Goal: Communication & Community: Answer question/provide support

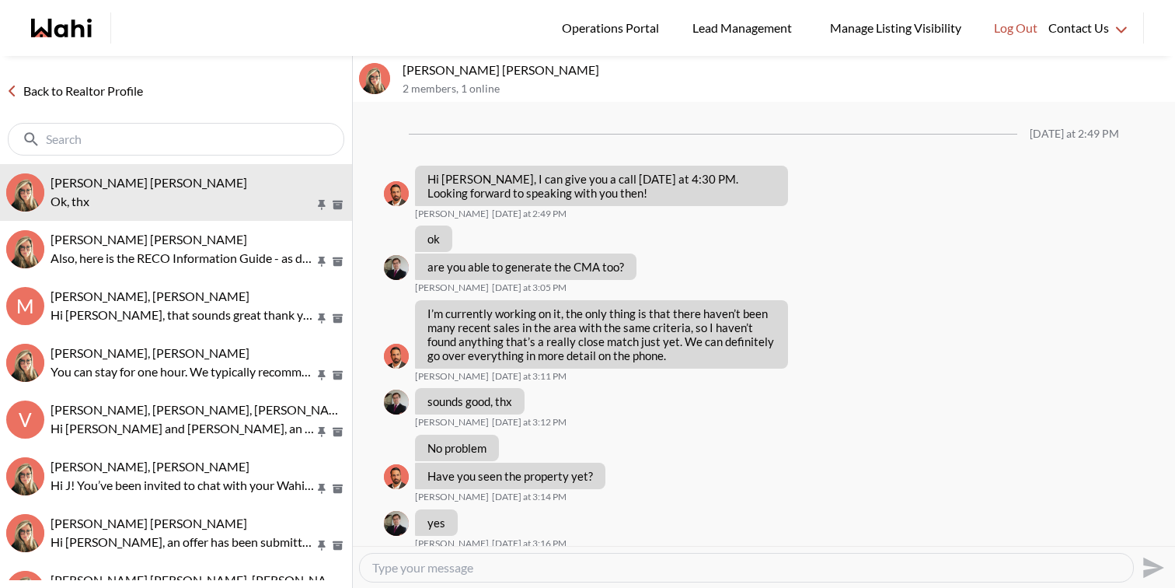
scroll to position [1758, 0]
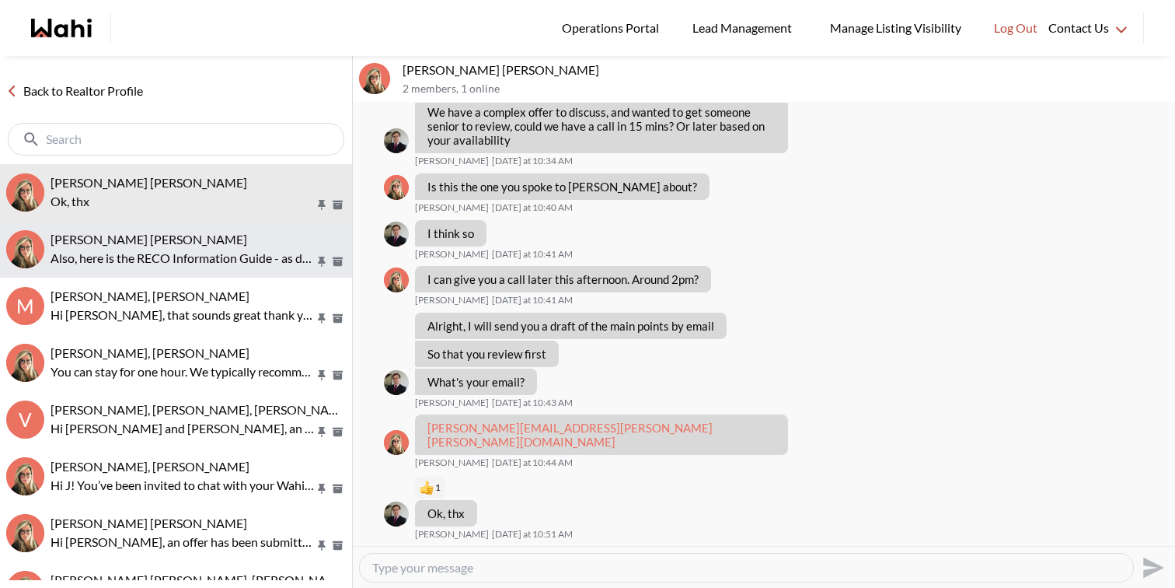
click at [106, 264] on p "Also, here is the RECO Information Guide - as discussed on our call, we also se…" at bounding box center [183, 258] width 264 height 19
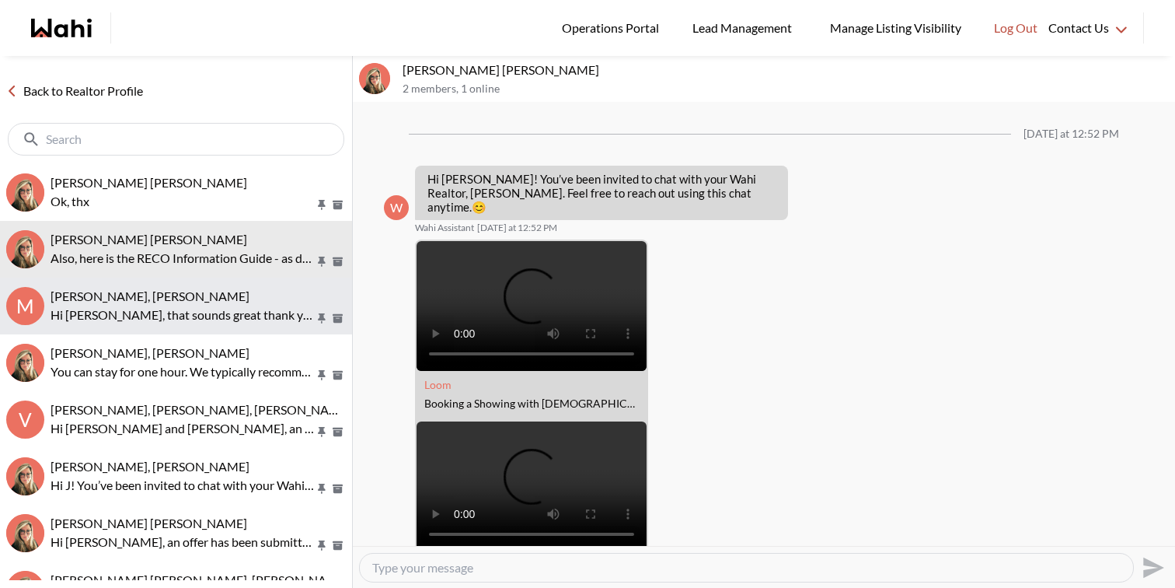
scroll to position [1257, 0]
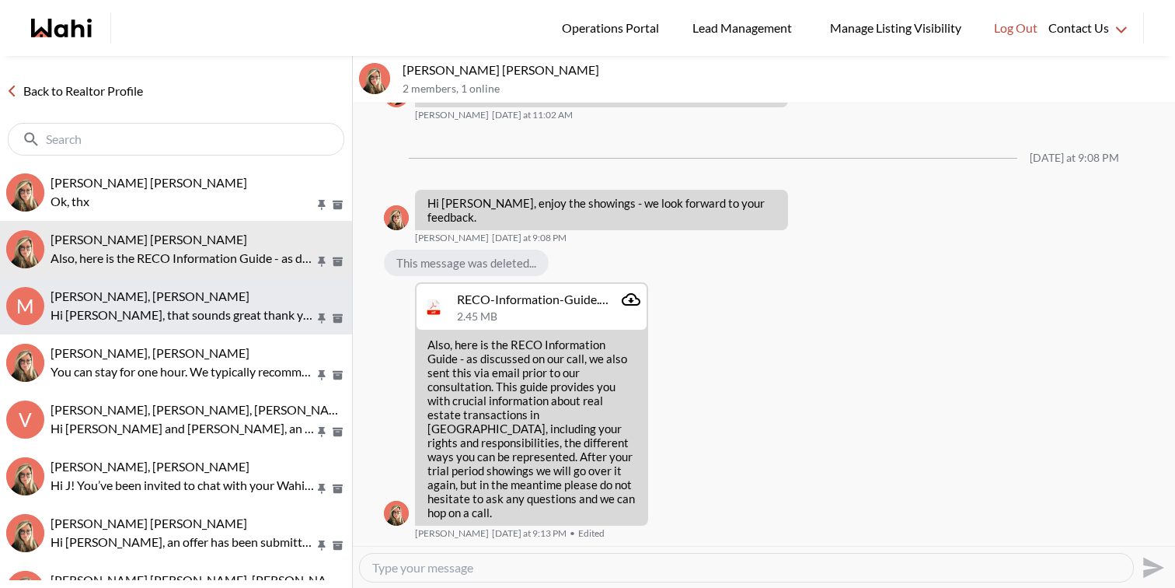
click at [113, 303] on div "Meghan DuCille, Rohit, Barbara" at bounding box center [198, 296] width 295 height 16
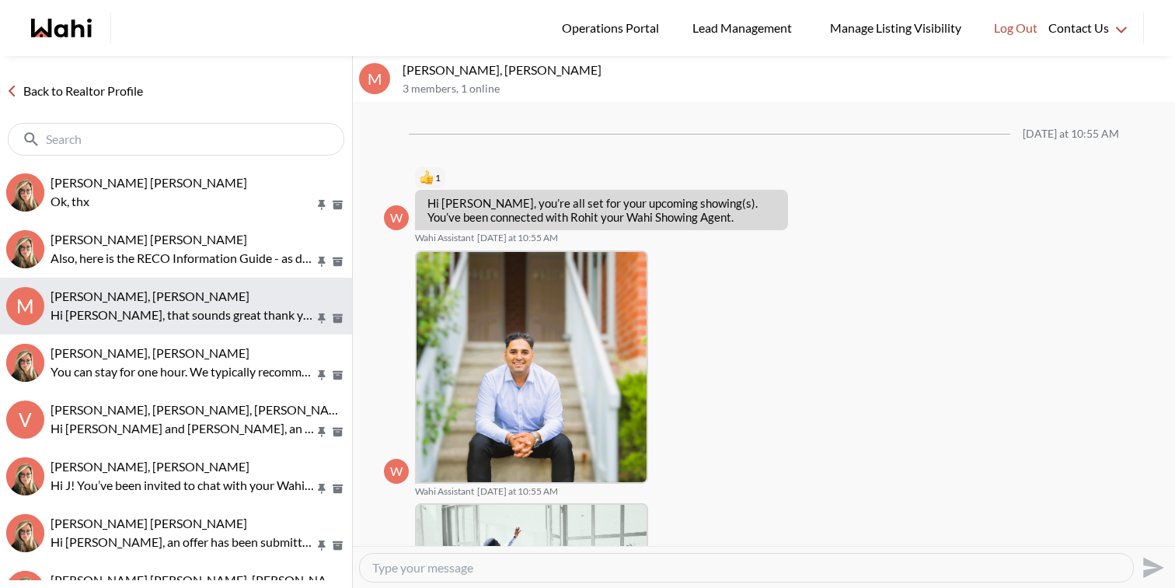
scroll to position [657, 0]
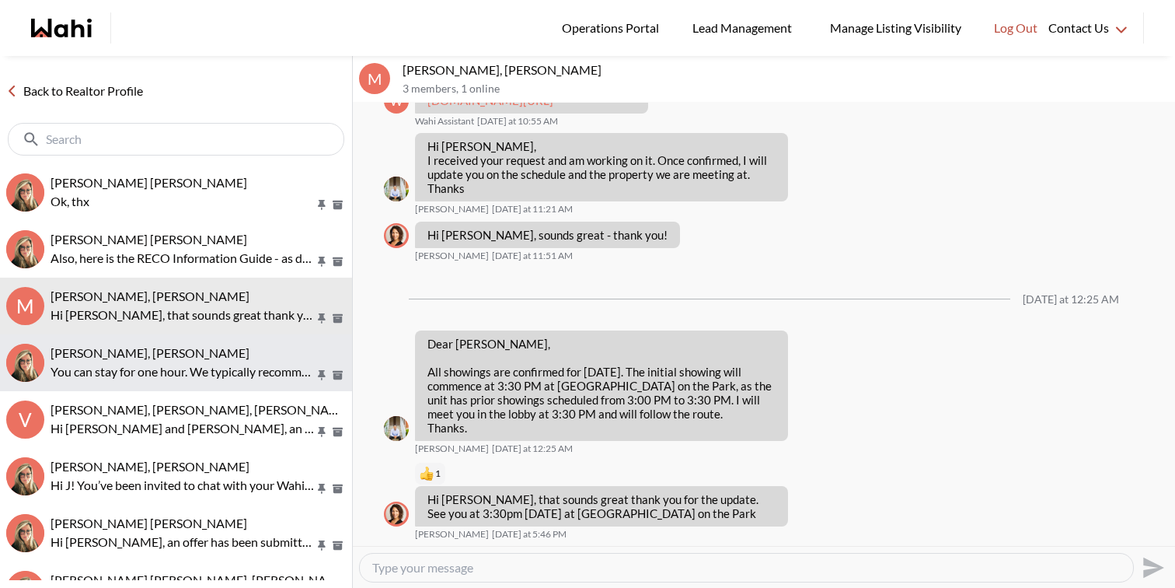
click at [155, 368] on p "You can stay for one hour. We typically recommend planning your visit for about…" at bounding box center [183, 371] width 264 height 19
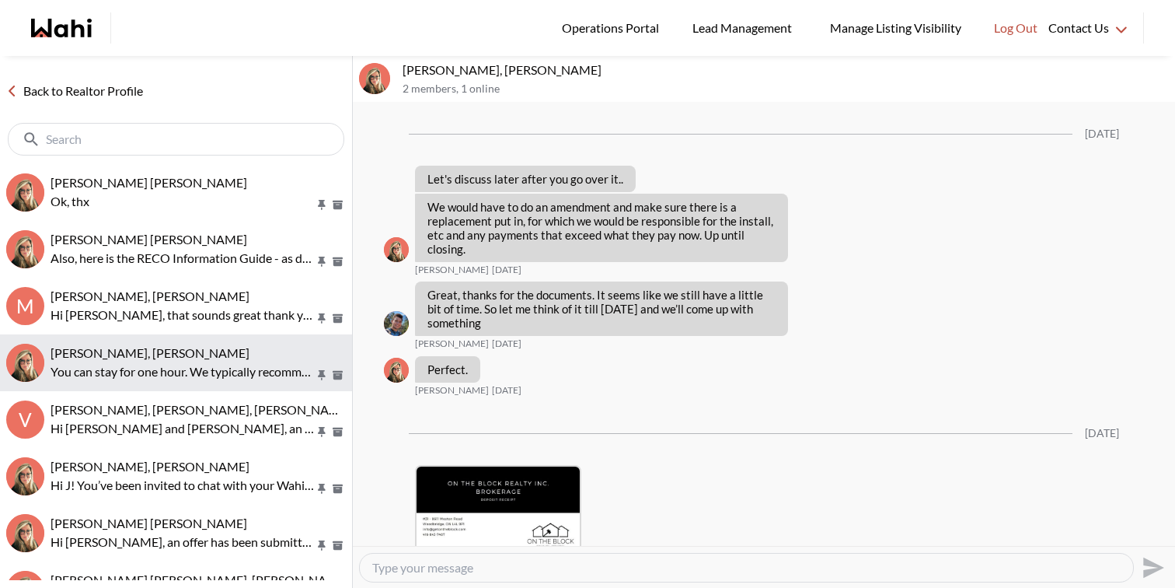
scroll to position [3088, 0]
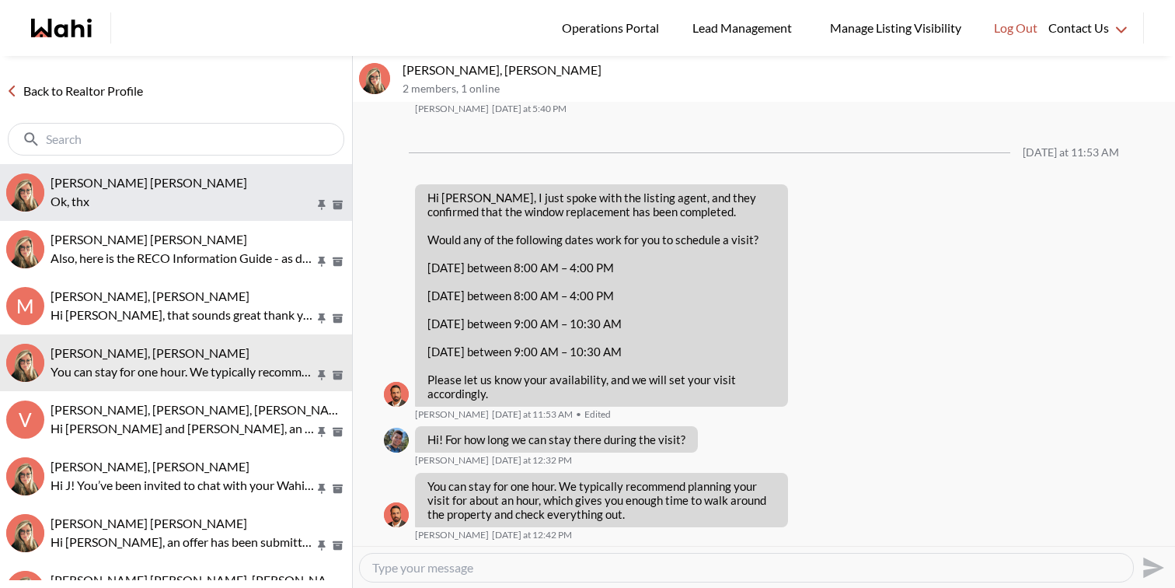
click at [195, 211] on button "Arek Klauza, Barbara Ok, thx" at bounding box center [176, 192] width 352 height 57
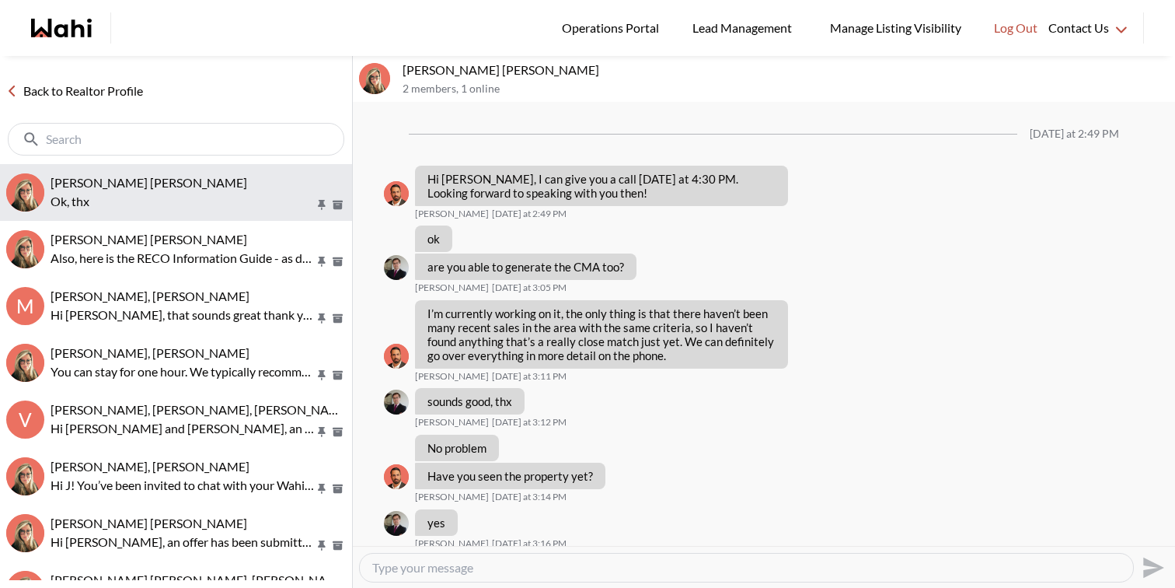
scroll to position [1758, 0]
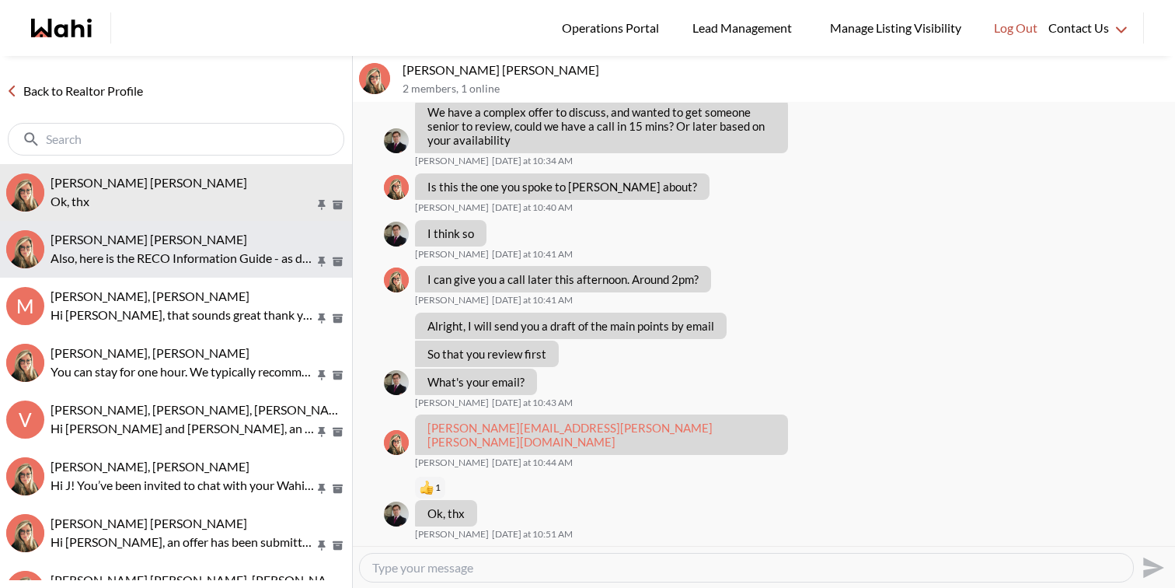
click at [178, 234] on span "Meghan DuCille, Barbara" at bounding box center [149, 239] width 197 height 15
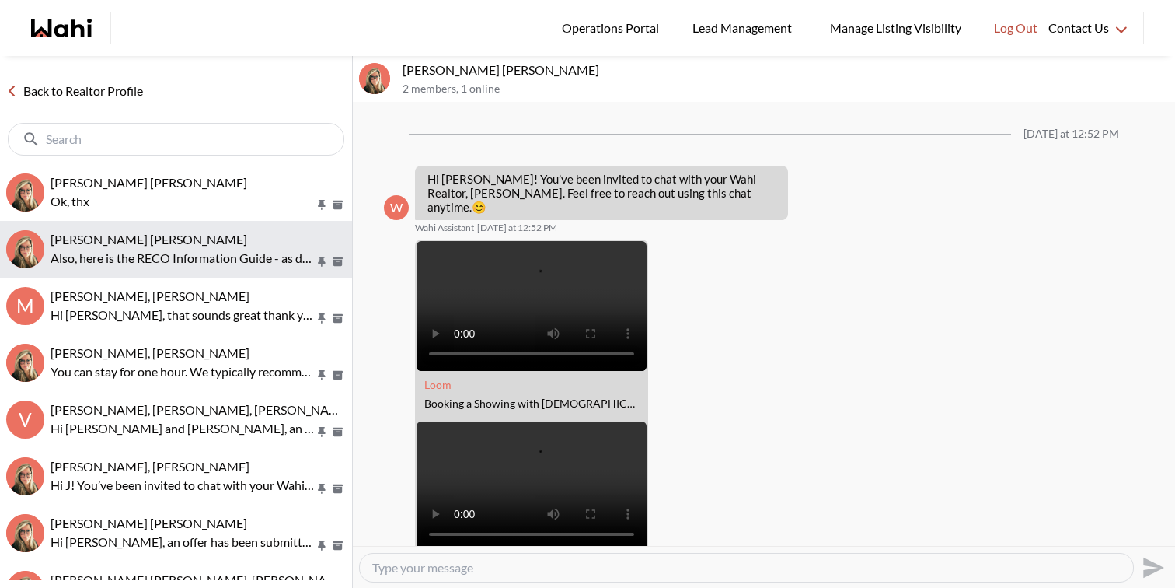
scroll to position [1257, 0]
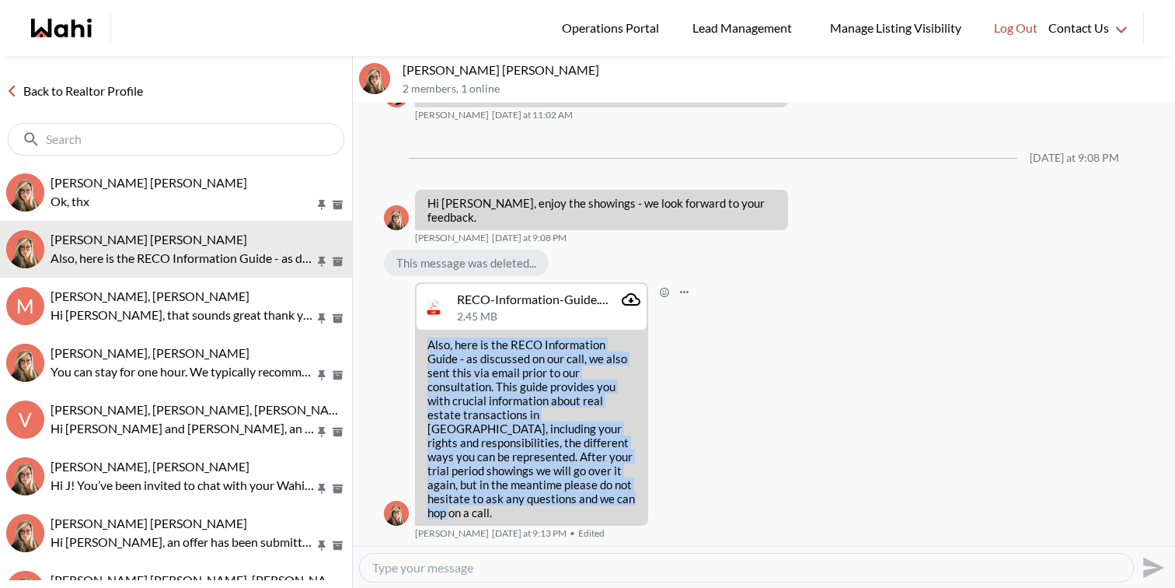
drag, startPoint x: 477, startPoint y: 516, endPoint x: 431, endPoint y: 351, distance: 170.9
click at [431, 351] on p "Also, here is the RECO Information Guide - as discussed on our call, we also se…" at bounding box center [532, 428] width 208 height 182
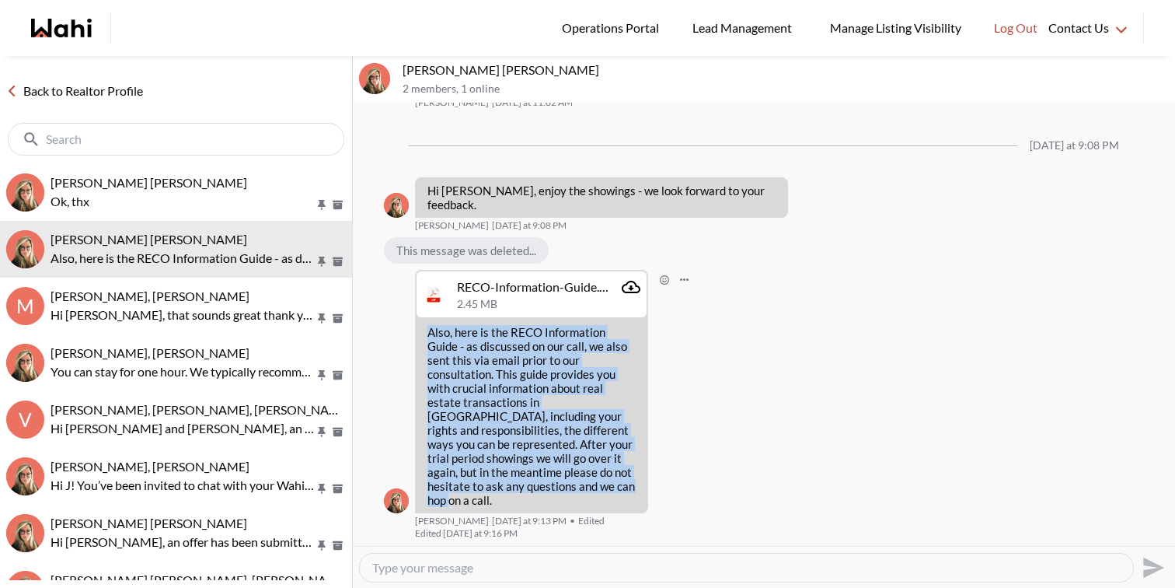
copy p "Also, here is the RECO Information Guide - as discussed on our call, we also se…"
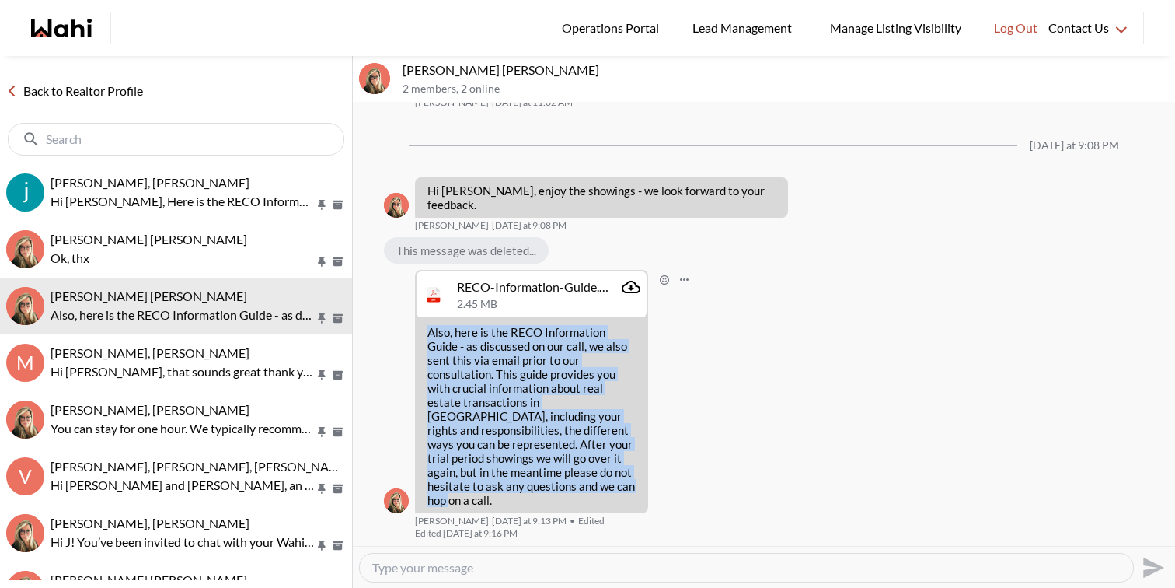
click at [628, 296] on icon "Attachment" at bounding box center [631, 287] width 19 height 19
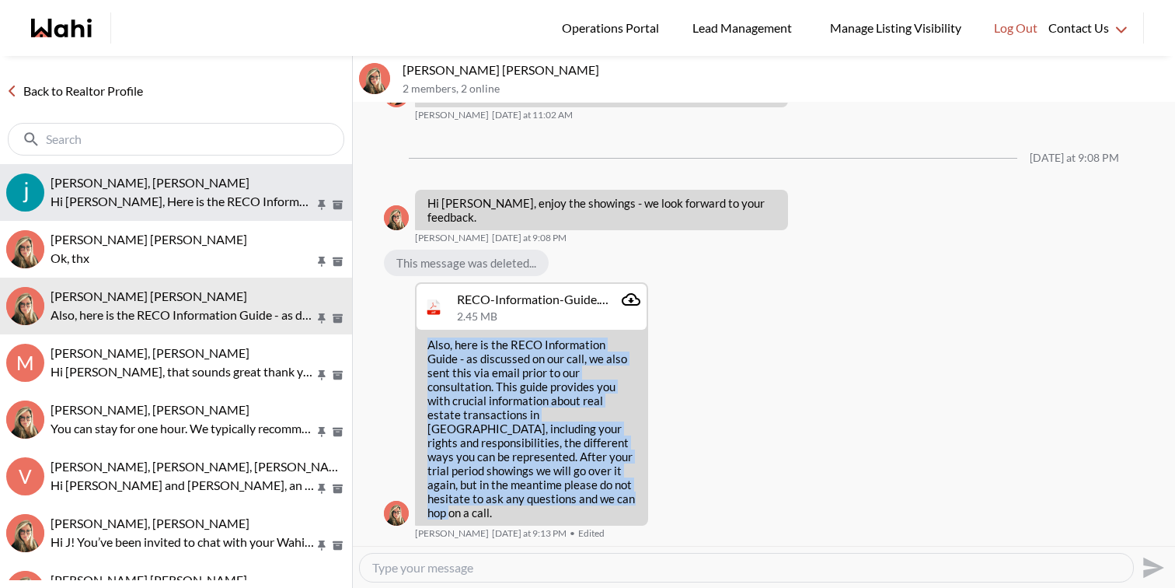
click at [230, 197] on p "Hi [PERSON_NAME], Here is the RECO Information Guide - as discussed on our call…" at bounding box center [183, 201] width 264 height 19
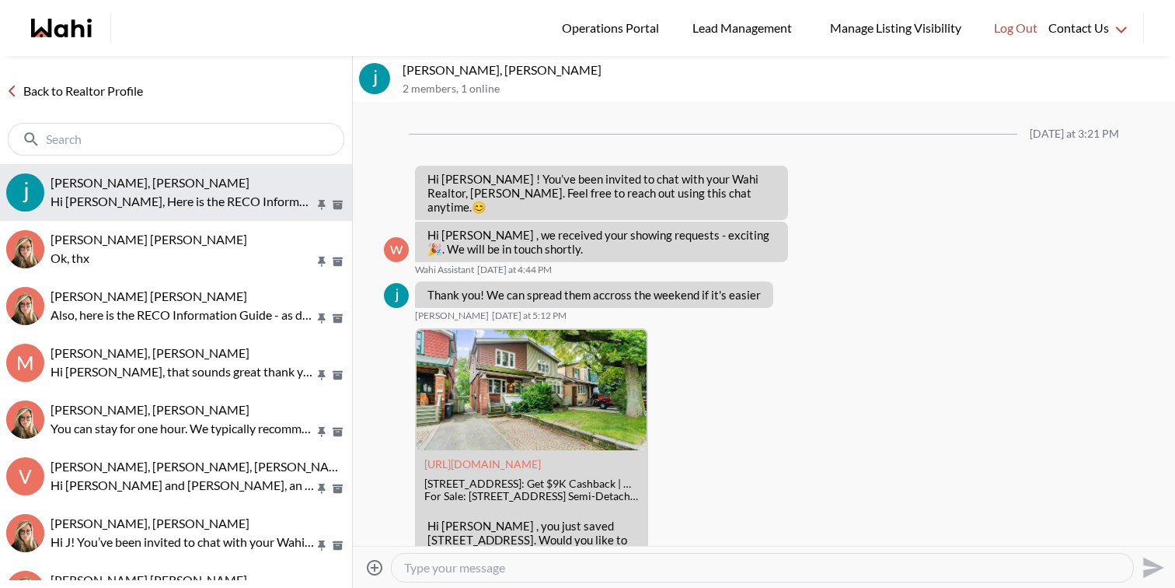
scroll to position [396, 0]
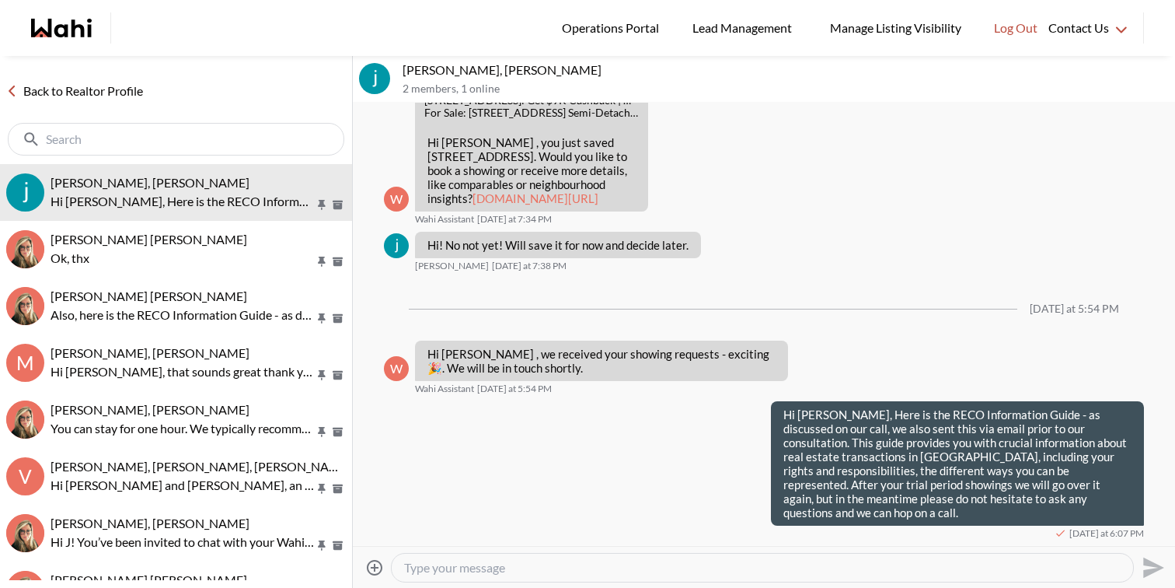
click at [376, 565] on icon "Attach files" at bounding box center [374, 567] width 19 height 19
click at [0, 0] on input "Attach files" at bounding box center [0, 0] width 0 height 0
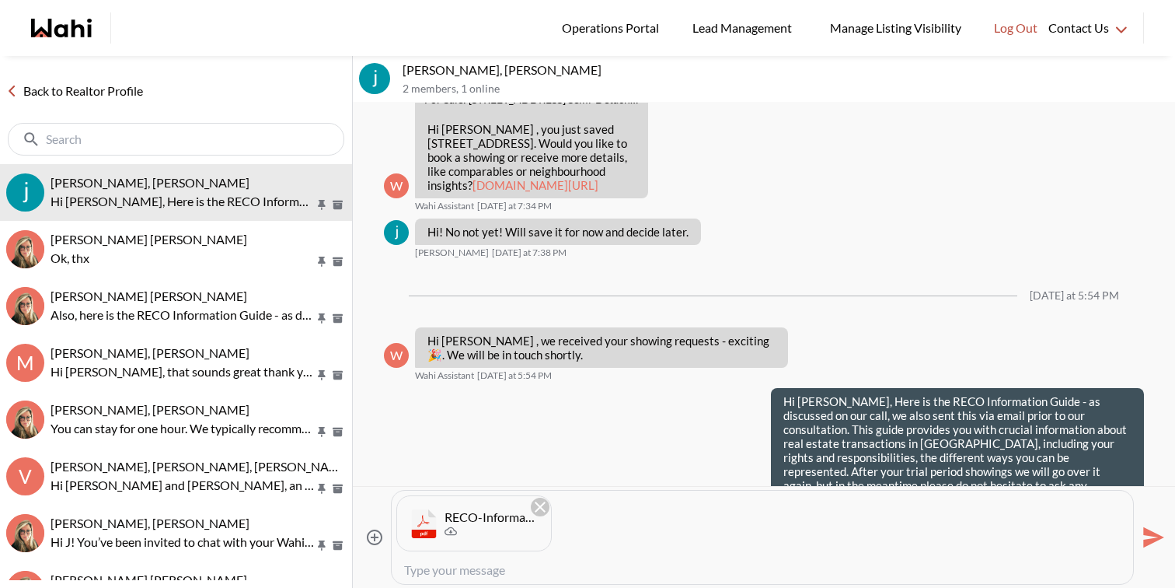
click at [1155, 528] on icon "Send" at bounding box center [1152, 537] width 25 height 25
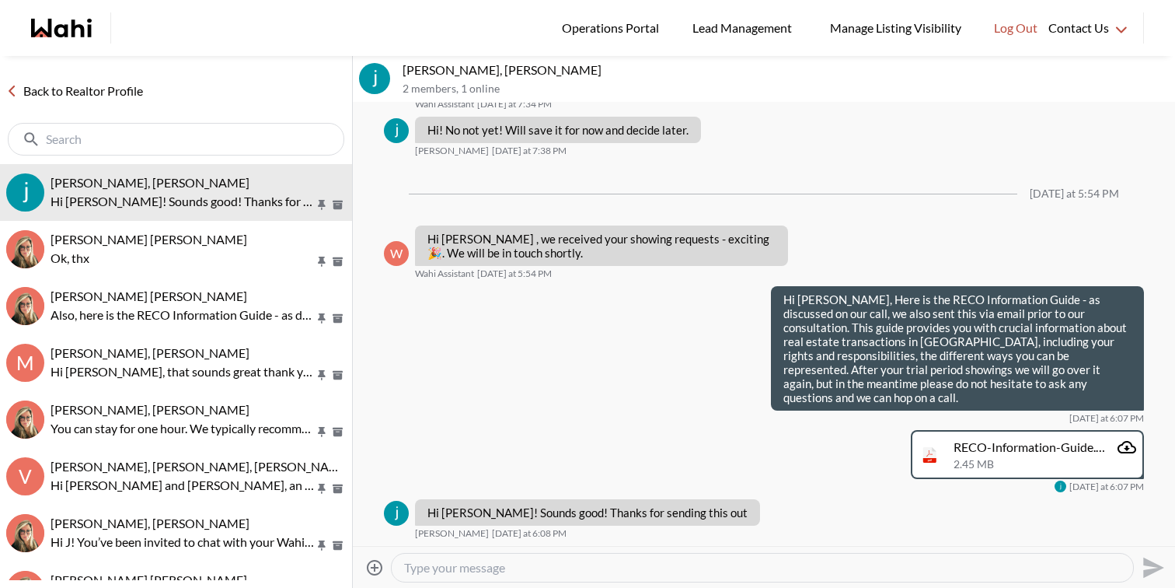
scroll to position [511, 0]
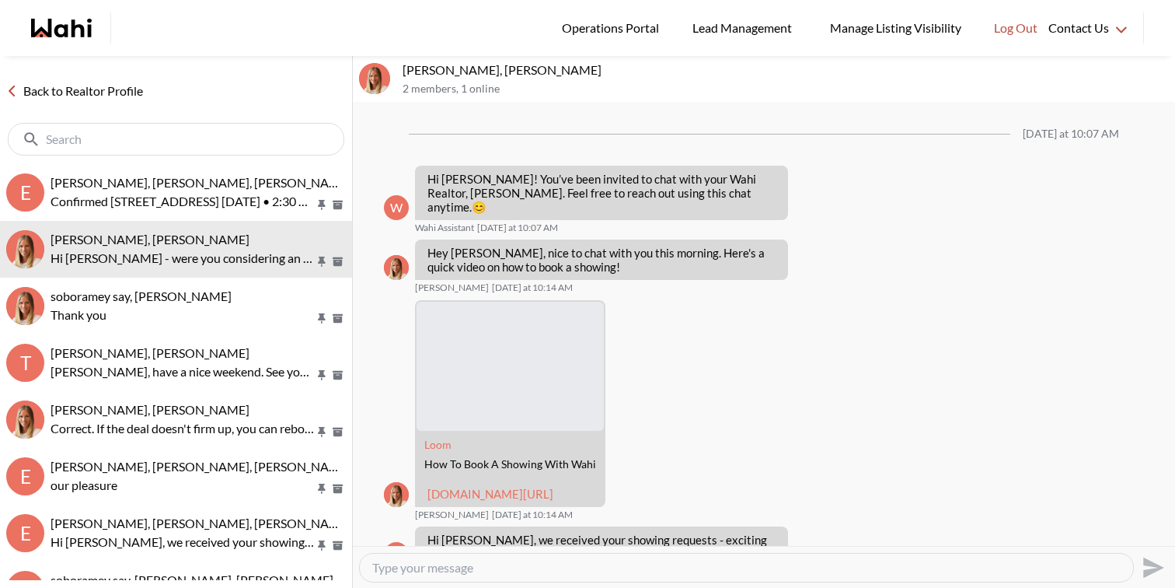
scroll to position [375, 0]
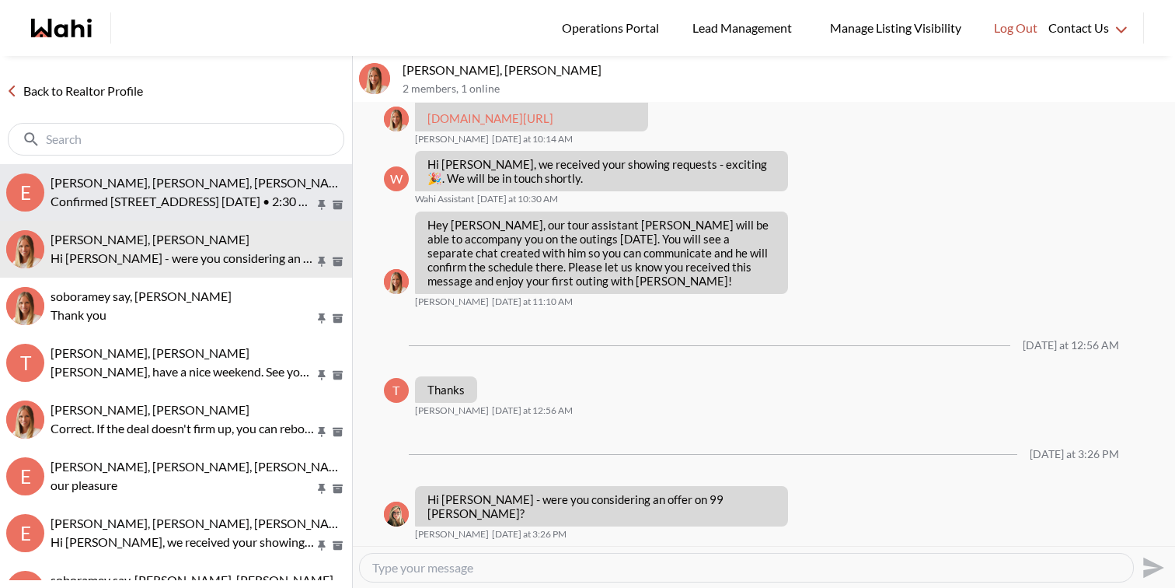
click at [178, 205] on p "Confirmed 106 Brighton Road N, Barrie, ON, L4M 6S2 Sun, September 28th • 2:30 PM" at bounding box center [183, 201] width 264 height 19
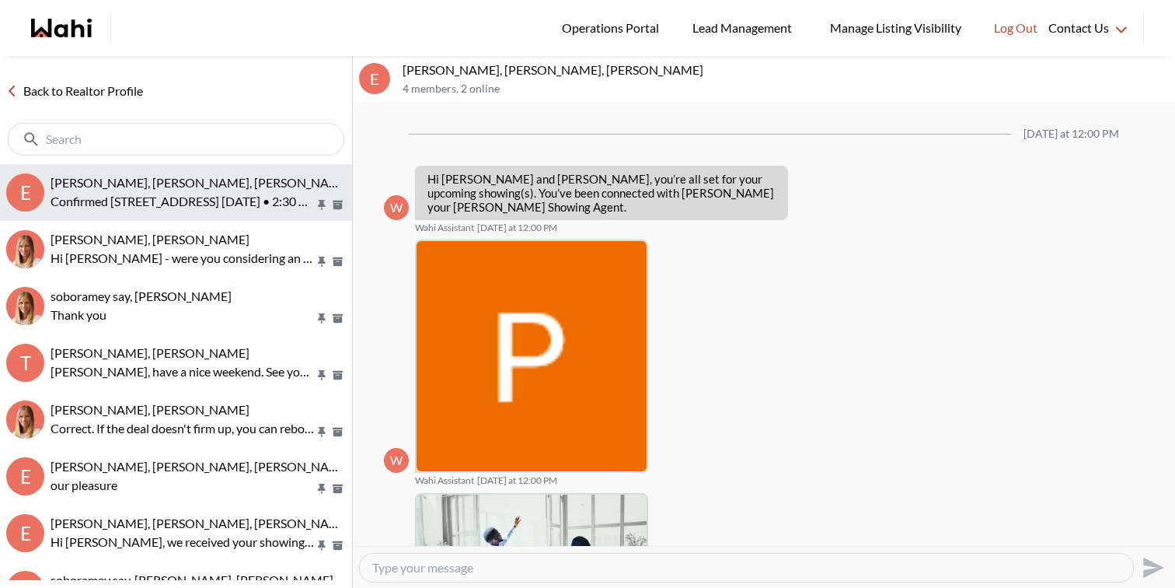
scroll to position [518, 0]
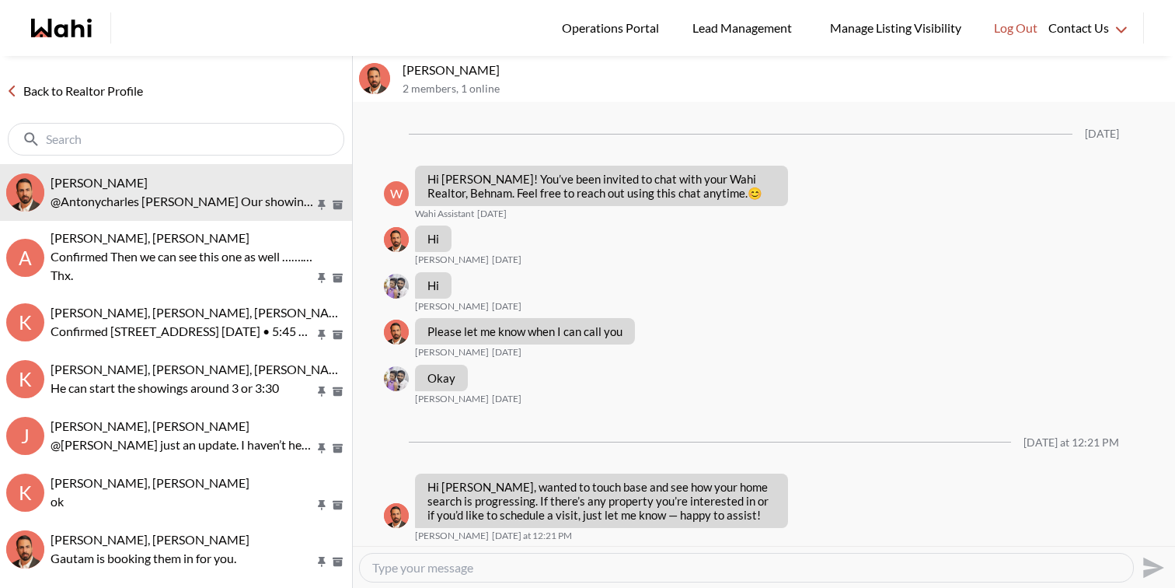
scroll to position [574, 0]
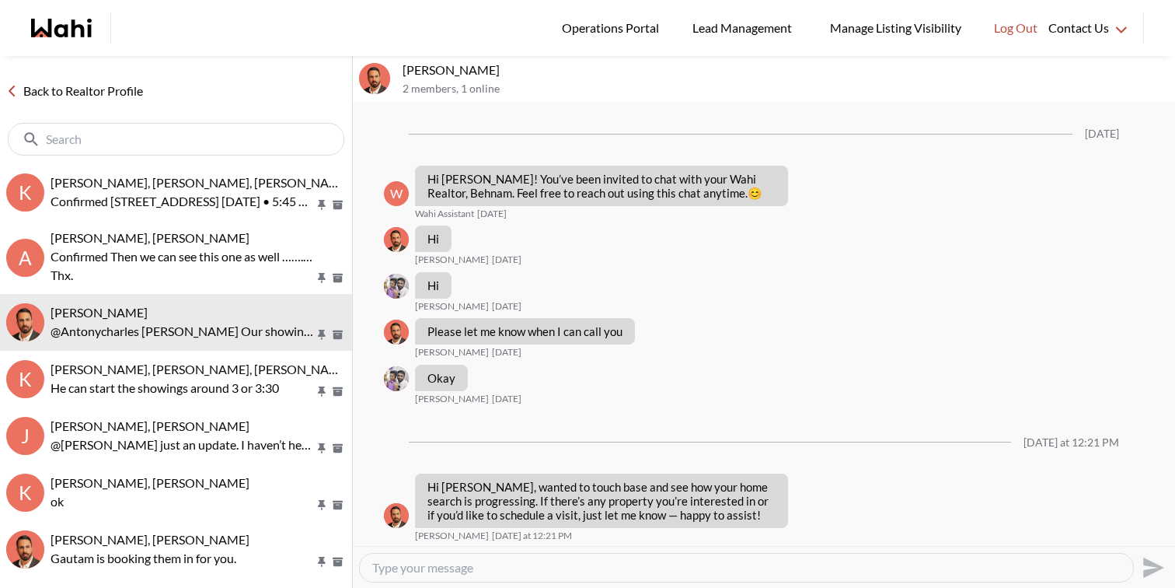
scroll to position [574, 0]
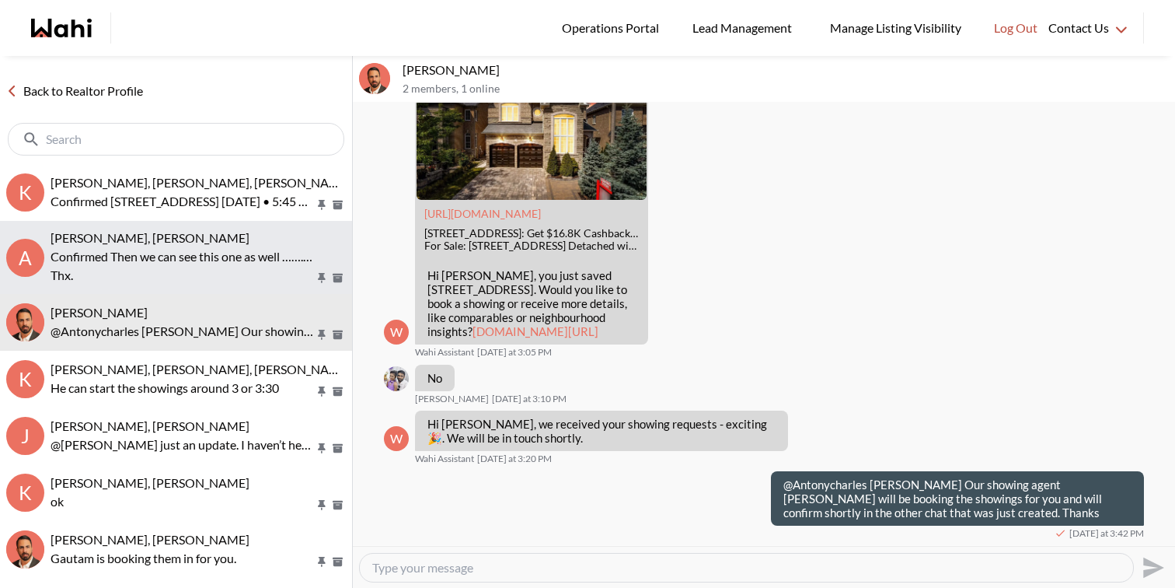
click at [197, 254] on p "Confirmed Then we can see this one as well …….5 Beachview Crescent, Toronto, ON…" at bounding box center [183, 256] width 264 height 19
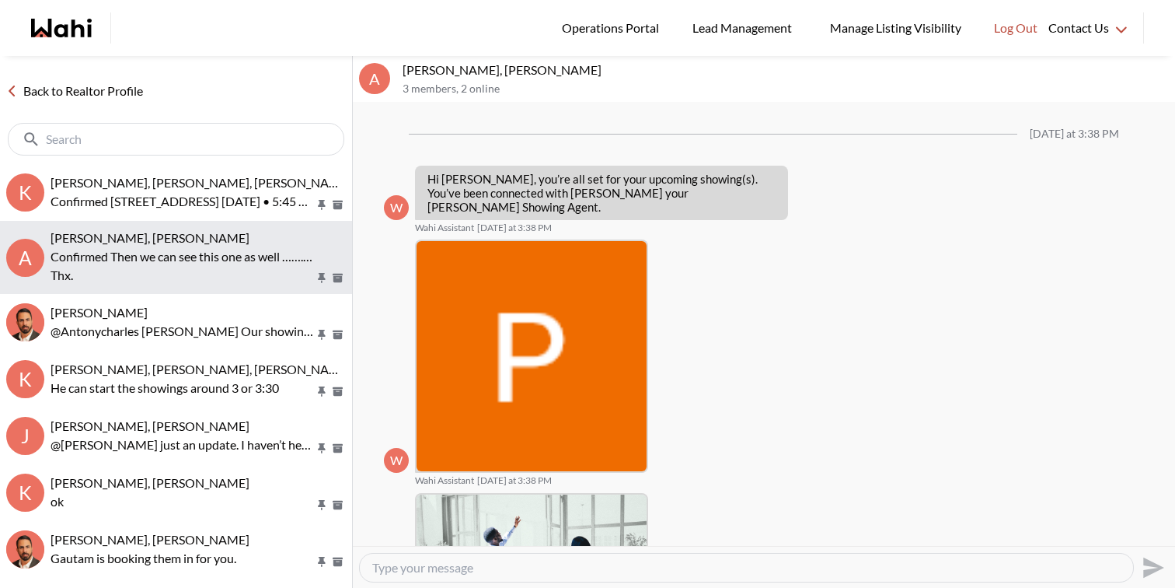
scroll to position [434, 0]
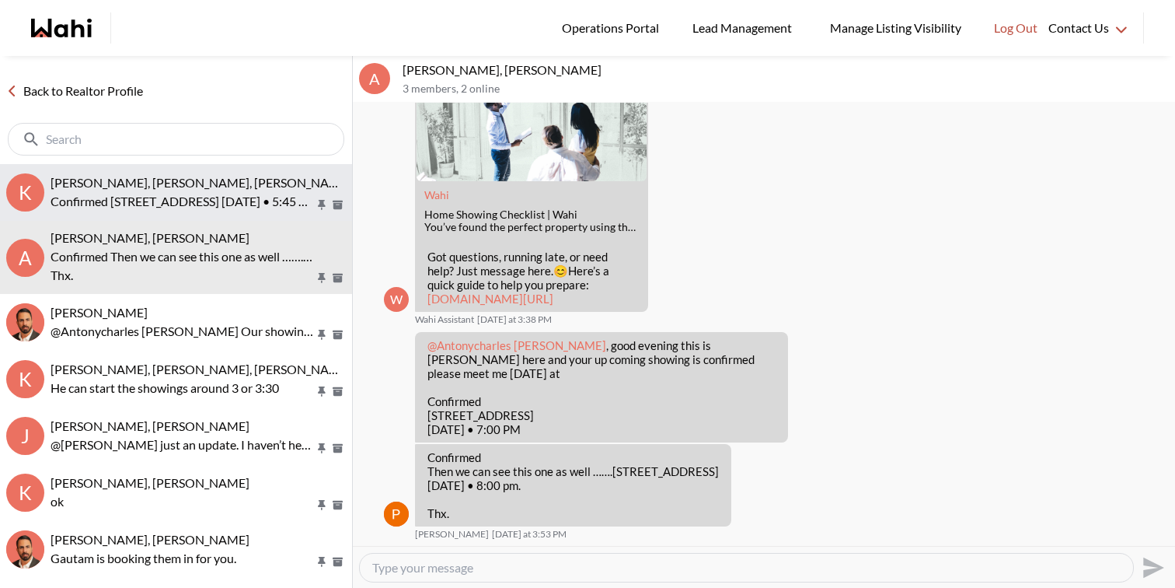
click at [187, 200] on p "Confirmed 9 Amsterdam Drive, Barrie, ON, L9J 0Z4 Sun, September 28th • 5:45 PM" at bounding box center [183, 201] width 264 height 19
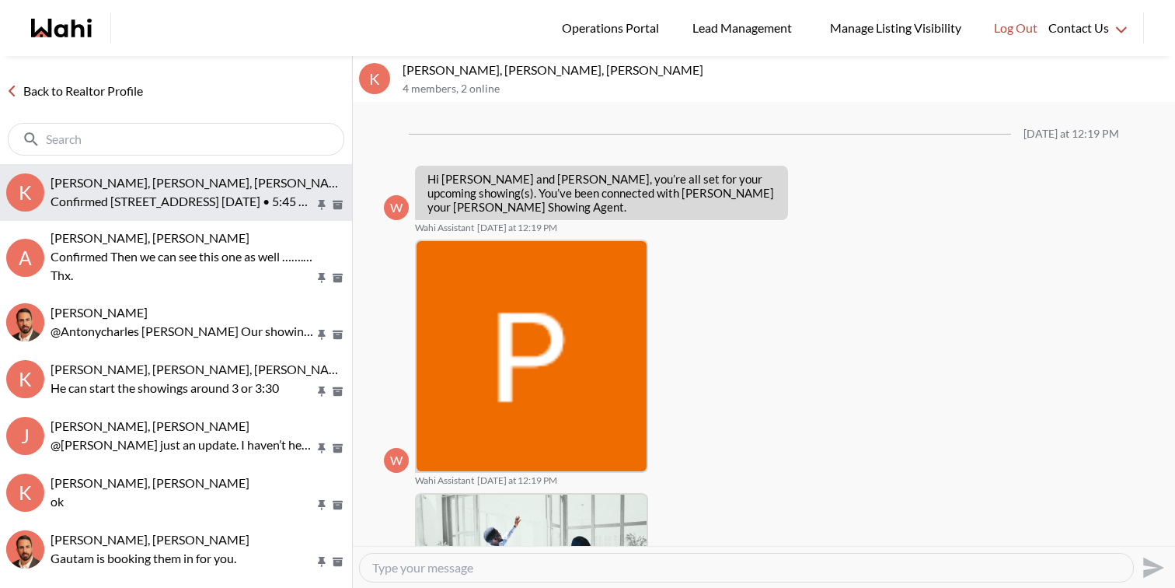
scroll to position [792, 0]
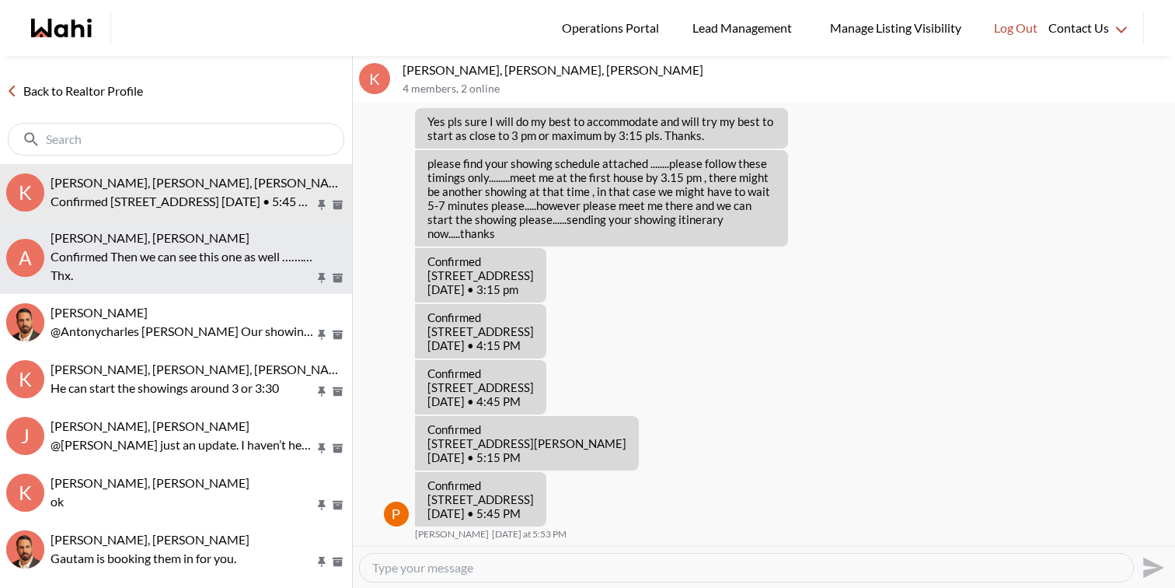
click at [161, 260] on p "Confirmed Then we can see this one as well …….[STREET_ADDRESS] [DATE] • 8:00 pm." at bounding box center [183, 256] width 264 height 19
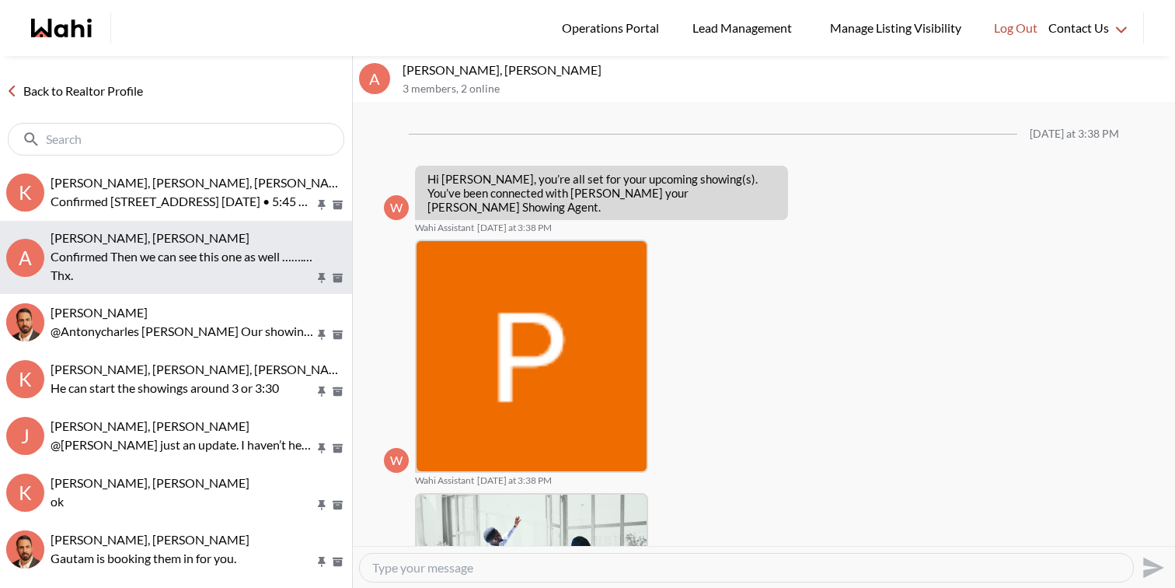
scroll to position [434, 0]
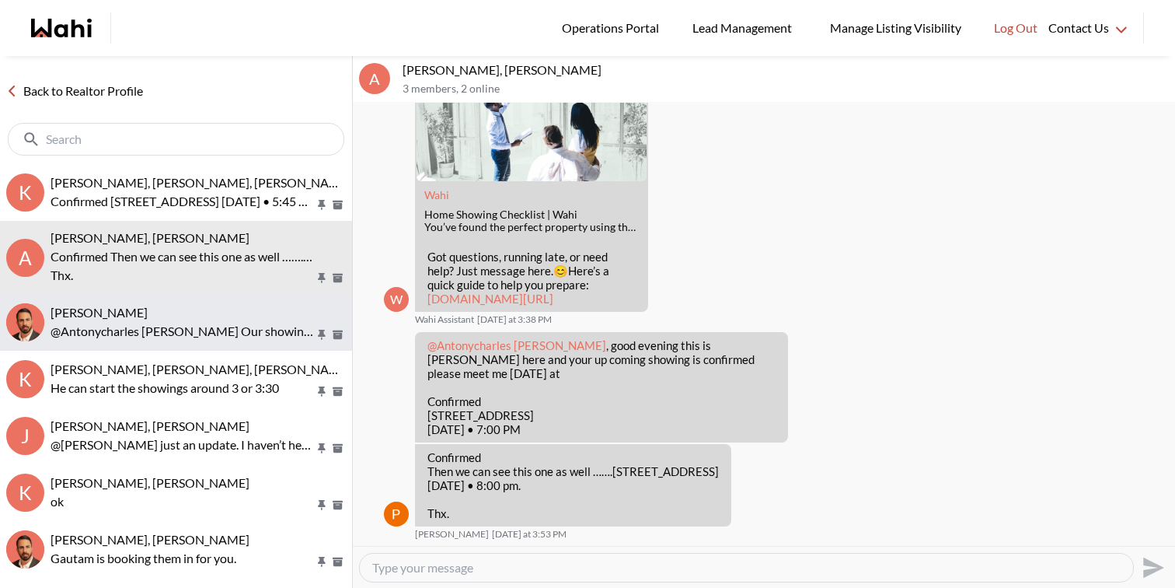
click at [139, 316] on span "[PERSON_NAME]" at bounding box center [99, 312] width 97 height 15
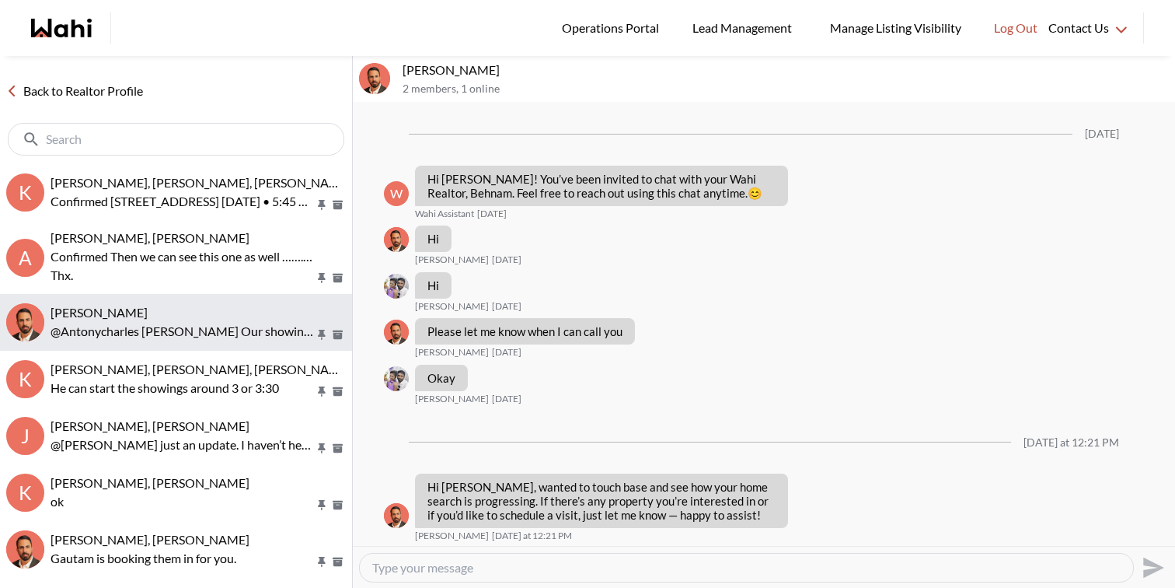
scroll to position [574, 0]
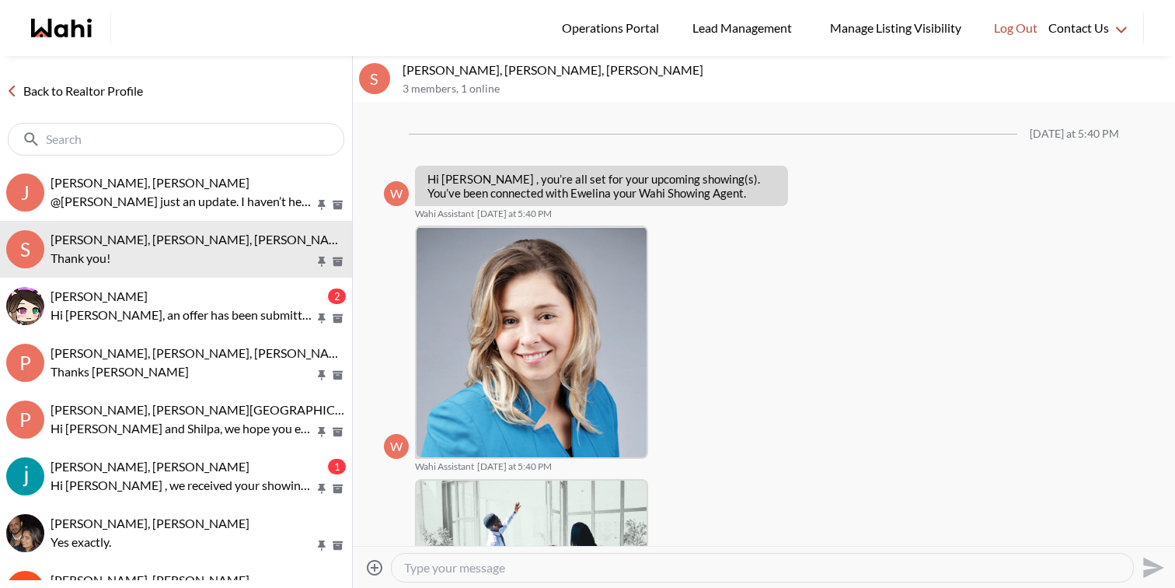
scroll to position [1102, 0]
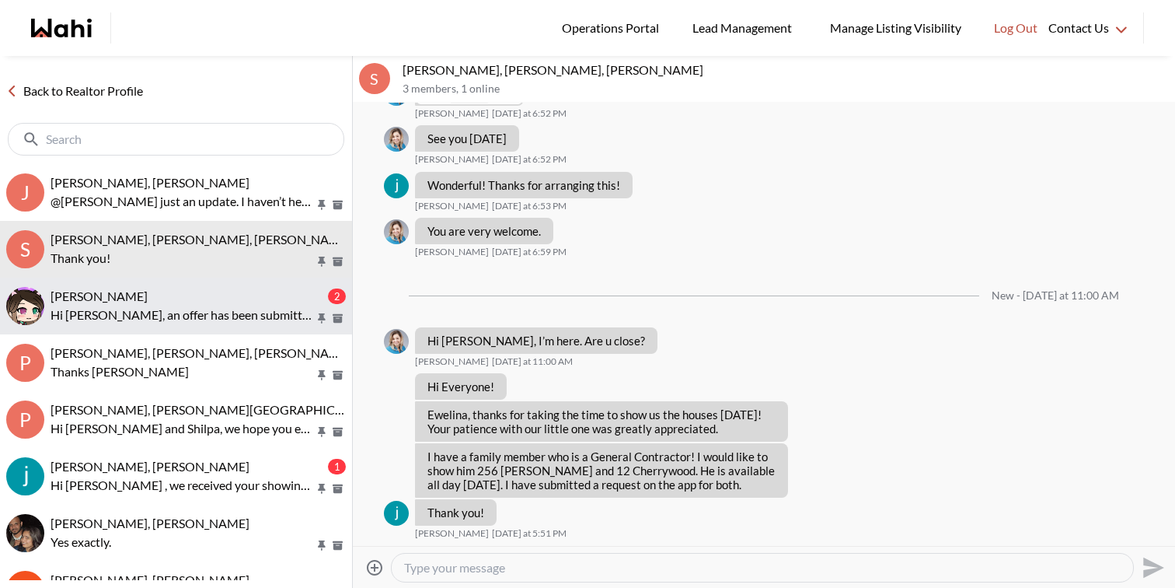
click at [222, 300] on div "liuhong chen, Faraz" at bounding box center [188, 296] width 274 height 16
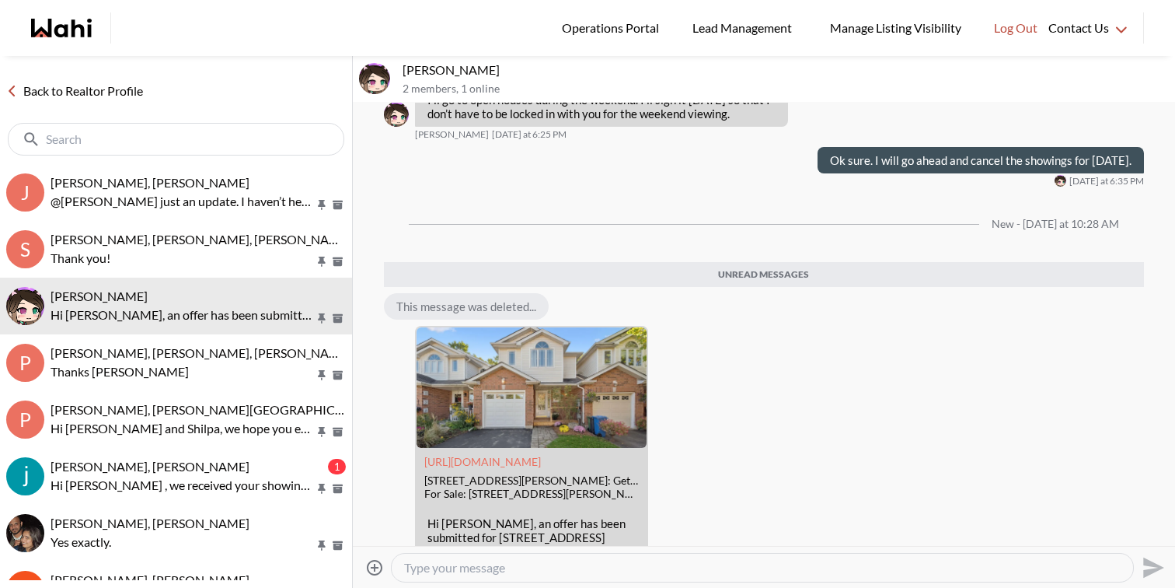
scroll to position [1641, 0]
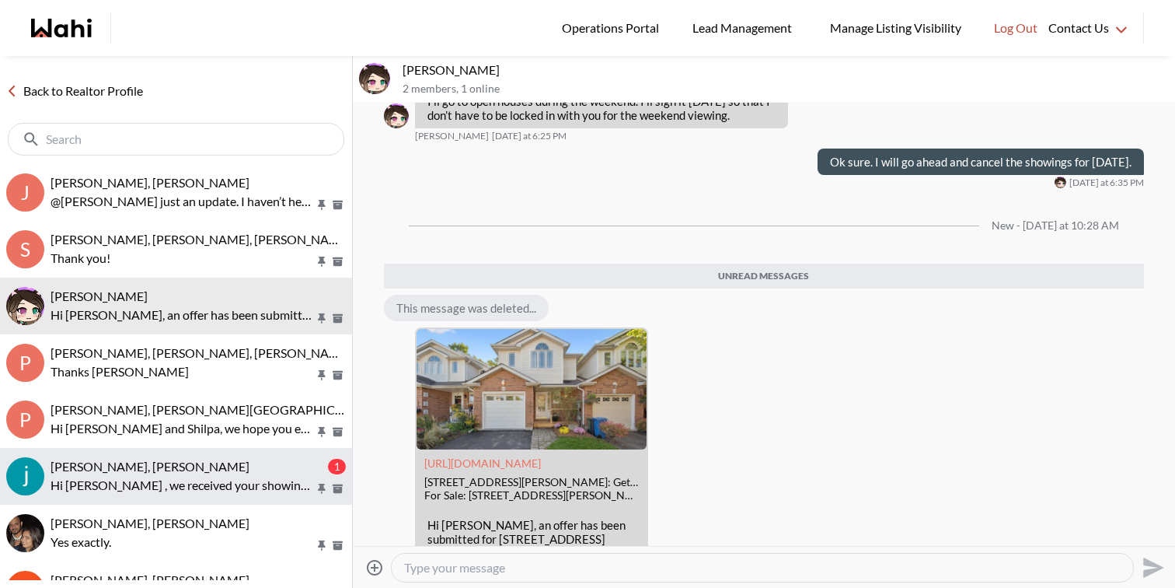
click at [213, 487] on p "Hi Souhel , we received your showing requests - exciting 🎉 . We will be in touc…" at bounding box center [183, 485] width 264 height 19
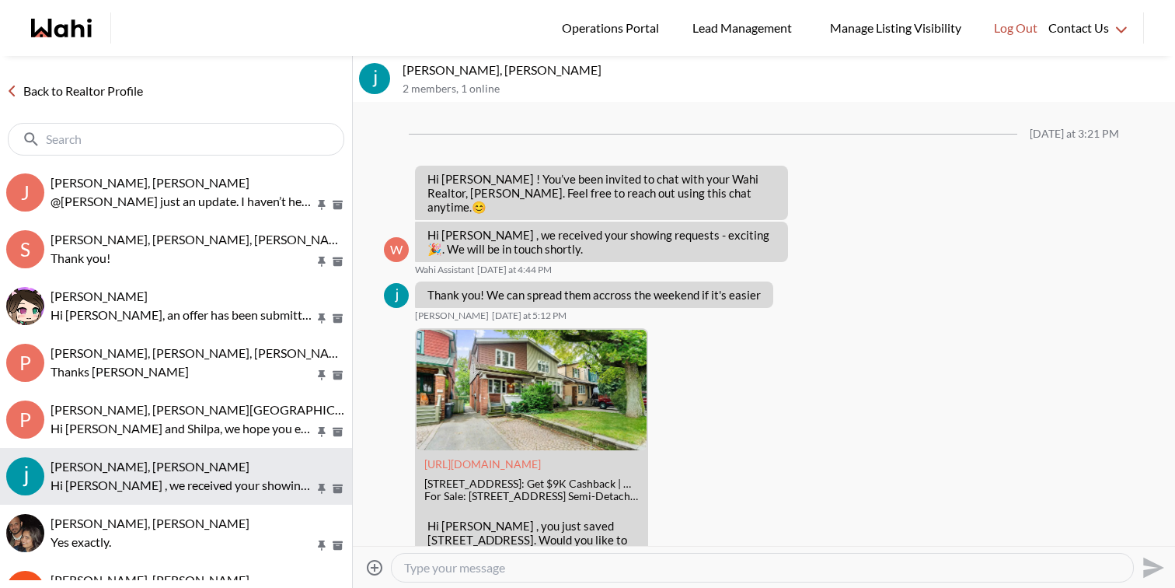
scroll to position [303, 0]
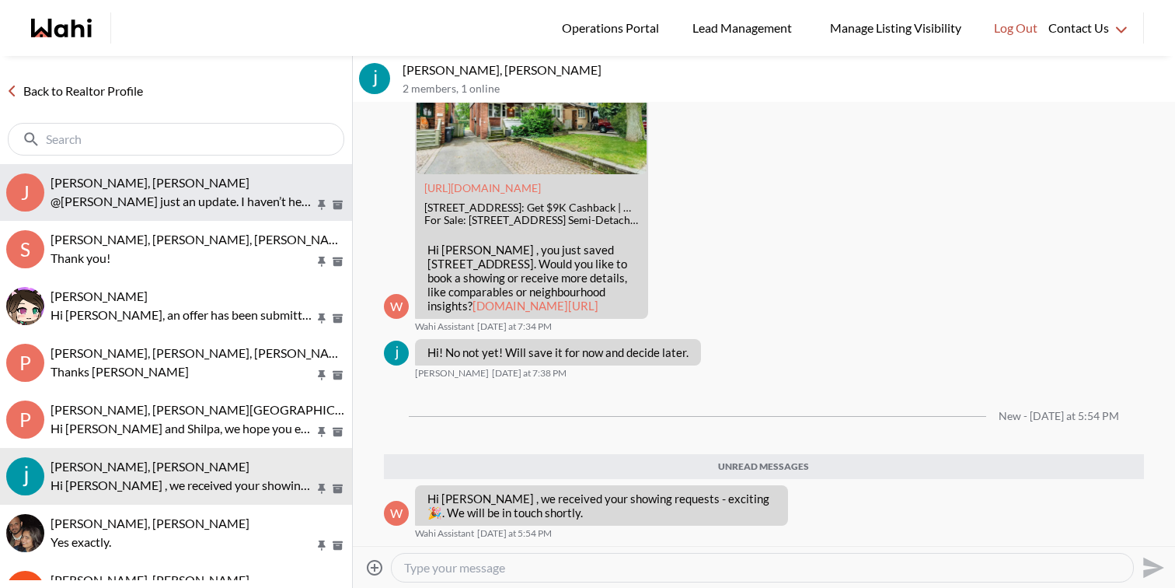
click at [212, 204] on p "@Josh Hortaleza just an update. I haven’t heard back from the listing agent yet…" at bounding box center [183, 201] width 264 height 19
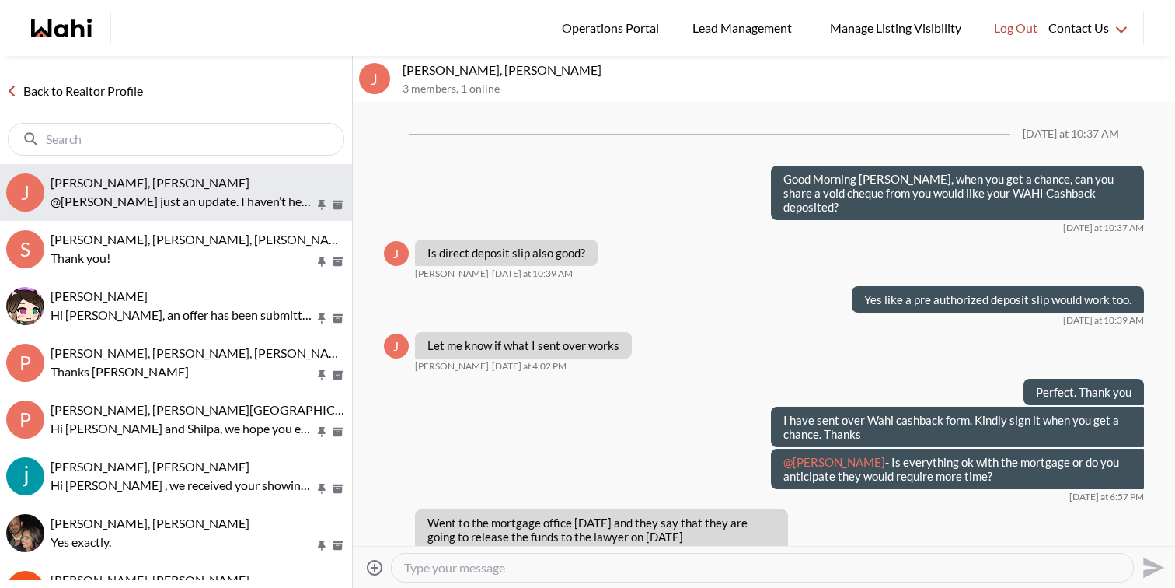
scroll to position [1143, 0]
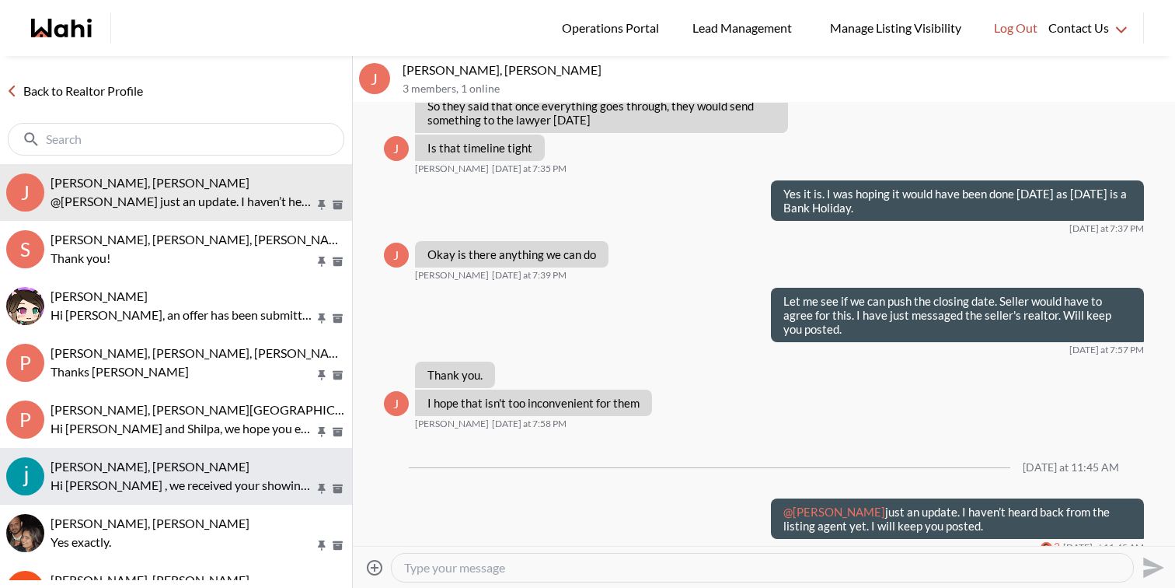
click at [194, 459] on div "[PERSON_NAME], [PERSON_NAME]" at bounding box center [198, 467] width 295 height 16
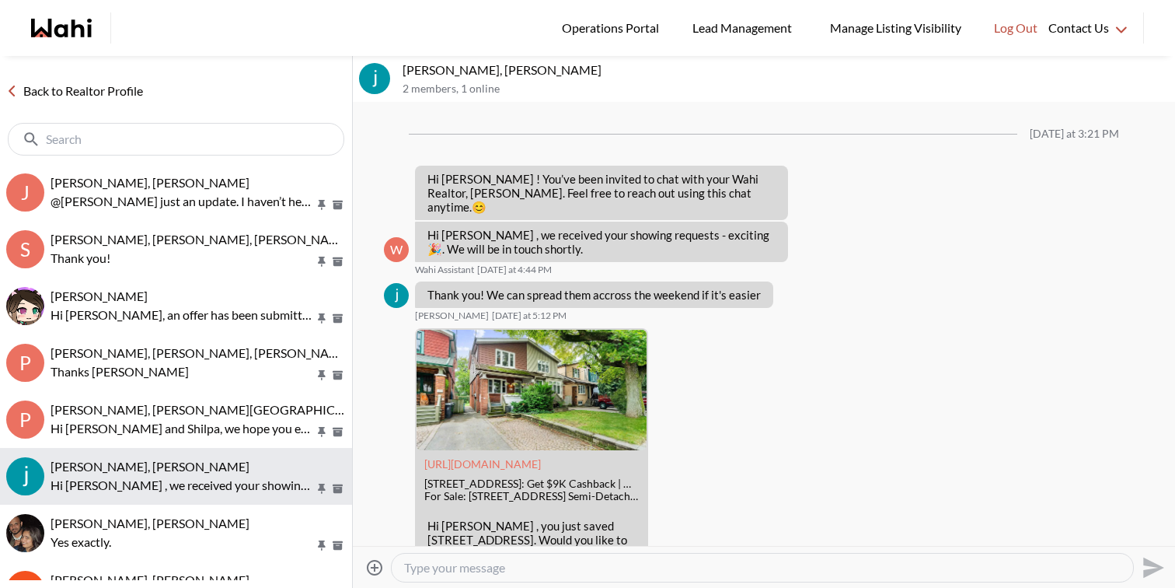
scroll to position [267, 0]
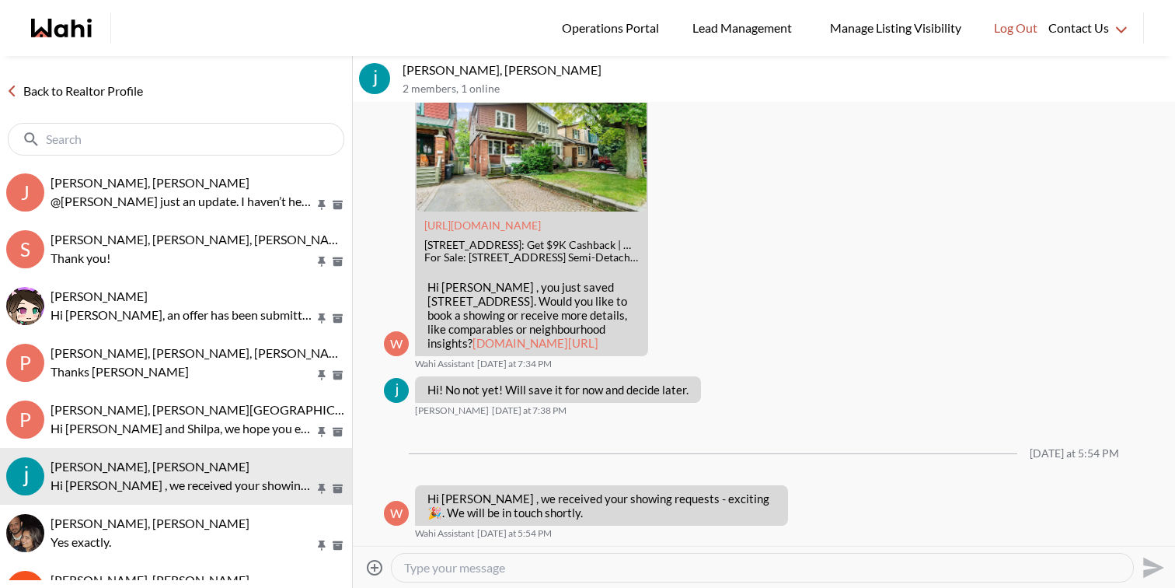
click at [439, 574] on textarea "Type your message" at bounding box center [762, 568] width 717 height 16
paste textarea "Also, here is the RECO Information Guide - as discussed on our call, we also se…"
click at [488, 561] on textarea "Hi Souhel, Also, here is the RECO Information Guide - as discussed on our call,…" at bounding box center [762, 568] width 717 height 16
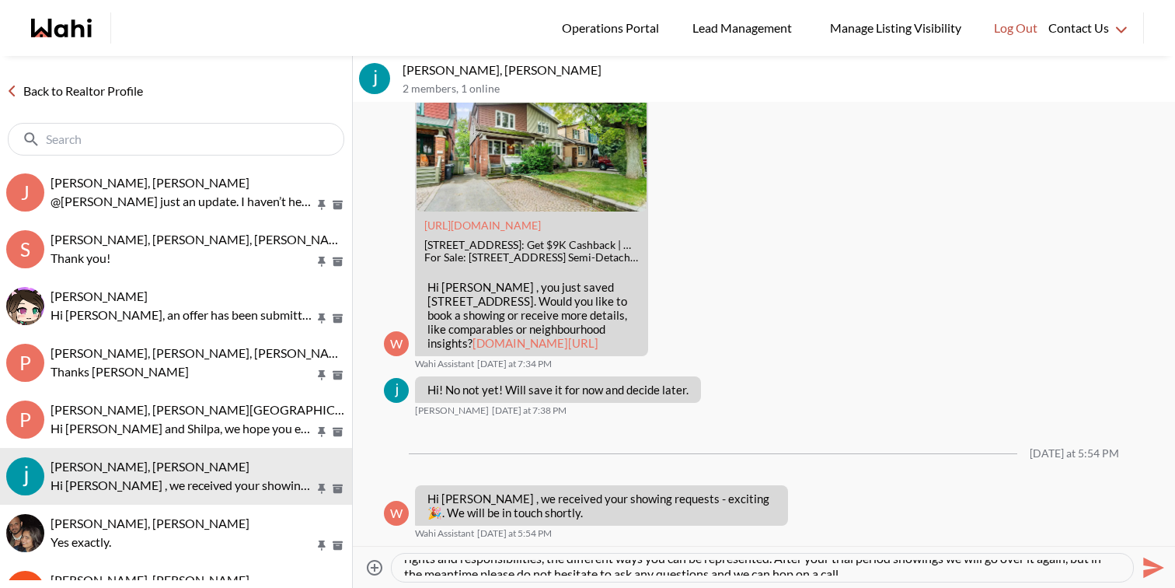
scroll to position [47, 0]
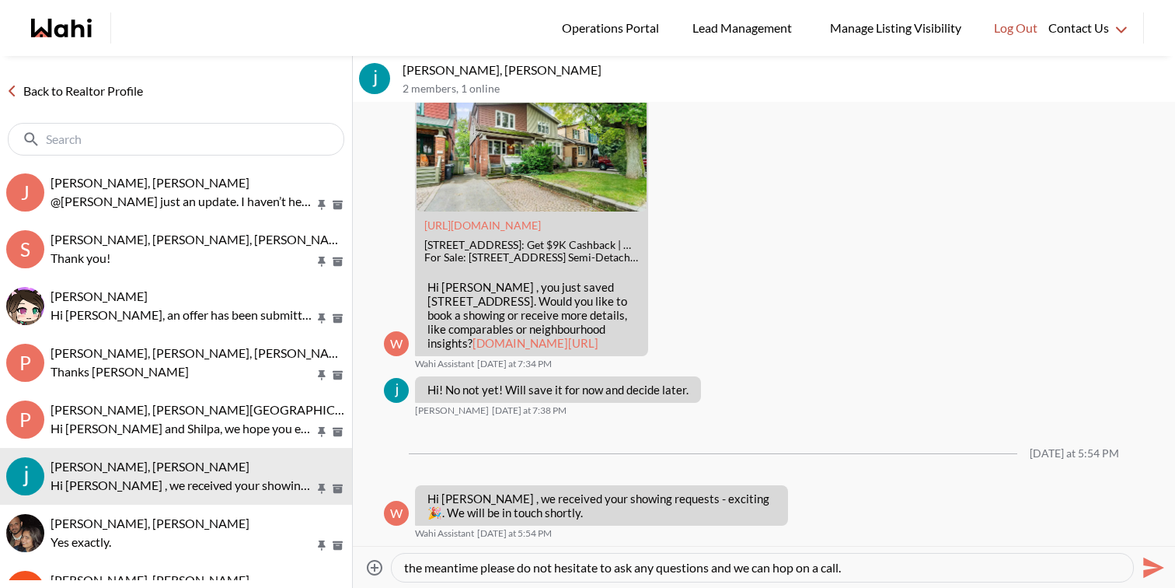
type textarea "Hi Souhel, Here is the RECO Information Guide - as discussed on our call, we al…"
click at [1154, 560] on icon "Send" at bounding box center [1152, 567] width 25 height 25
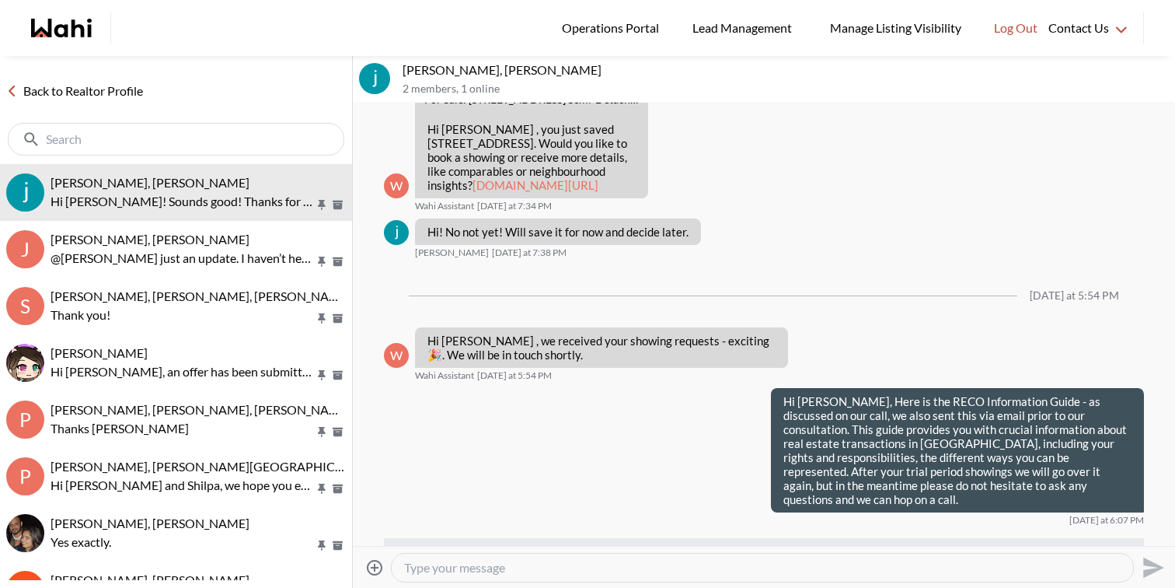
scroll to position [549, 0]
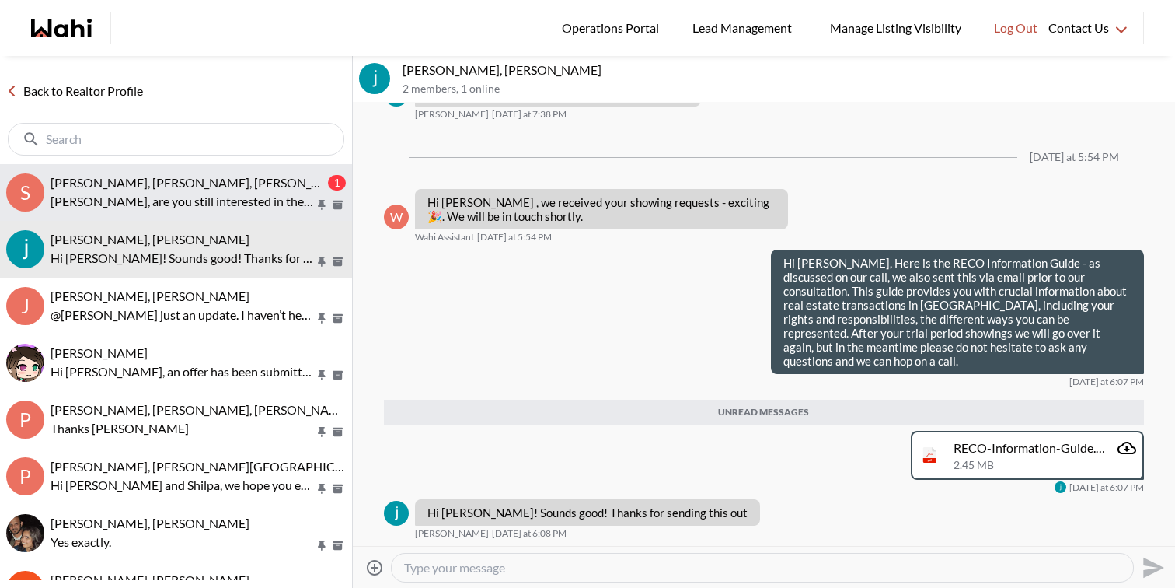
click at [167, 171] on button "S Souhel Bally, Ewelina, Faraz 1 Souhel, are you still interested in the place …" at bounding box center [176, 192] width 352 height 57
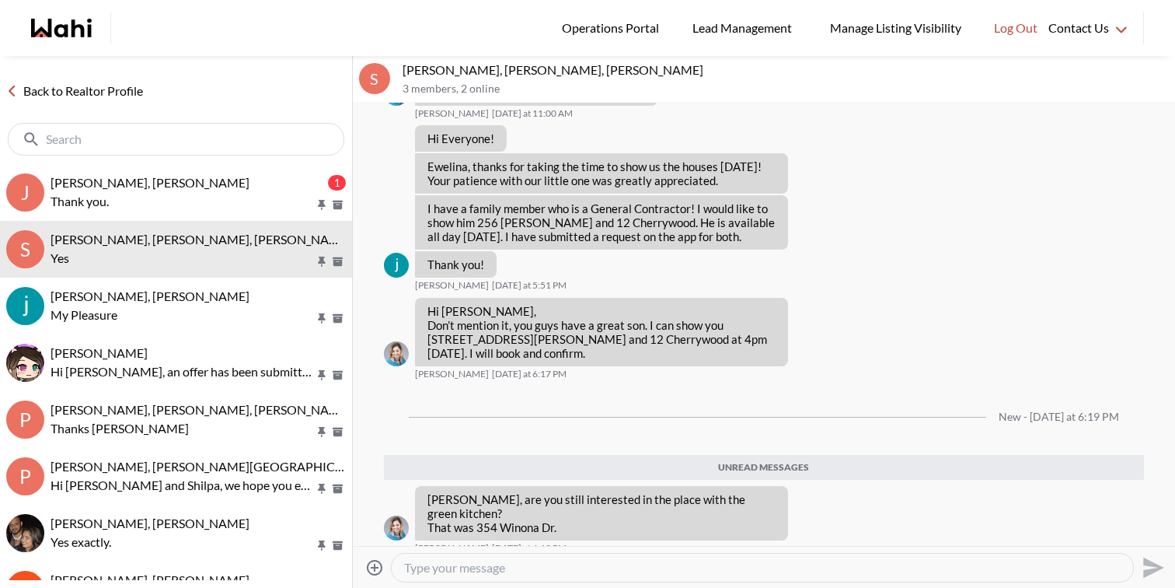
scroll to position [1458, 0]
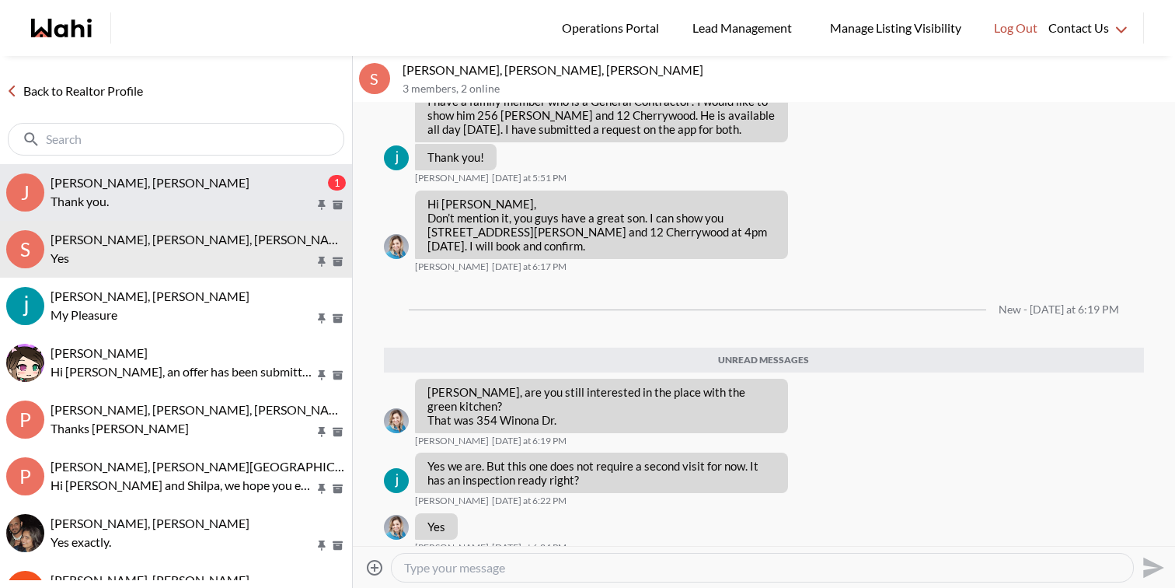
click at [143, 205] on p "Thank you." at bounding box center [183, 201] width 264 height 19
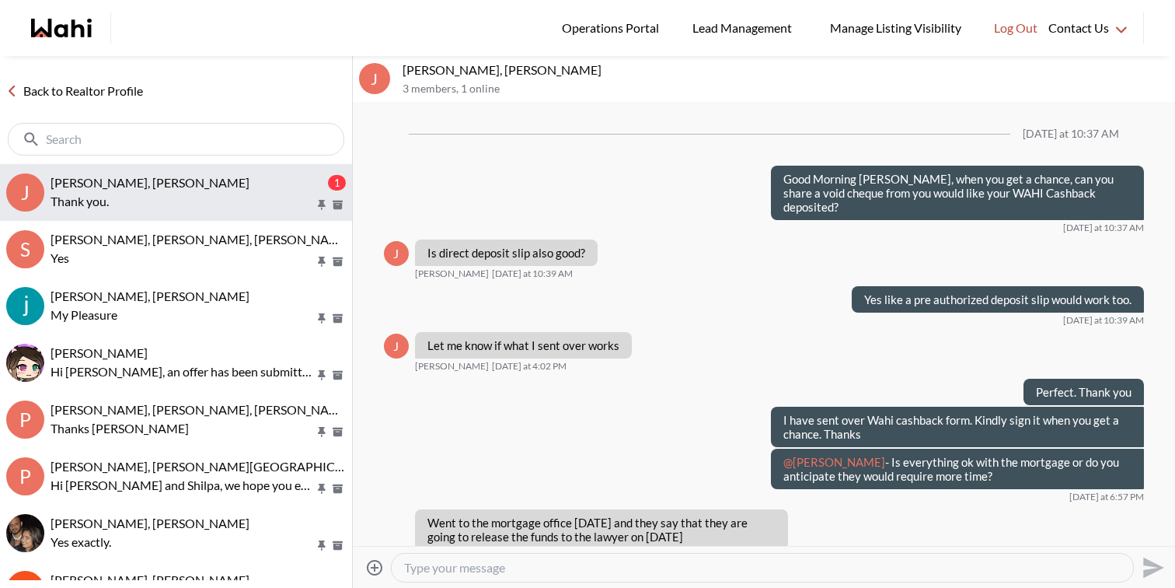
scroll to position [1290, 0]
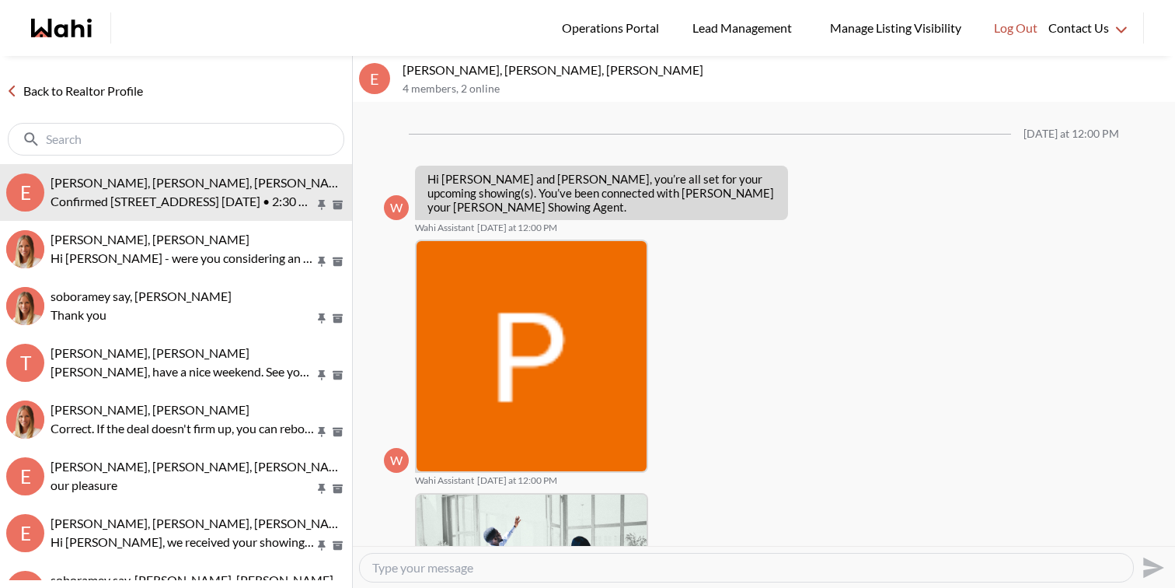
scroll to position [518, 0]
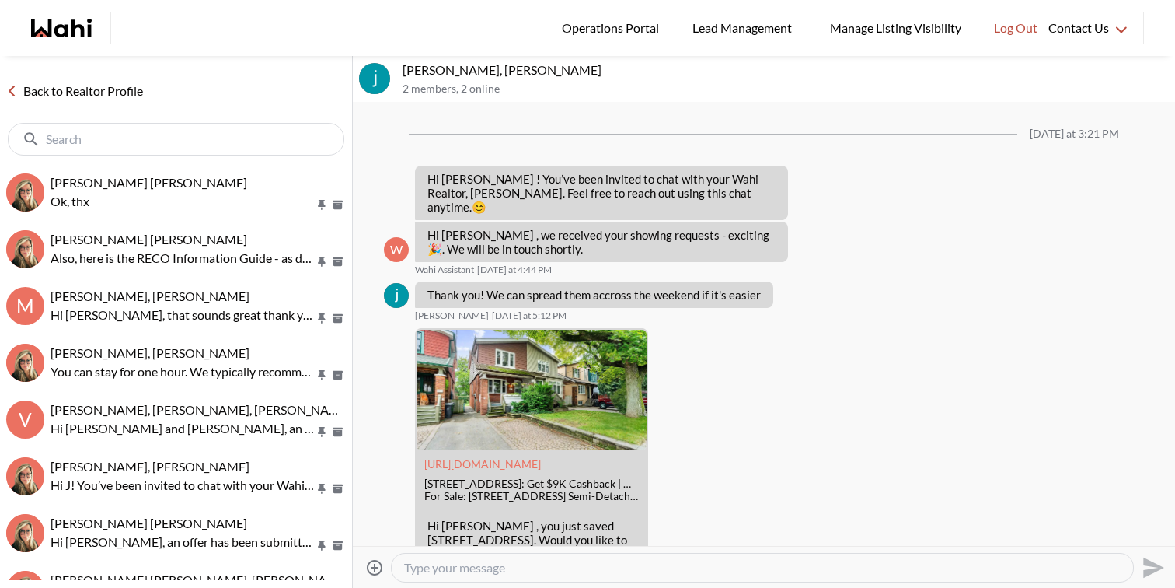
scroll to position [511, 0]
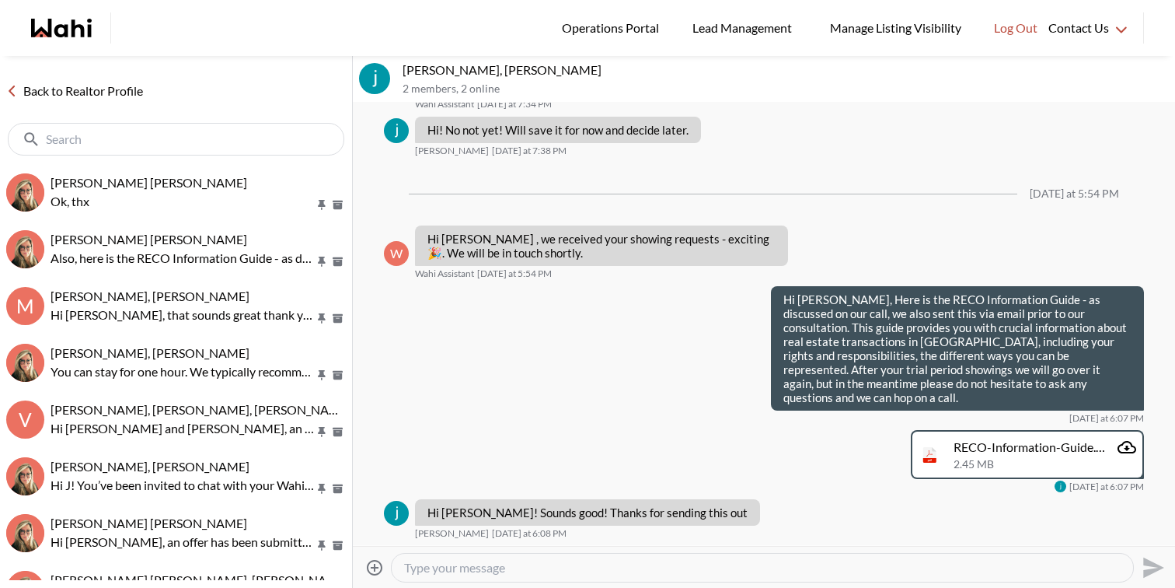
click at [557, 573] on textarea "Type your message" at bounding box center [762, 568] width 717 height 16
type textarea "My Pleasure"
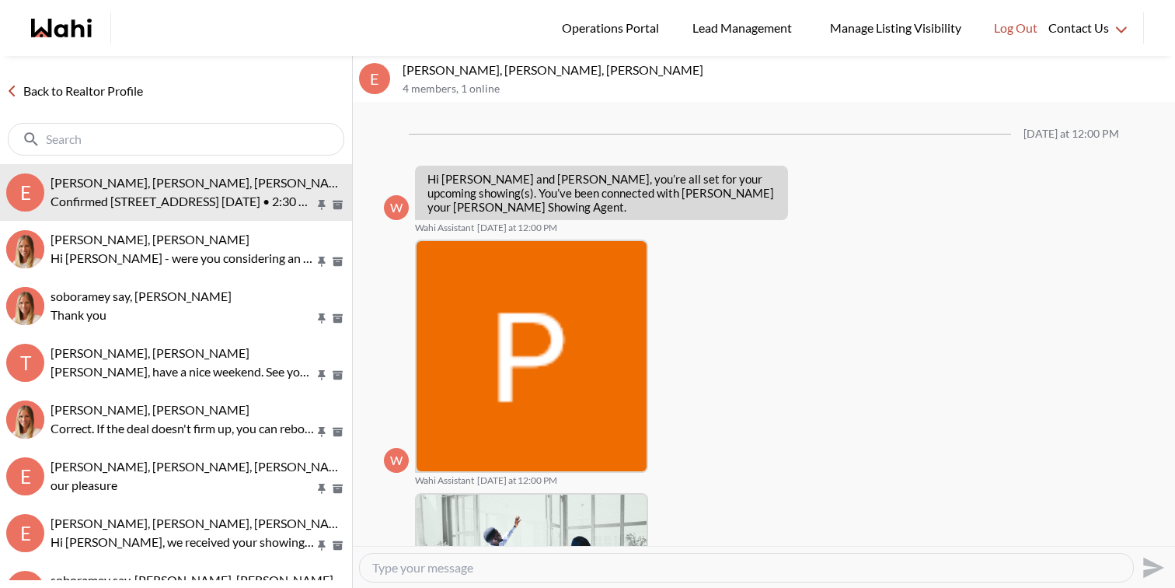
scroll to position [518, 0]
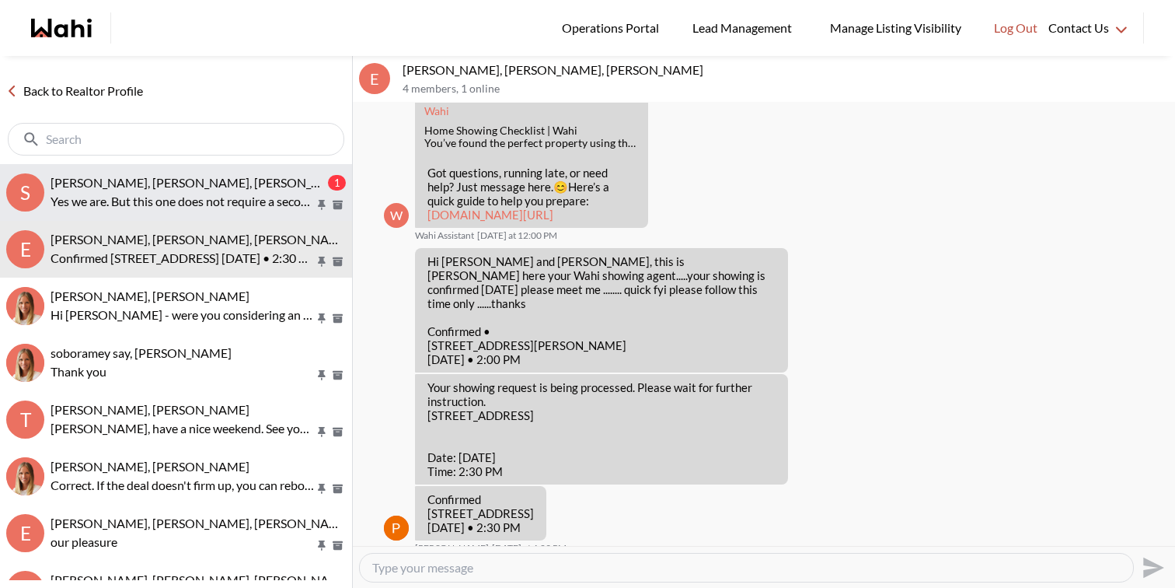
click at [182, 220] on button "S Souhel Bally, Ewelina, Faraz 1 Yes we are. But this one does not require a se…" at bounding box center [176, 192] width 352 height 57
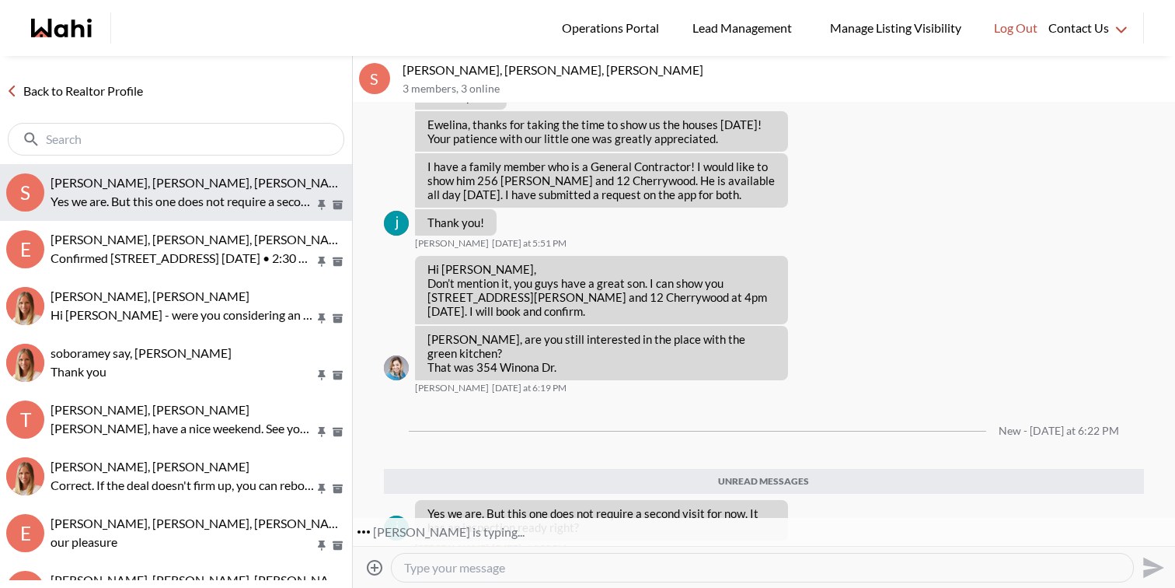
scroll to position [1402, 0]
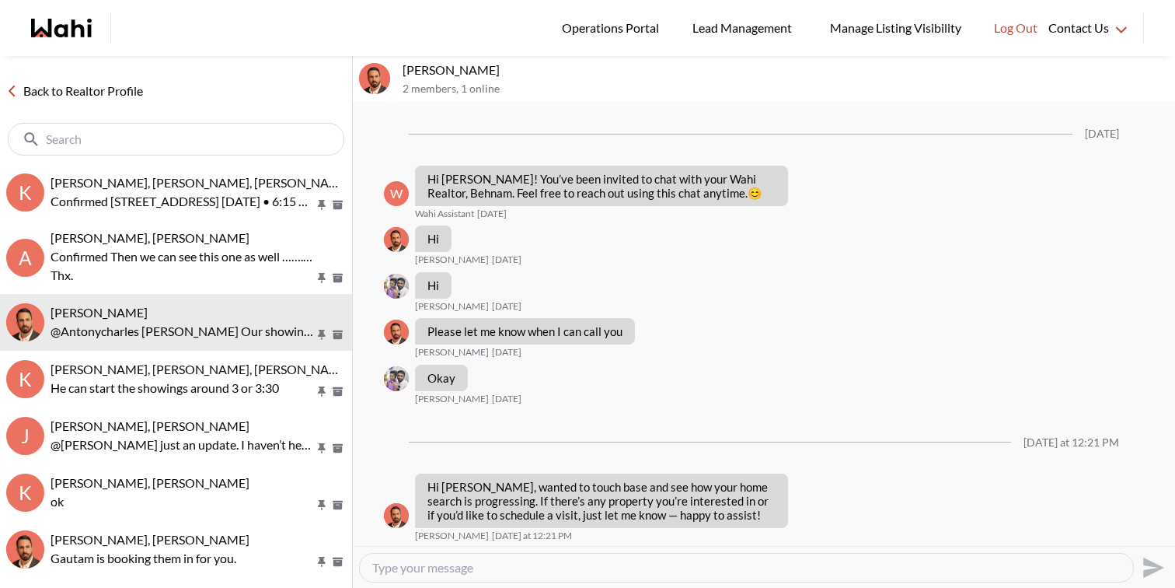
scroll to position [574, 0]
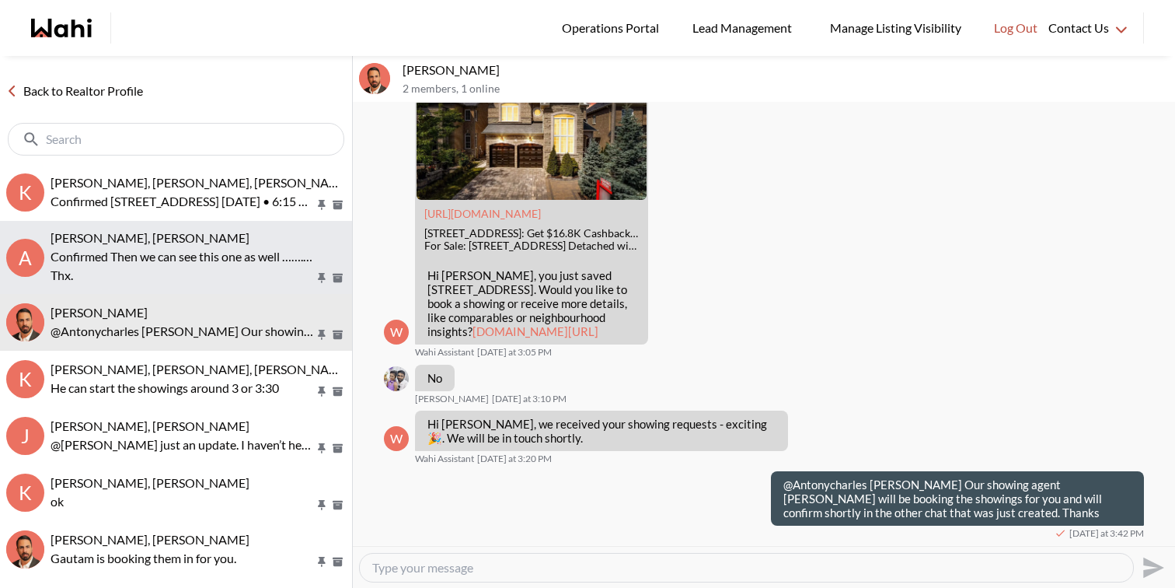
click at [147, 260] on p "Confirmed Then we can see this one as well …….[STREET_ADDRESS] [DATE] • 8:00 pm." at bounding box center [183, 256] width 264 height 19
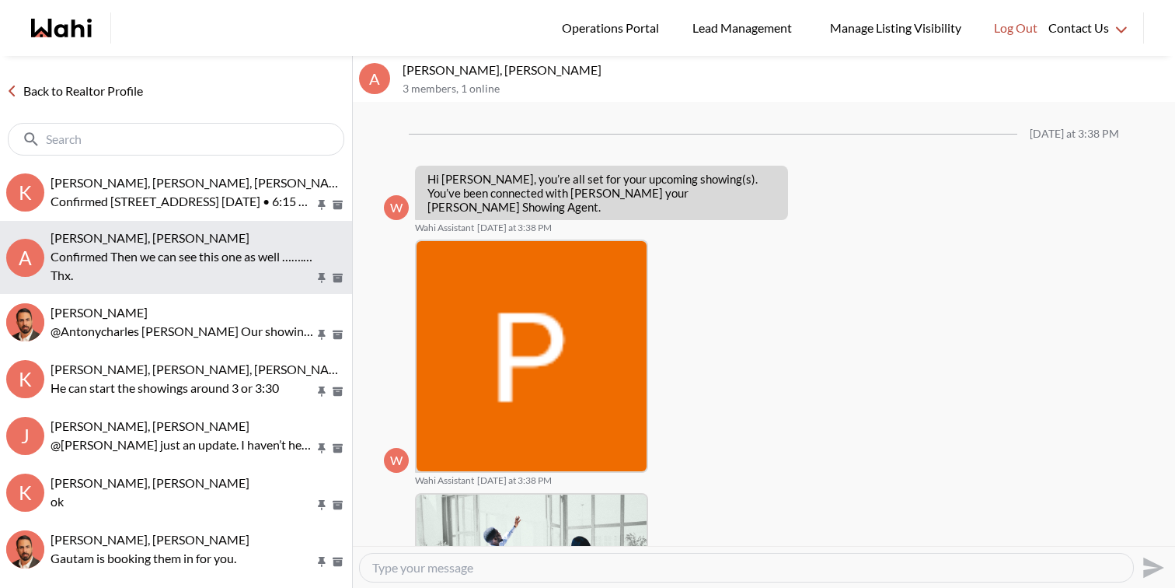
scroll to position [434, 0]
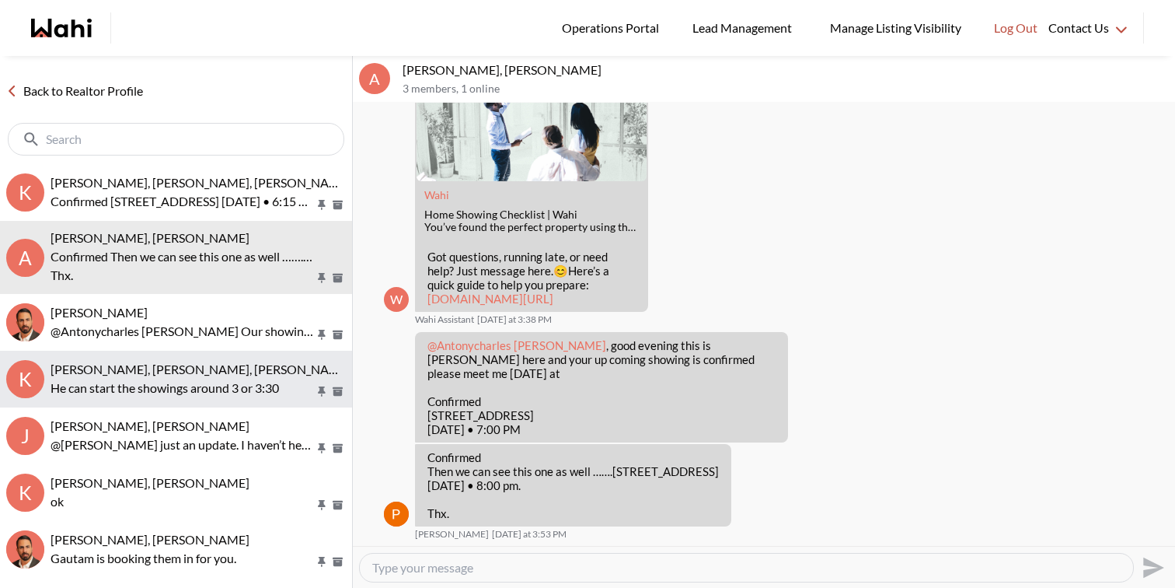
click at [189, 351] on button "K Kevin McKay, Fawzia Sheikh, Behnam He can start the showings around 3 or 3:30" at bounding box center [176, 379] width 352 height 57
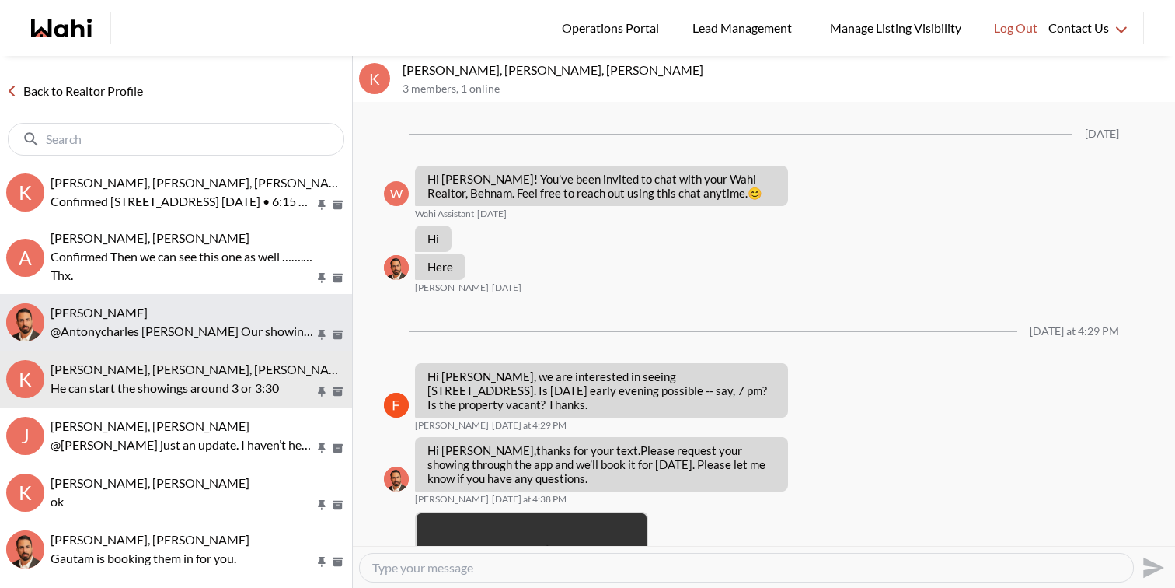
scroll to position [1974, 0]
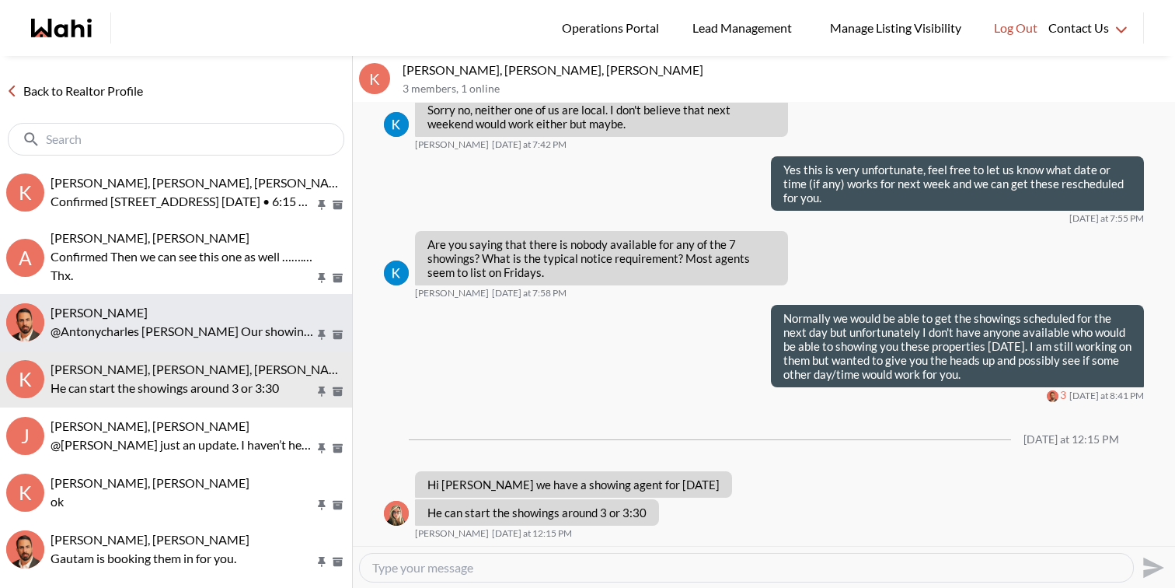
click at [186, 330] on p "@Antonycharles [PERSON_NAME] Our showing agent [PERSON_NAME] will be booking th…" at bounding box center [183, 331] width 264 height 19
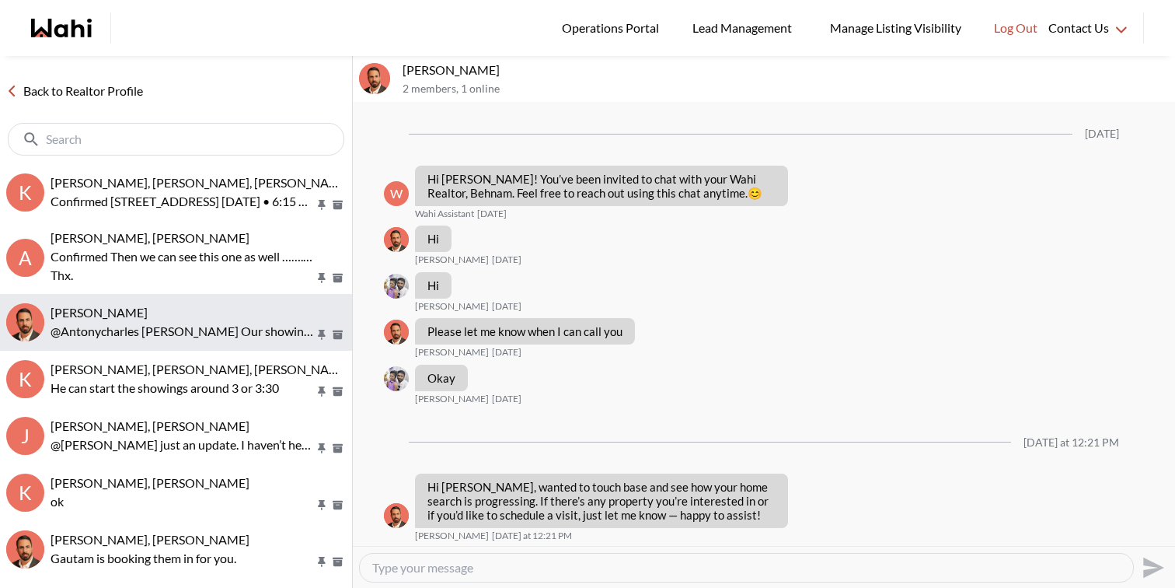
scroll to position [574, 0]
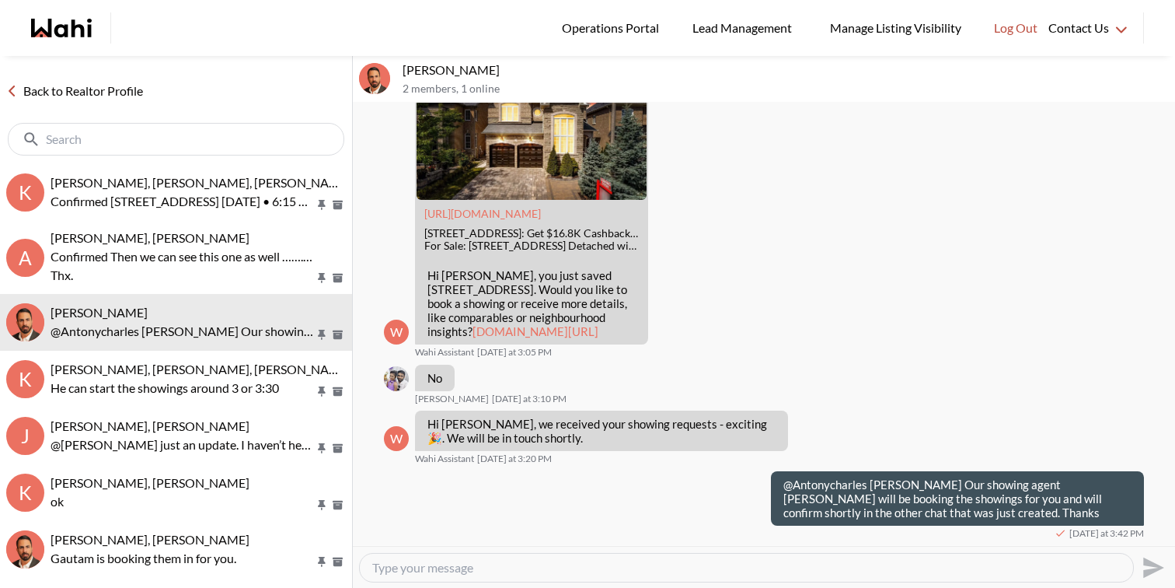
drag, startPoint x: 483, startPoint y: 68, endPoint x: 403, endPoint y: 66, distance: 80.1
click at [403, 66] on p "[PERSON_NAME]" at bounding box center [786, 70] width 766 height 16
copy p "Antonycharles"
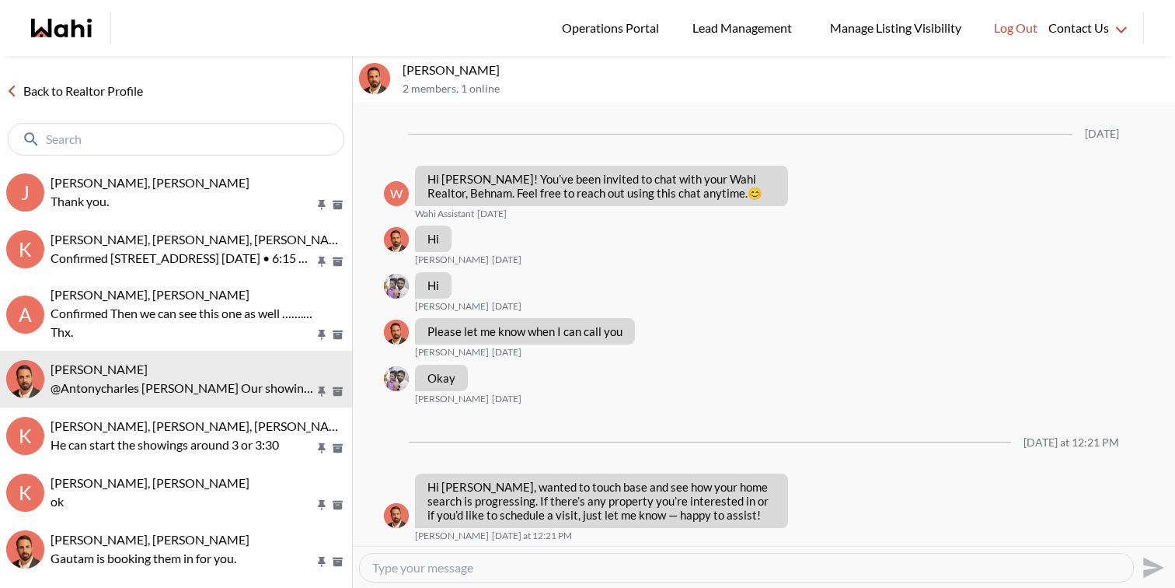
scroll to position [574, 0]
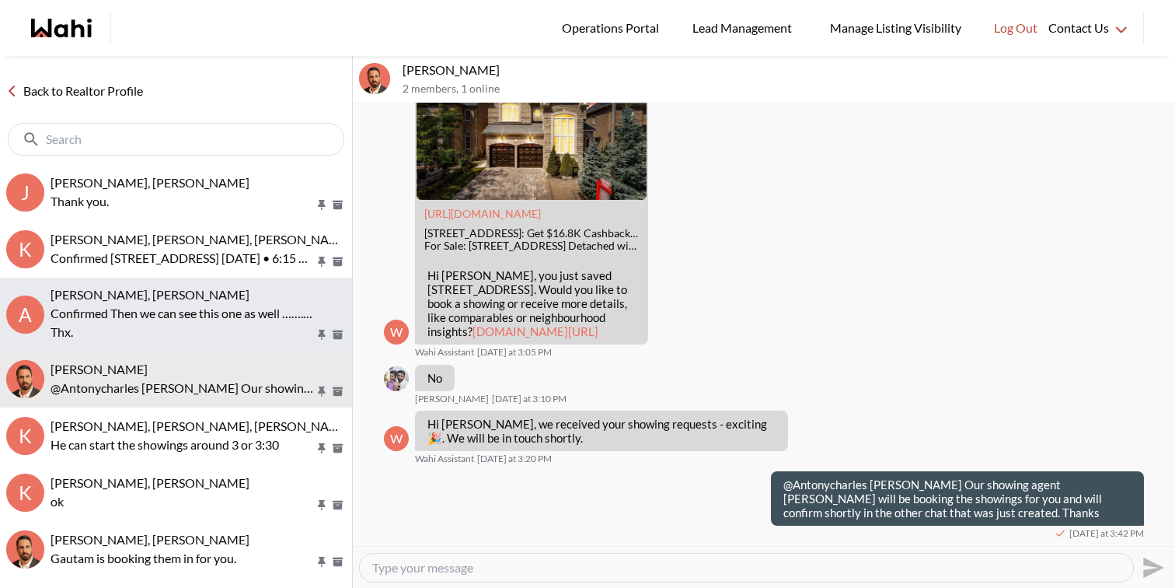
click at [139, 301] on span "[PERSON_NAME], [PERSON_NAME]" at bounding box center [150, 294] width 199 height 15
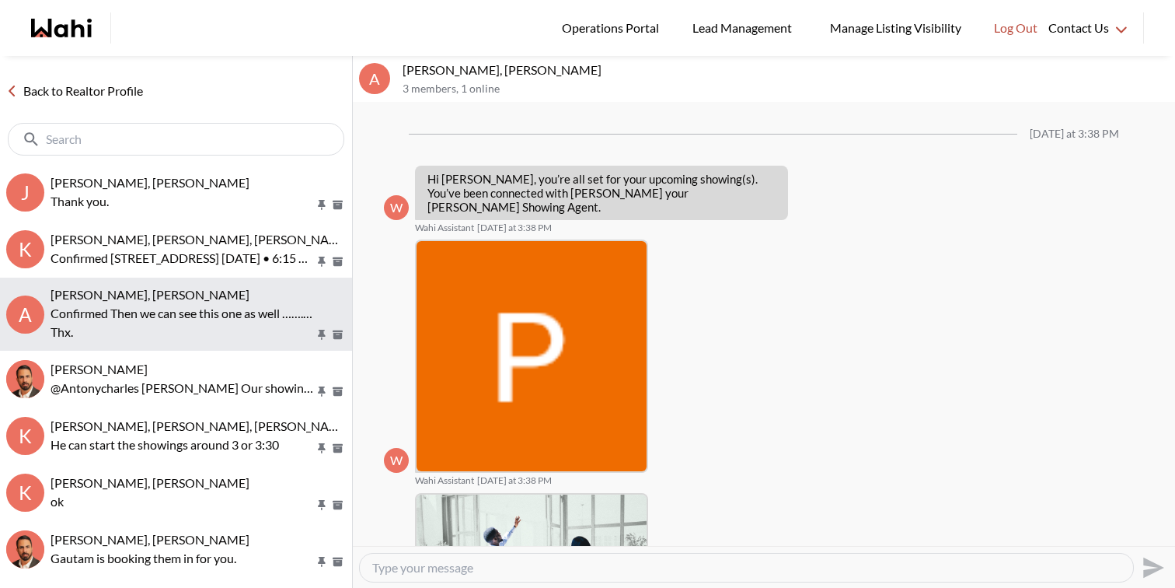
scroll to position [434, 0]
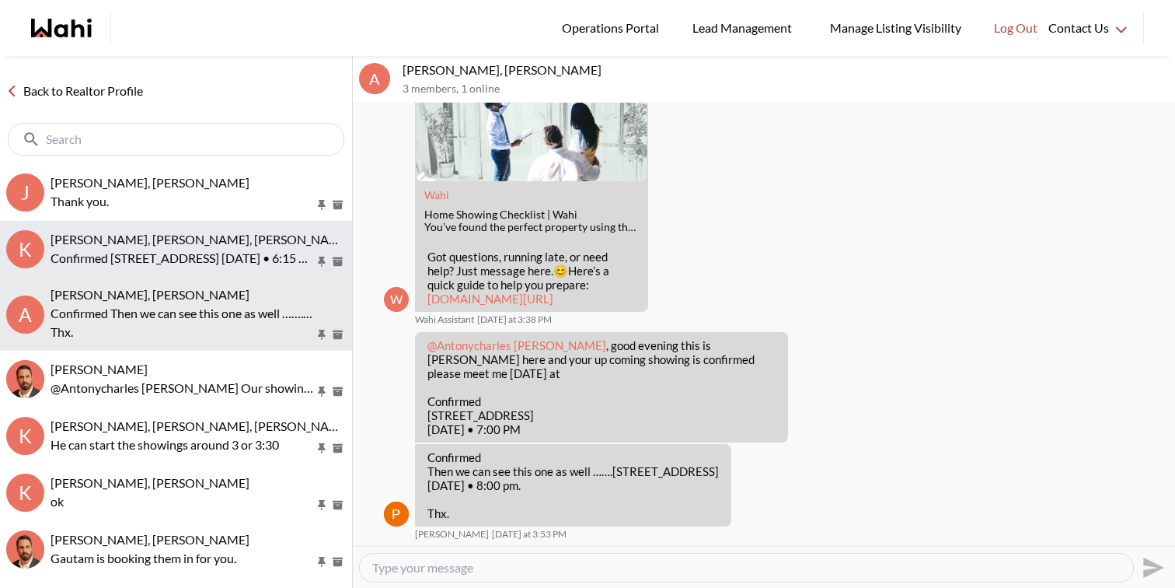
click at [136, 239] on span "[PERSON_NAME], [PERSON_NAME], [PERSON_NAME]" at bounding box center [201, 239] width 301 height 15
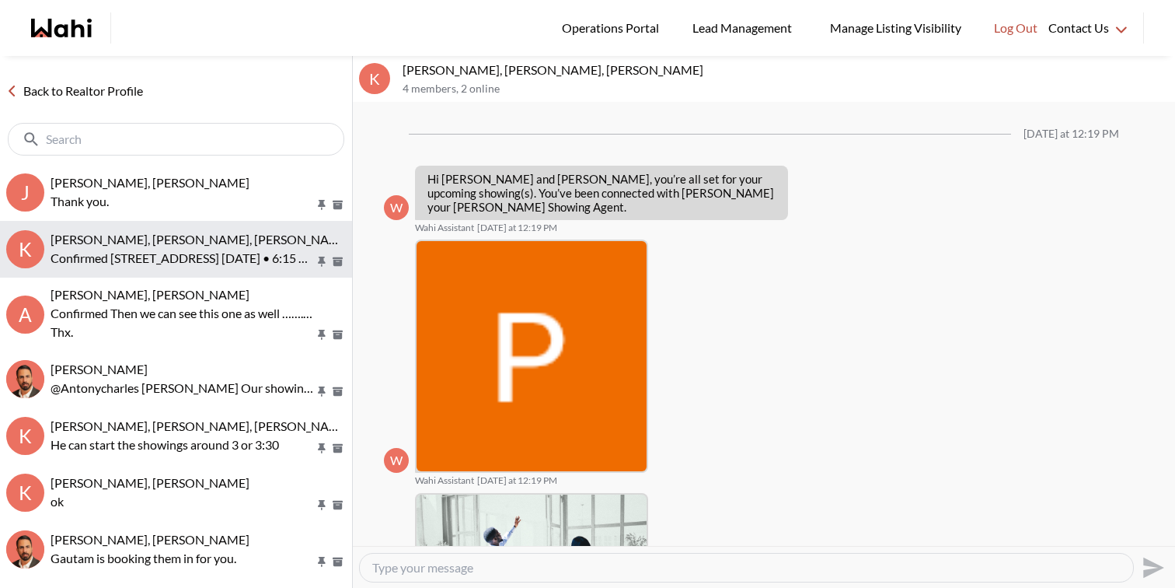
scroll to position [848, 0]
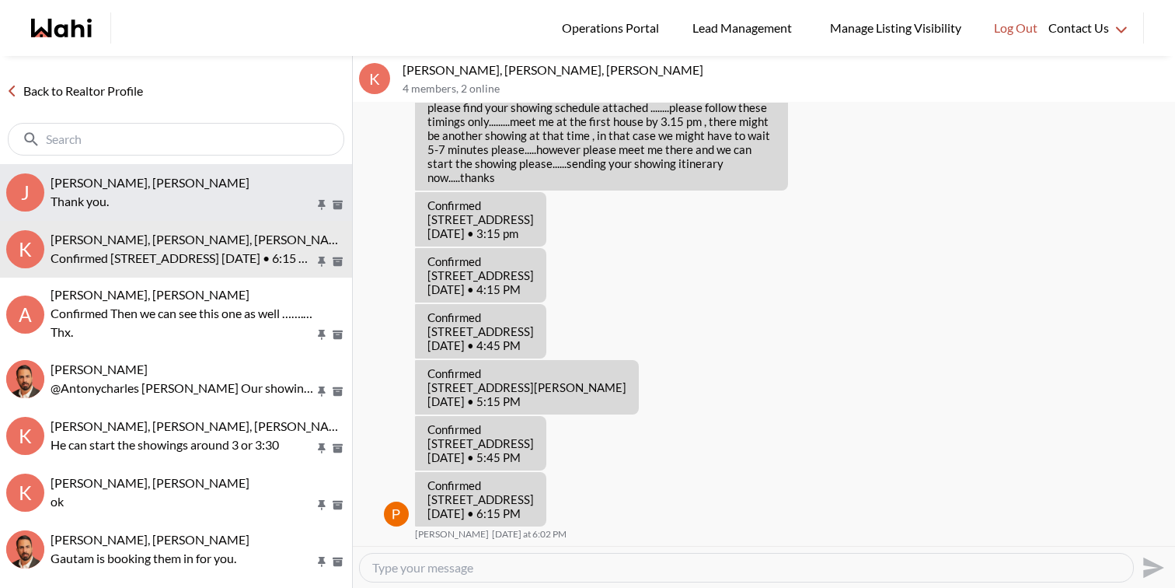
click at [148, 188] on span "[PERSON_NAME], [PERSON_NAME]" at bounding box center [150, 182] width 199 height 15
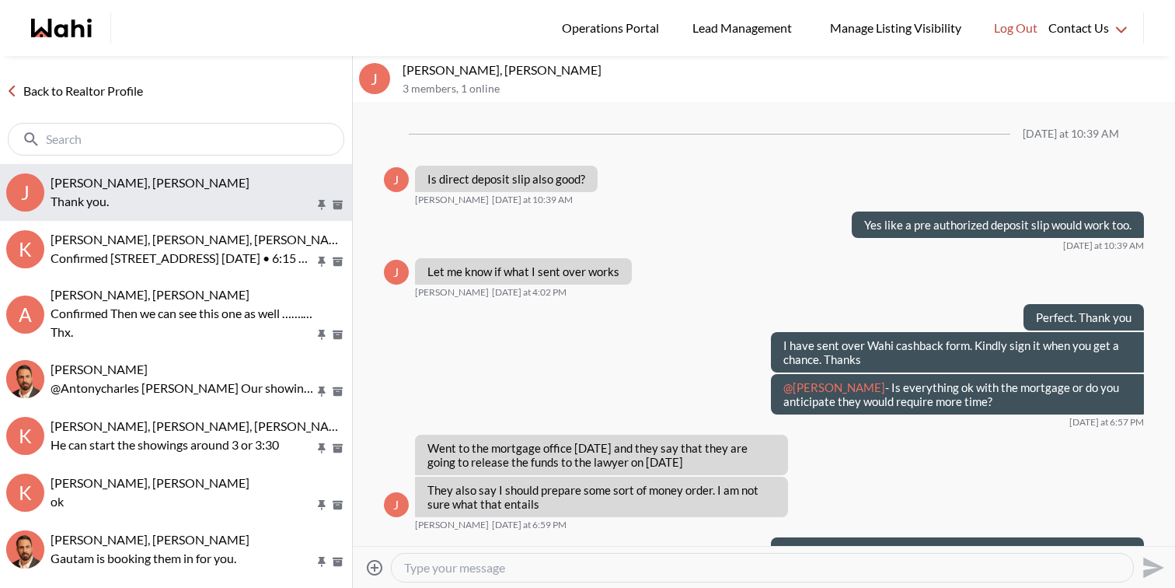
scroll to position [1129, 0]
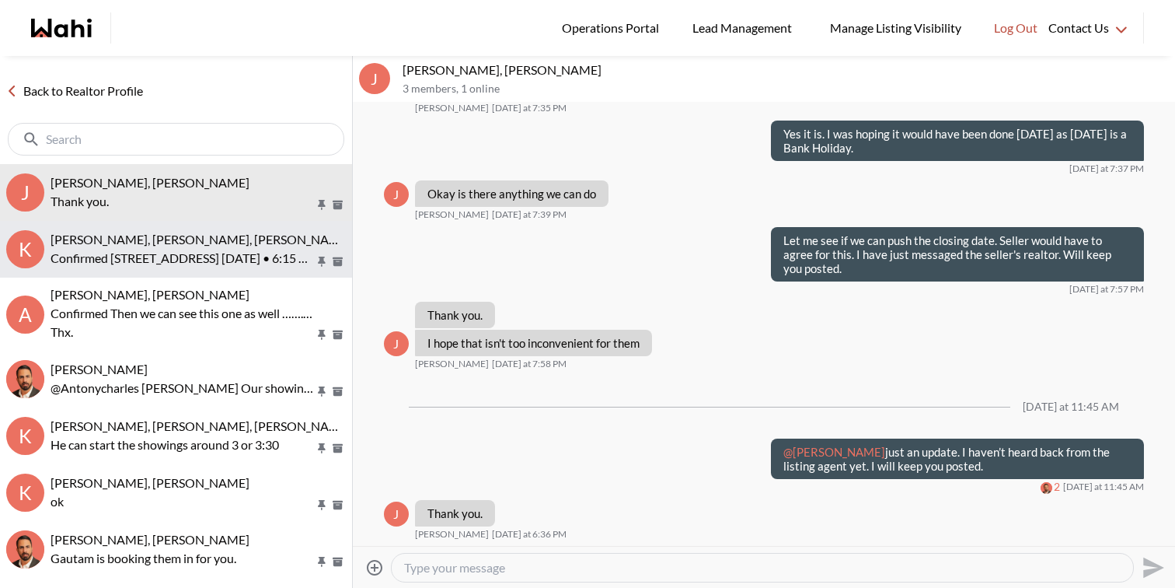
click at [152, 254] on p "Confirmed 1 Glenhill Drive, Barrie, ON, L4N 5X4 Sun, September 28th • 6:15 PM" at bounding box center [183, 258] width 264 height 19
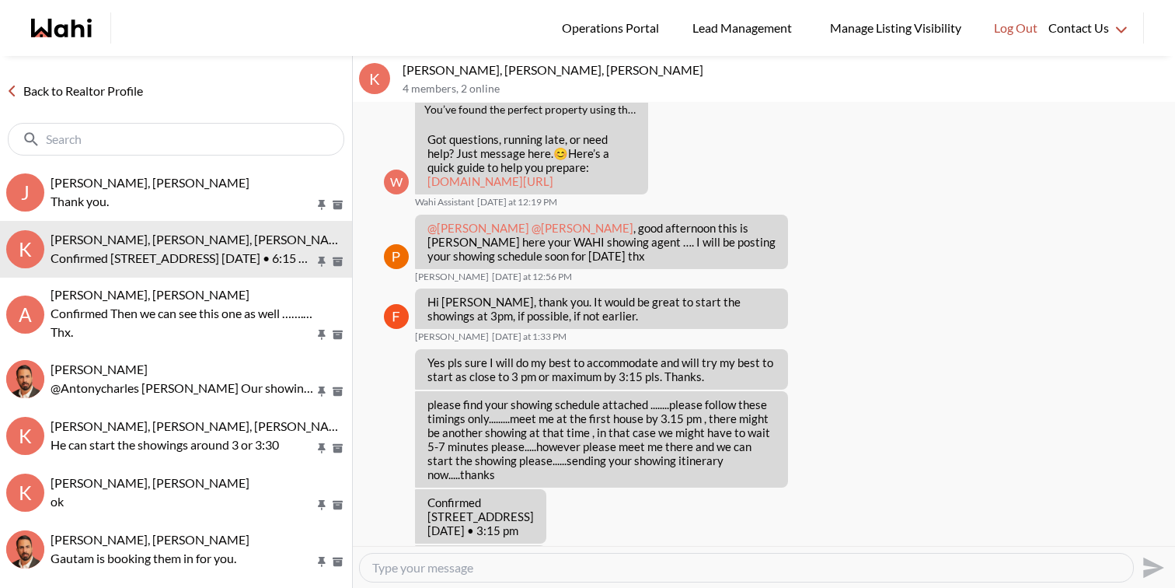
scroll to position [848, 0]
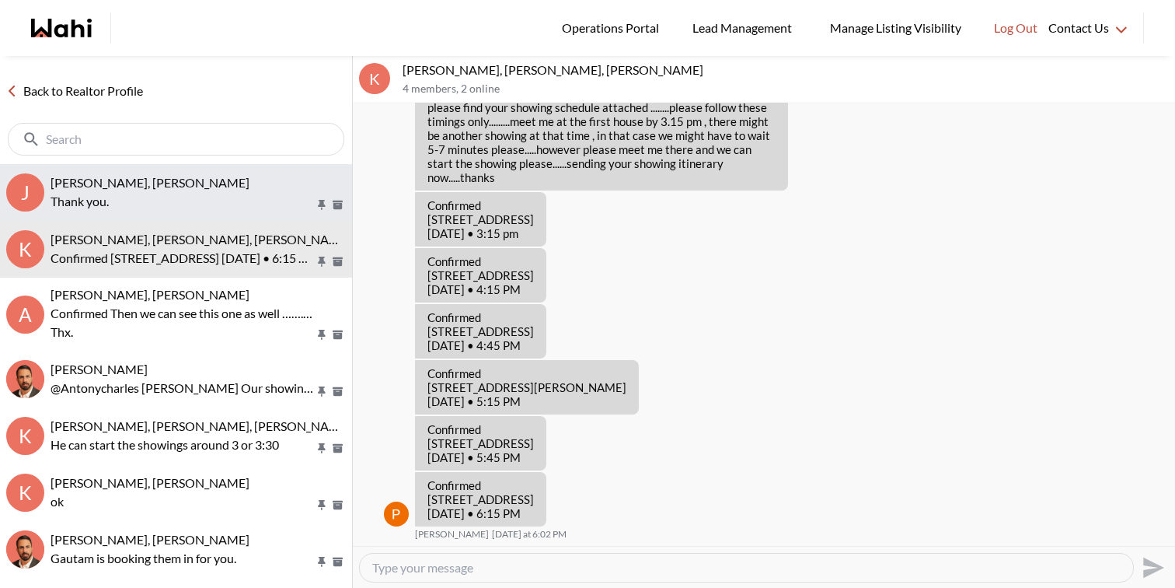
click at [161, 202] on p "Thank you." at bounding box center [183, 201] width 264 height 19
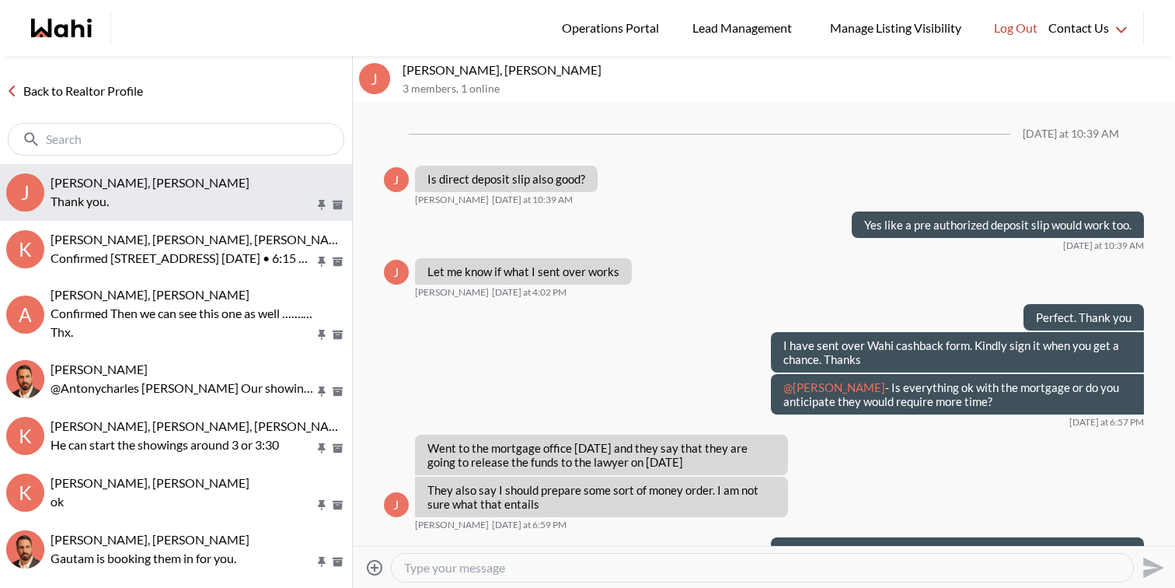
scroll to position [1129, 0]
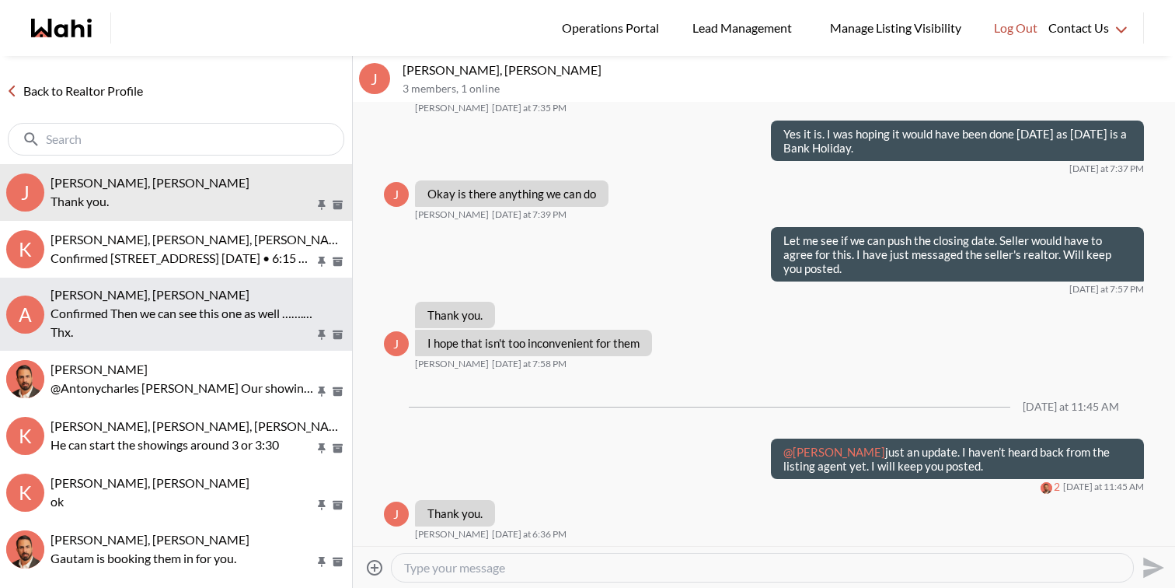
click at [246, 307] on p "Confirmed Then we can see this one as well …….[STREET_ADDRESS] [DATE] • 8:00 pm." at bounding box center [183, 313] width 264 height 19
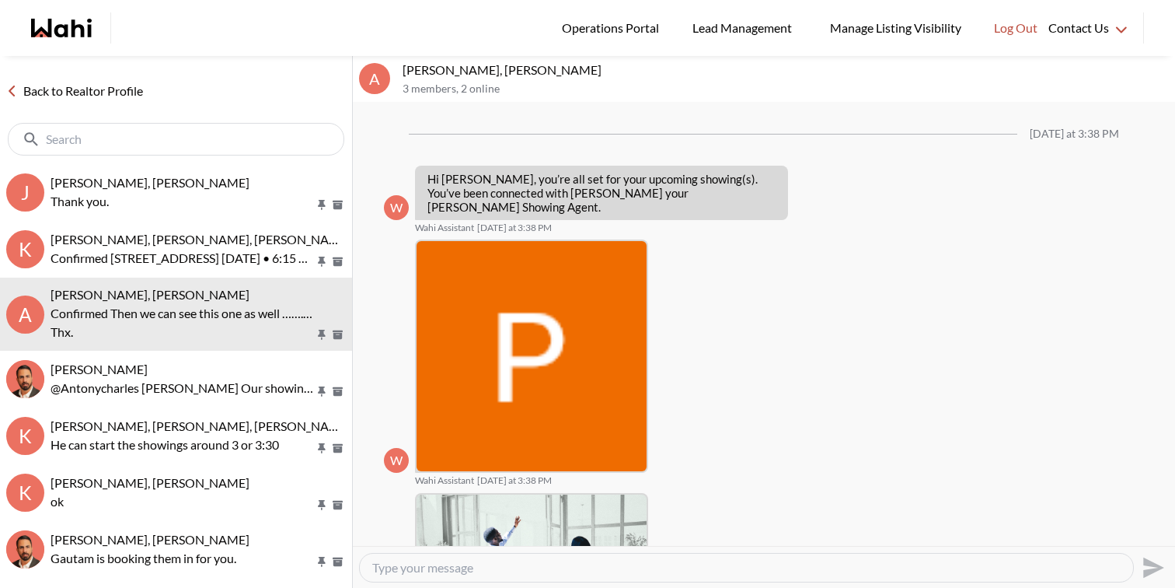
scroll to position [434, 0]
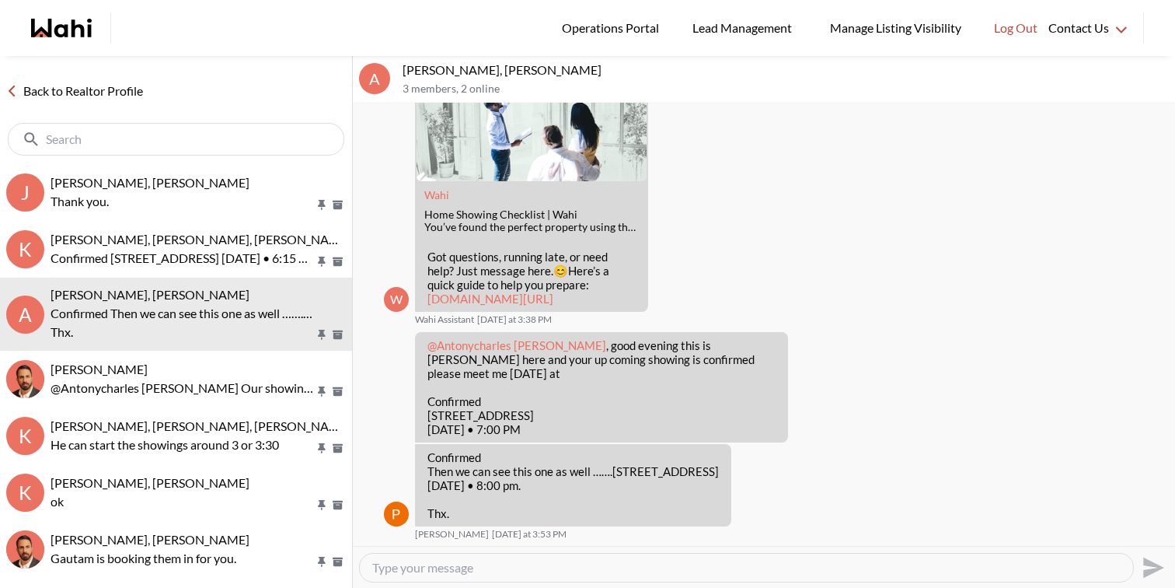
click at [501, 569] on textarea "Type your message" at bounding box center [746, 568] width 749 height 16
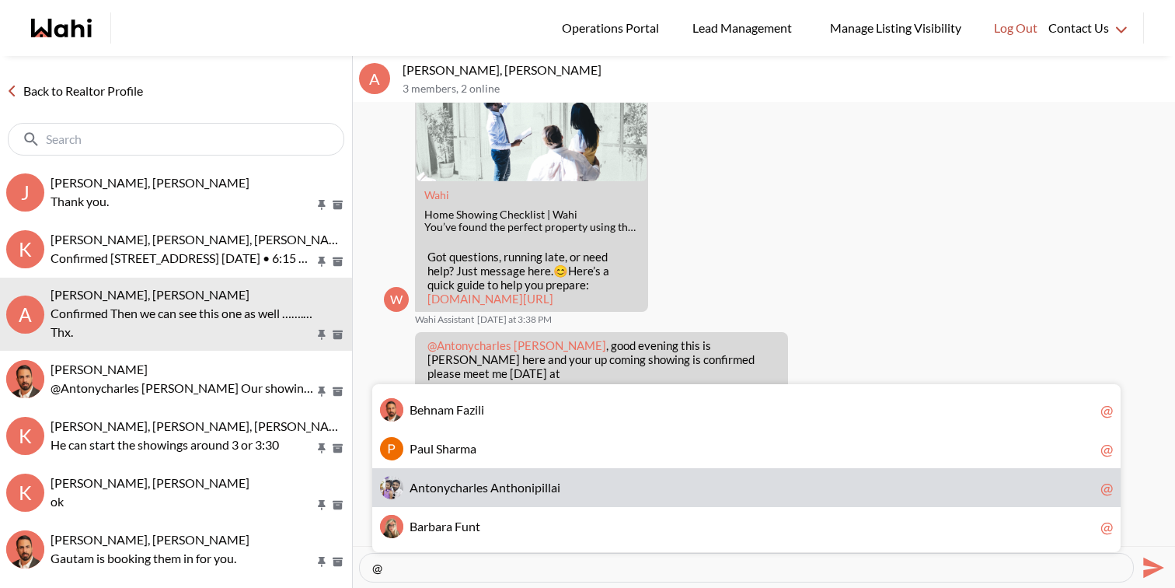
click at [490, 497] on div "A n t o n y c h a r l e s A n t h o n i p i l l a i @" at bounding box center [746, 487] width 749 height 39
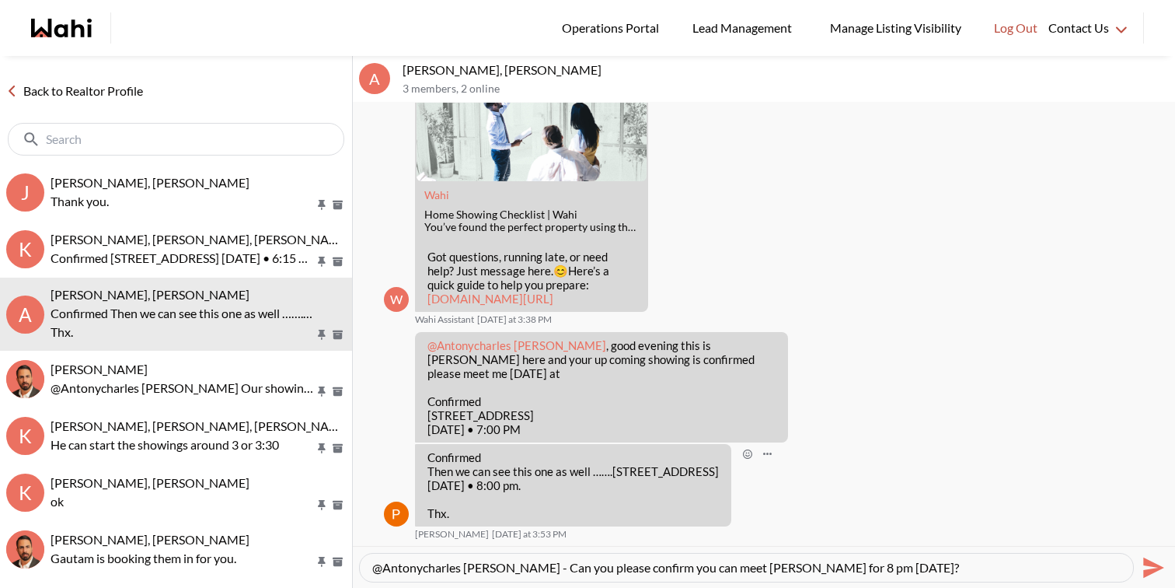
drag, startPoint x: 613, startPoint y: 457, endPoint x: 637, endPoint y: 474, distance: 29.5
click at [637, 474] on p "Confirmed Then we can see this one as well …….[STREET_ADDRESS] [DATE] • 8:00 pm." at bounding box center [574, 471] width 292 height 42
copy p "5 Beachview Crescent, Toronto, ON, M4E 2L4"
click at [900, 567] on textarea "@Antonycharles Anthonipillai - Can you please confirm you can meet Paul for 8 p…" at bounding box center [746, 568] width 749 height 16
click at [847, 566] on textarea "@Antonycharles Anthonipillai - Can you please confirm you can meet Paul for 8 p…" at bounding box center [746, 568] width 749 height 16
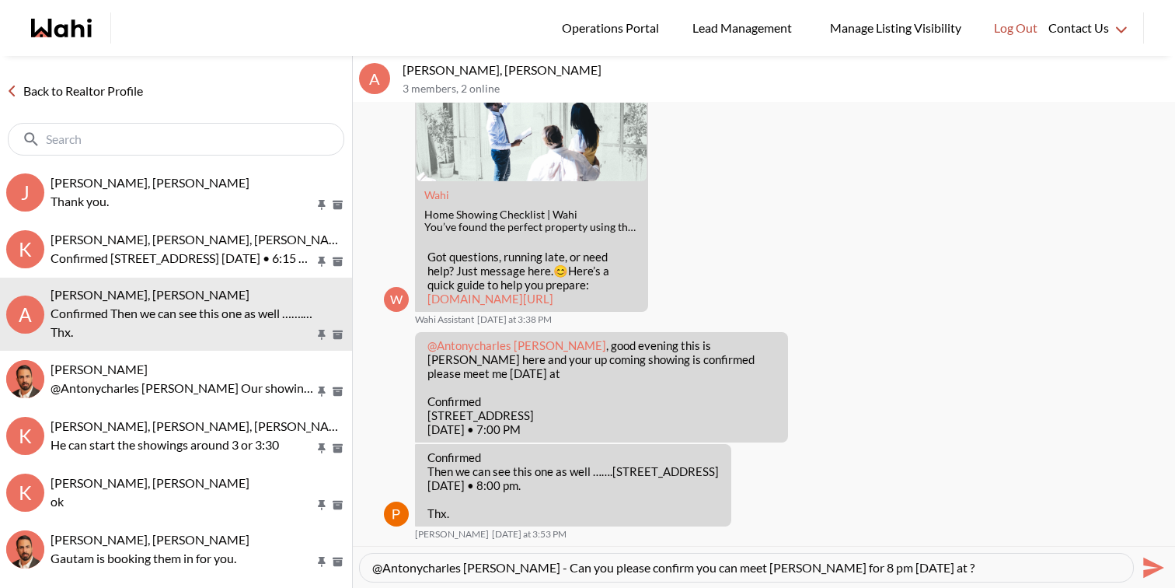
paste textarea "5 Beachview Crescent, Toronto, ON, M4E 2L4"
type textarea "@Antonycharles [PERSON_NAME] - Can you please confirm you can meet [PERSON_NAME…"
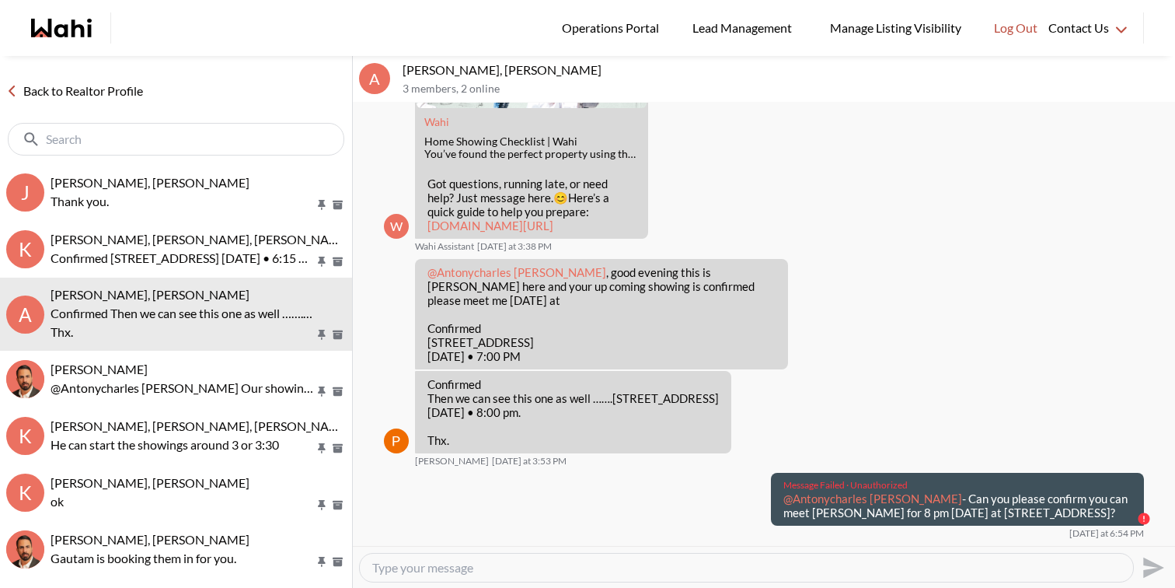
drag, startPoint x: 843, startPoint y: 522, endPoint x: 770, endPoint y: 492, distance: 79.1
click at [770, 492] on div "Message Failed · Unauthorized @Antonycharles Anthonipillai - Can you please con…" at bounding box center [954, 499] width 379 height 53
copy p "@Antonycharles Anthonipillai - Can you please confirm you can meet Paul for 8 p…"
click at [780, 578] on div at bounding box center [746, 567] width 773 height 28
click at [780, 560] on textarea "Type your message" at bounding box center [746, 568] width 749 height 16
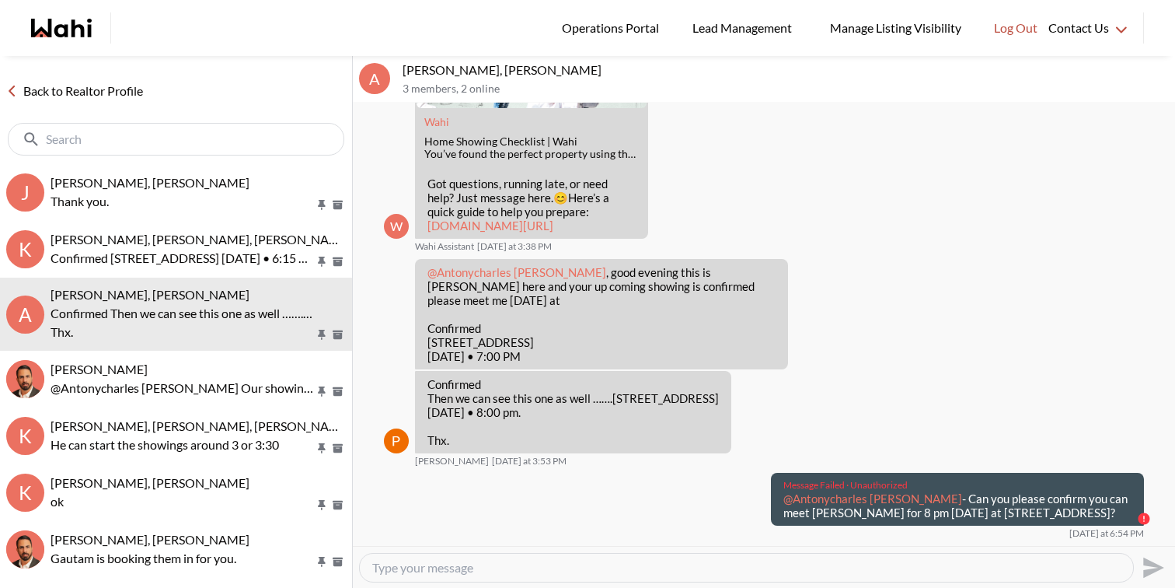
paste textarea "@Antonycharles Anthonipillai - Can you please confirm you can meet Paul for 8 p…"
type textarea "@Antonycharles Anthonipillai - Can you please confirm you can meet Paul for 8 p…"
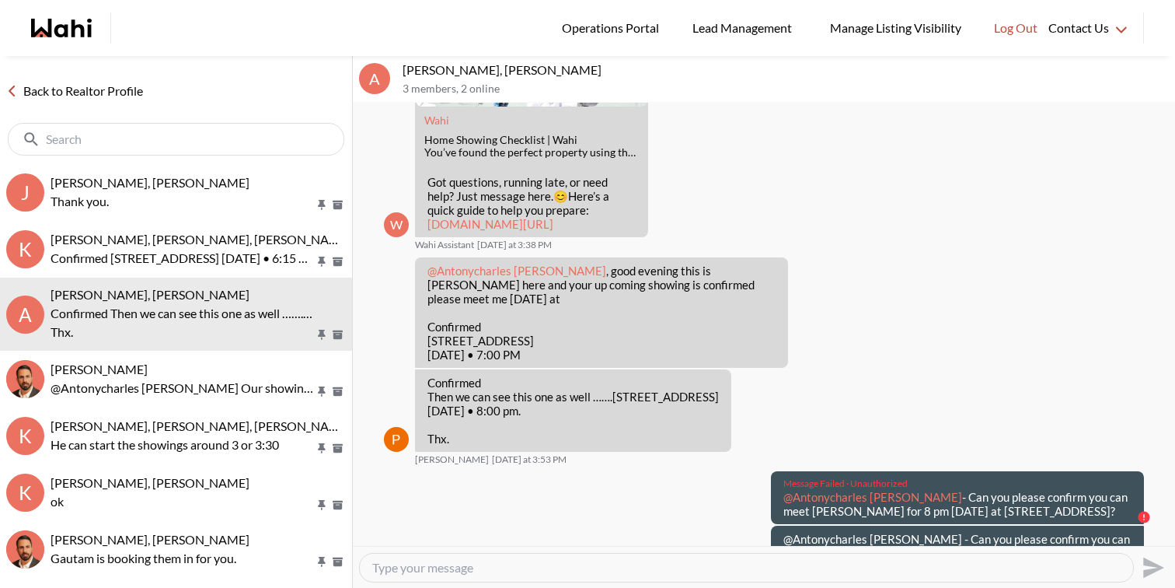
scroll to position [576, 0]
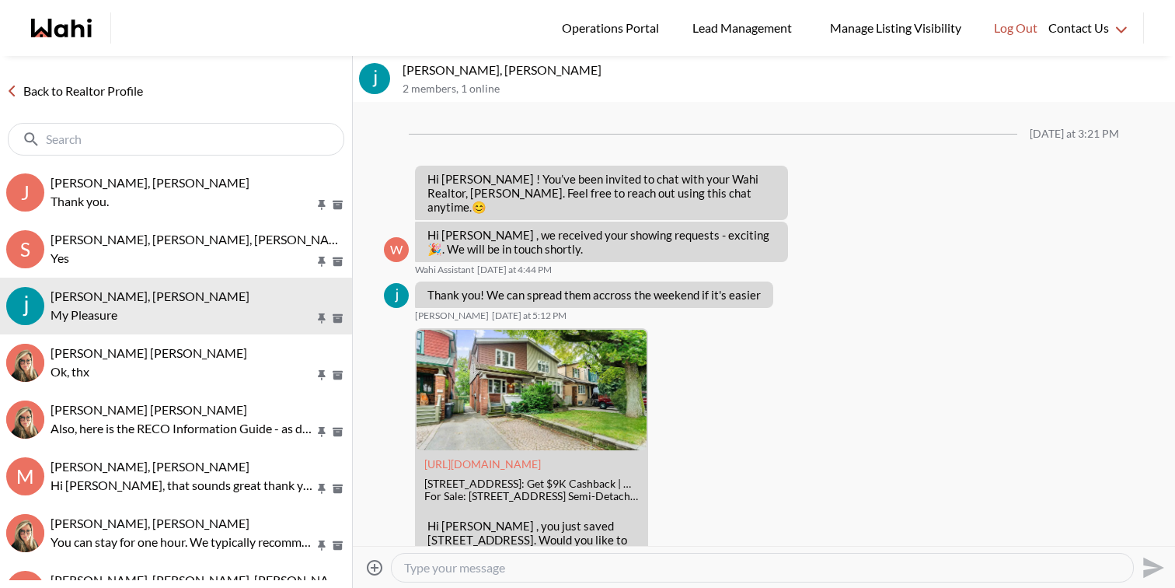
scroll to position [558, 0]
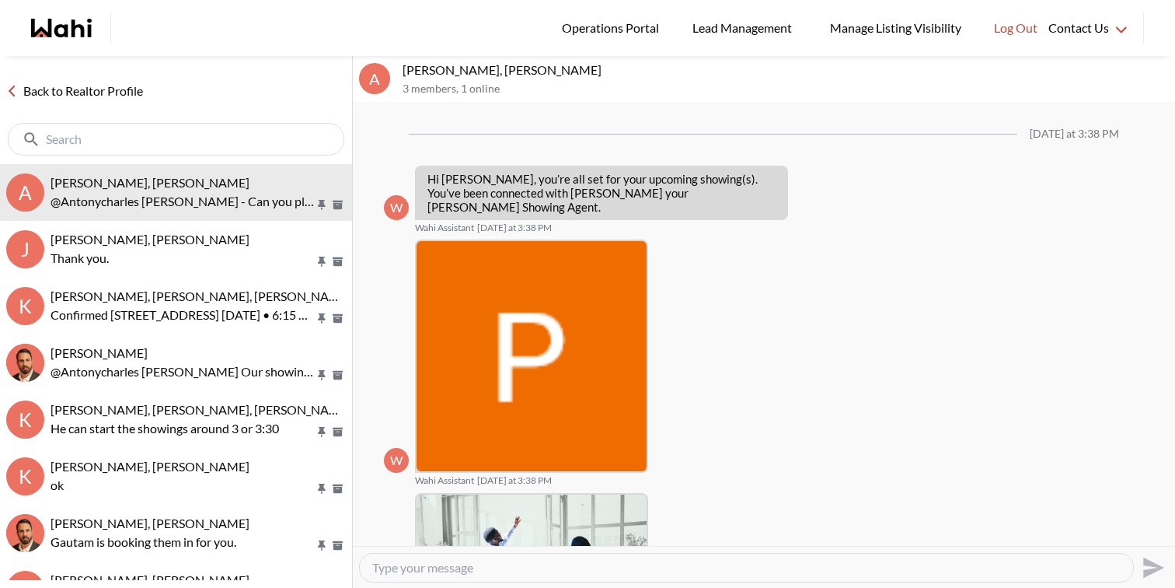
scroll to position [508, 0]
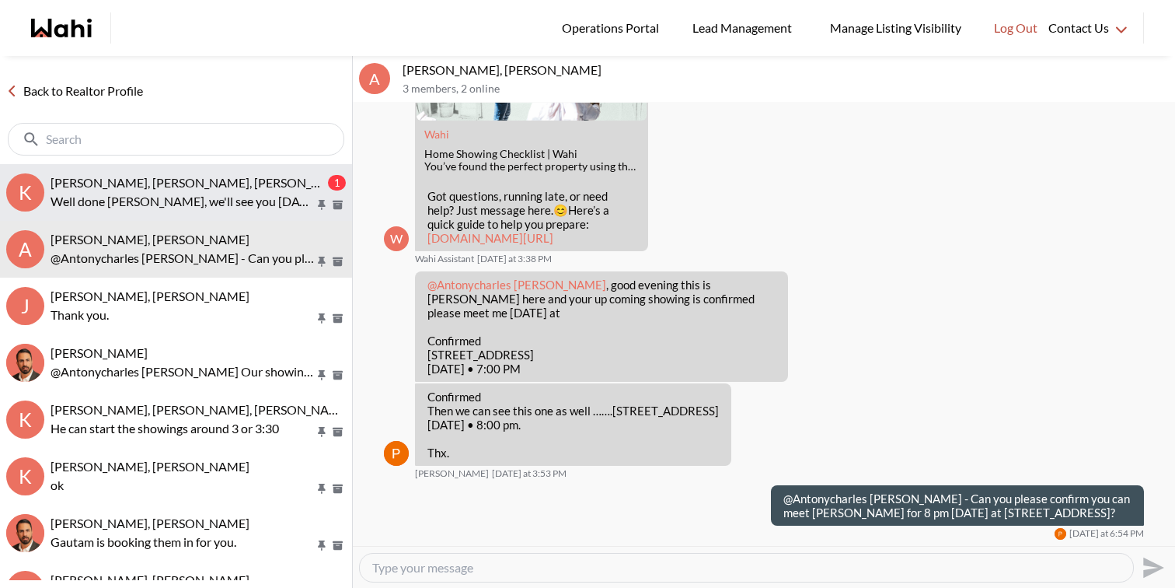
click at [207, 194] on p "Well done [PERSON_NAME], we'll see you [DATE]!" at bounding box center [183, 201] width 264 height 19
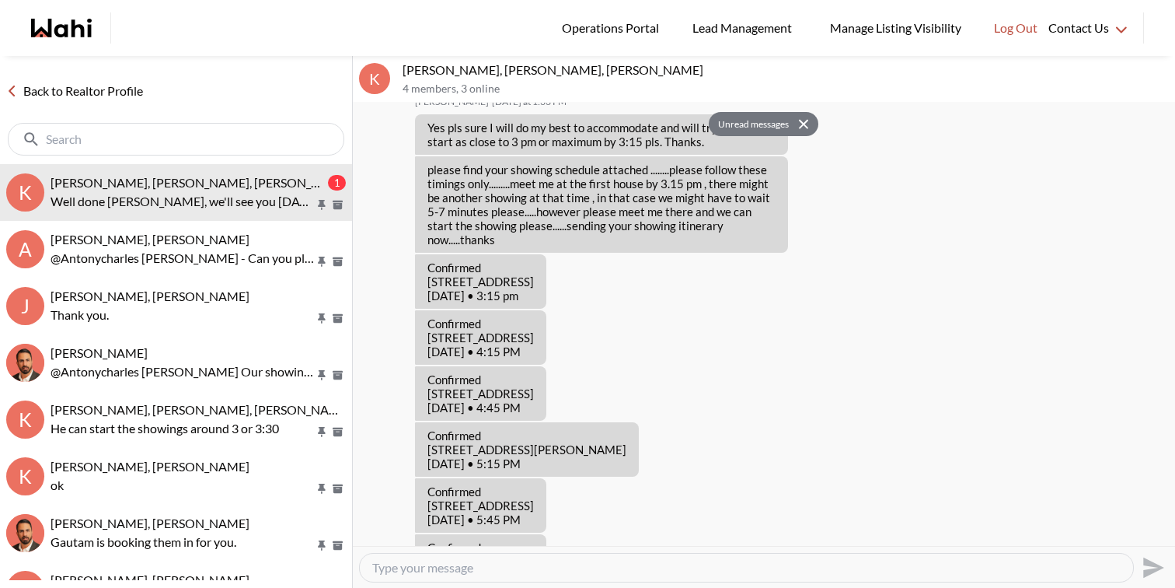
scroll to position [958, 0]
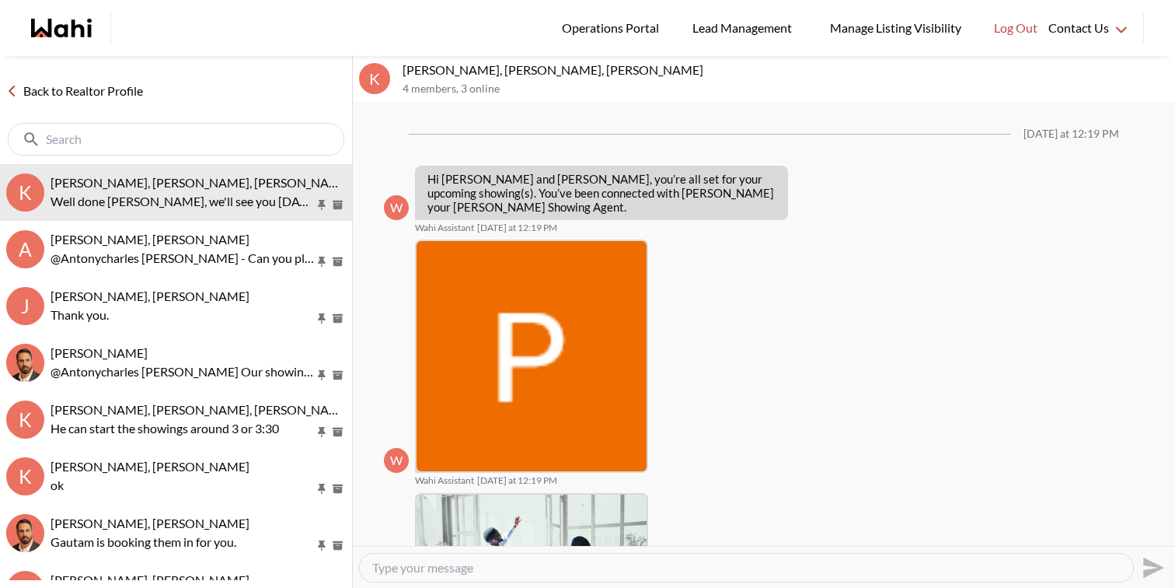
scroll to position [895, 0]
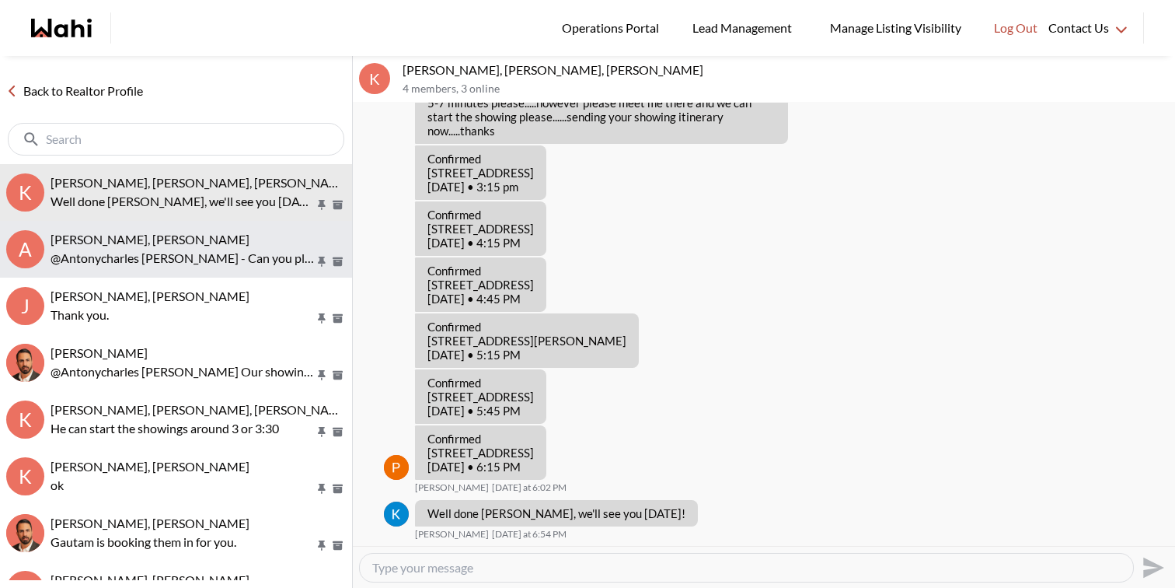
click at [243, 230] on button "A [PERSON_NAME], [PERSON_NAME] @[PERSON_NAME] - Can you please confirm you can …" at bounding box center [176, 249] width 352 height 57
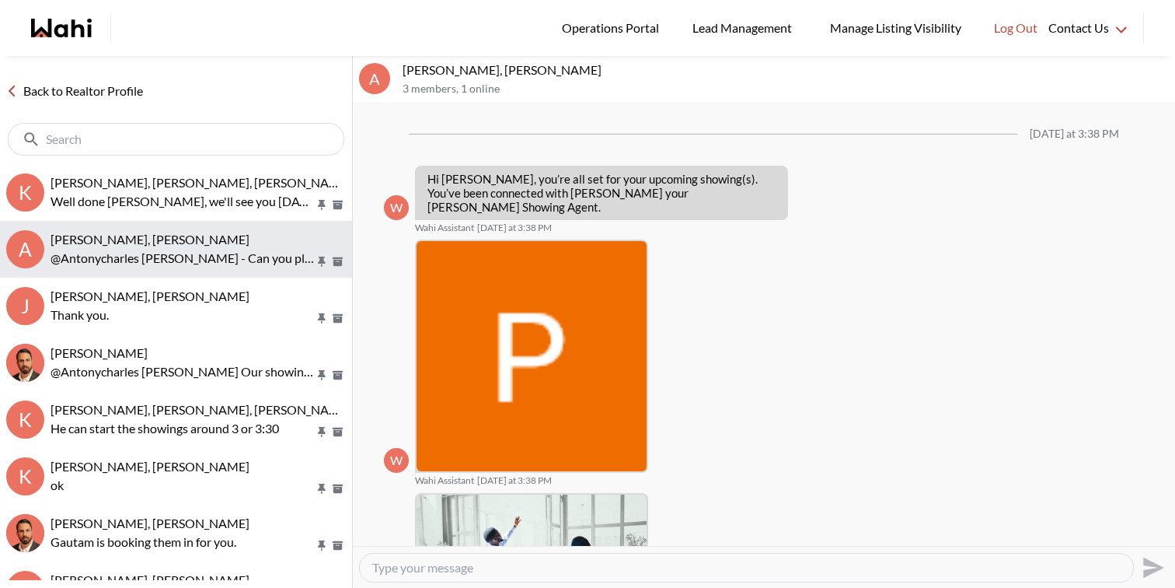
scroll to position [508, 0]
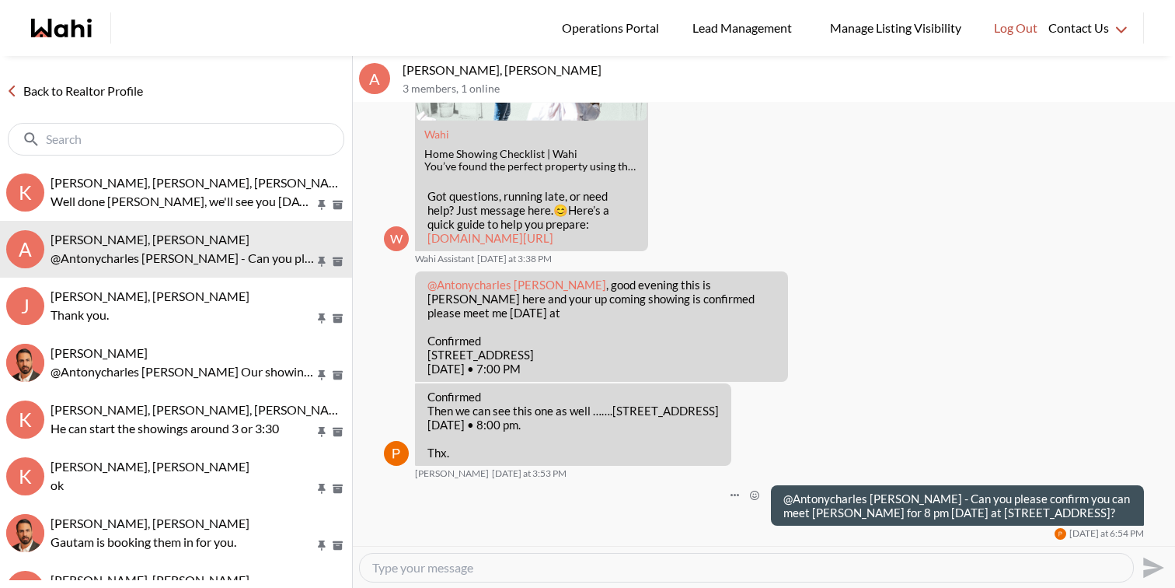
click at [947, 491] on p "@Antonycharles [PERSON_NAME] - Can you please confirm you can meet [PERSON_NAME…" at bounding box center [958, 505] width 348 height 28
drag, startPoint x: 943, startPoint y: 485, endPoint x: 973, endPoint y: 511, distance: 39.7
click at [973, 511] on p "@Antonycharles [PERSON_NAME] - Can you please confirm you can meet [PERSON_NAME…" at bounding box center [958, 505] width 348 height 28
copy p "Can you please confirm you can meet [PERSON_NAME] for 8 pm [DATE] at [STREET_AD…"
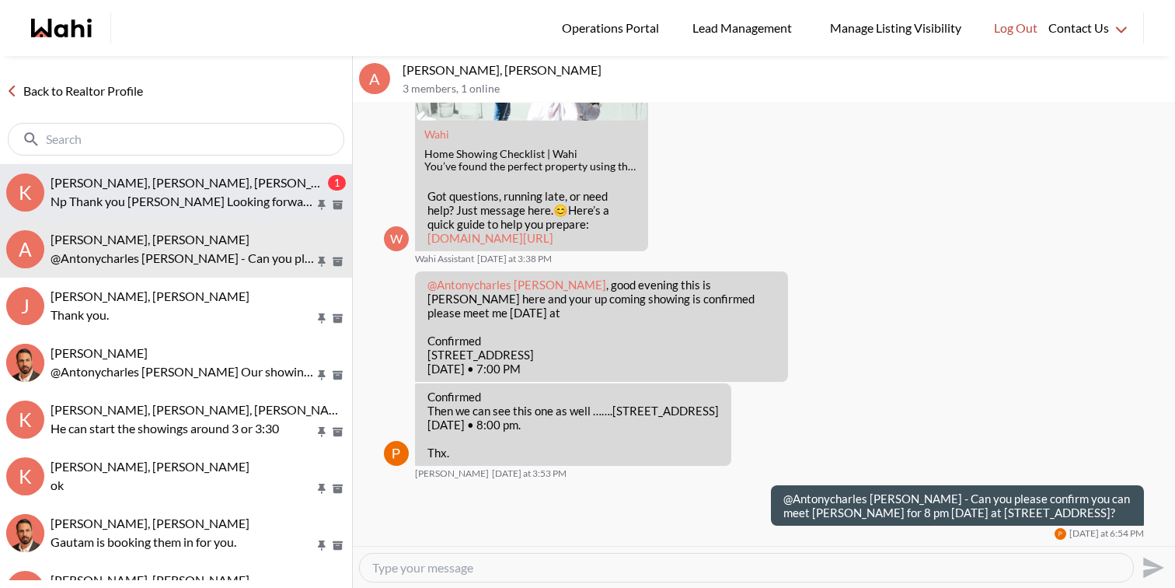
click at [184, 180] on span "[PERSON_NAME], [PERSON_NAME], [PERSON_NAME]" at bounding box center [201, 182] width 301 height 15
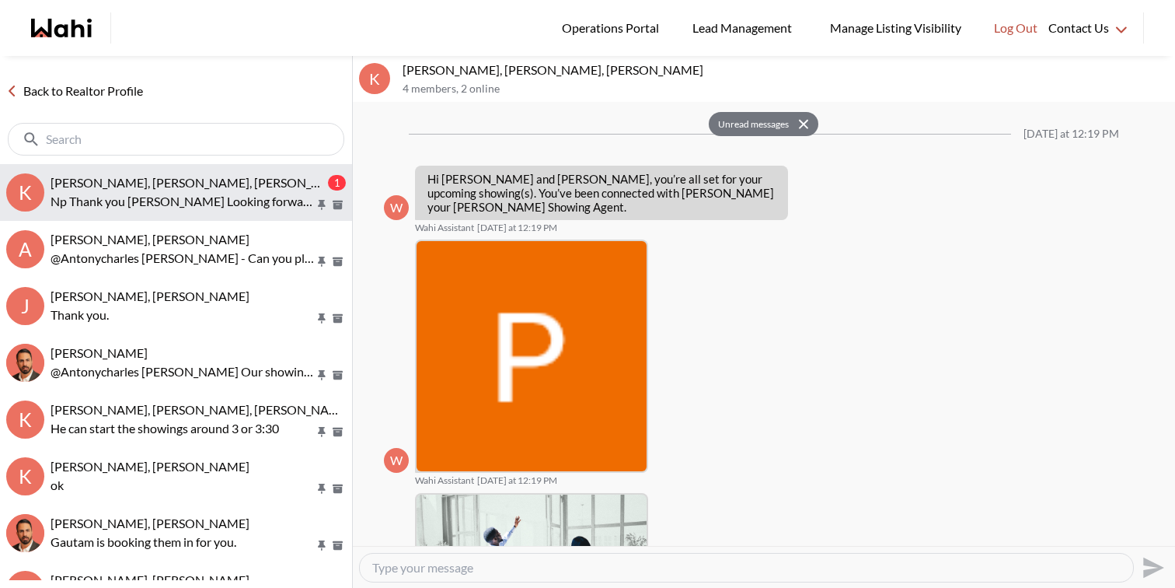
scroll to position [1046, 0]
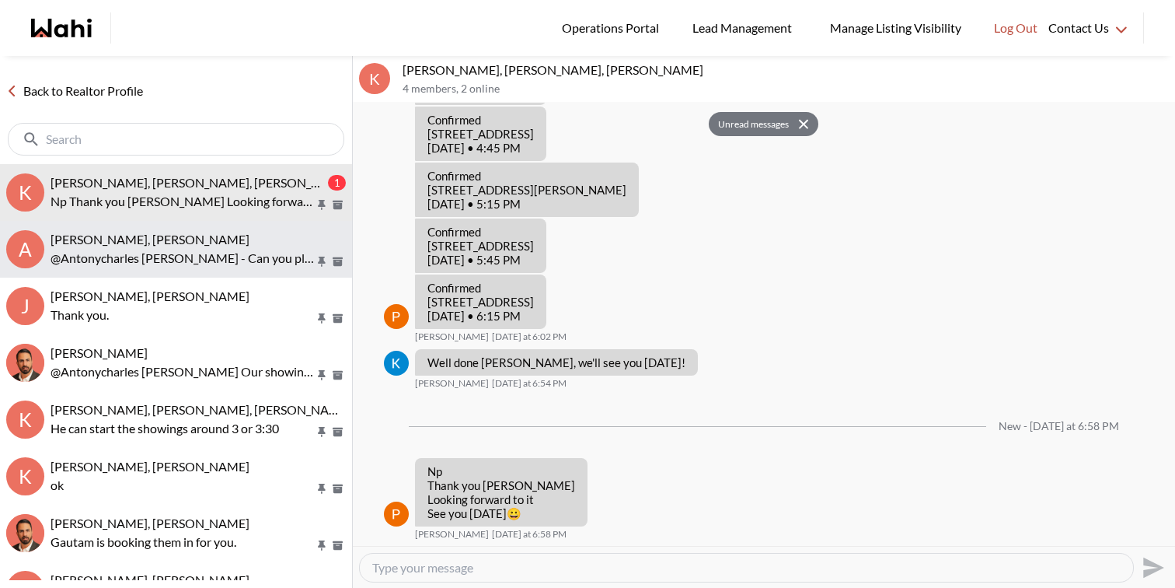
click at [194, 234] on span "[PERSON_NAME], [PERSON_NAME]" at bounding box center [150, 239] width 199 height 15
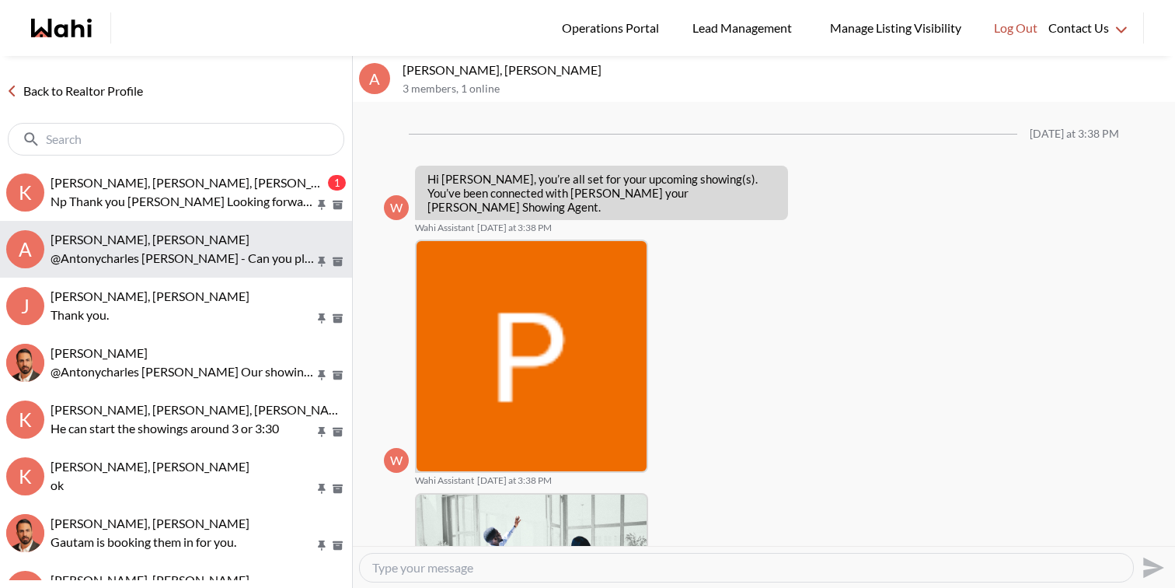
scroll to position [508, 0]
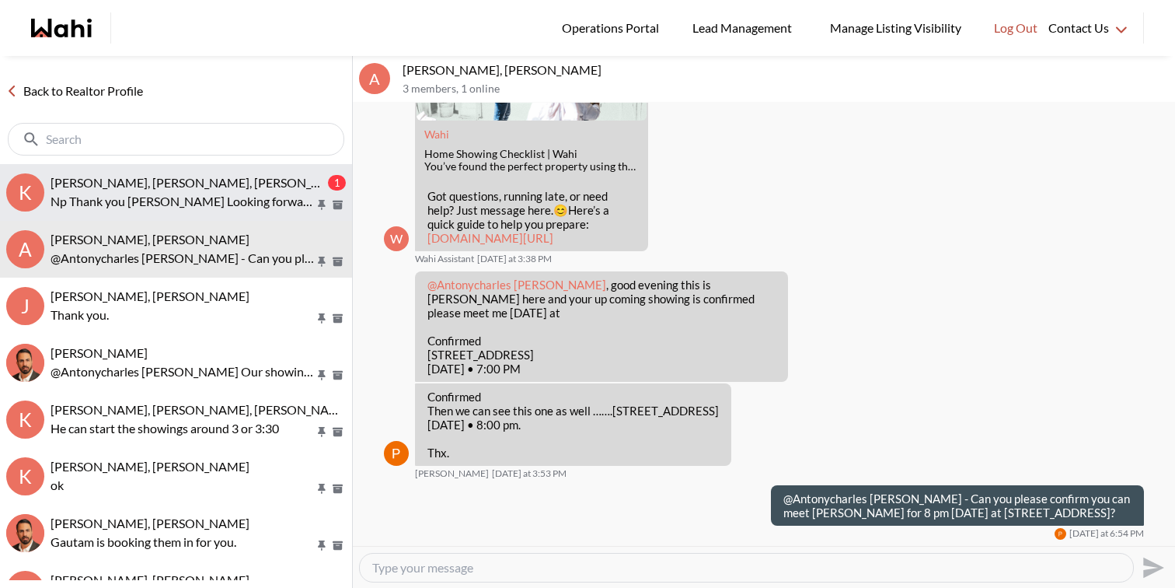
click at [179, 181] on span "[PERSON_NAME], [PERSON_NAME], [PERSON_NAME]" at bounding box center [201, 182] width 301 height 15
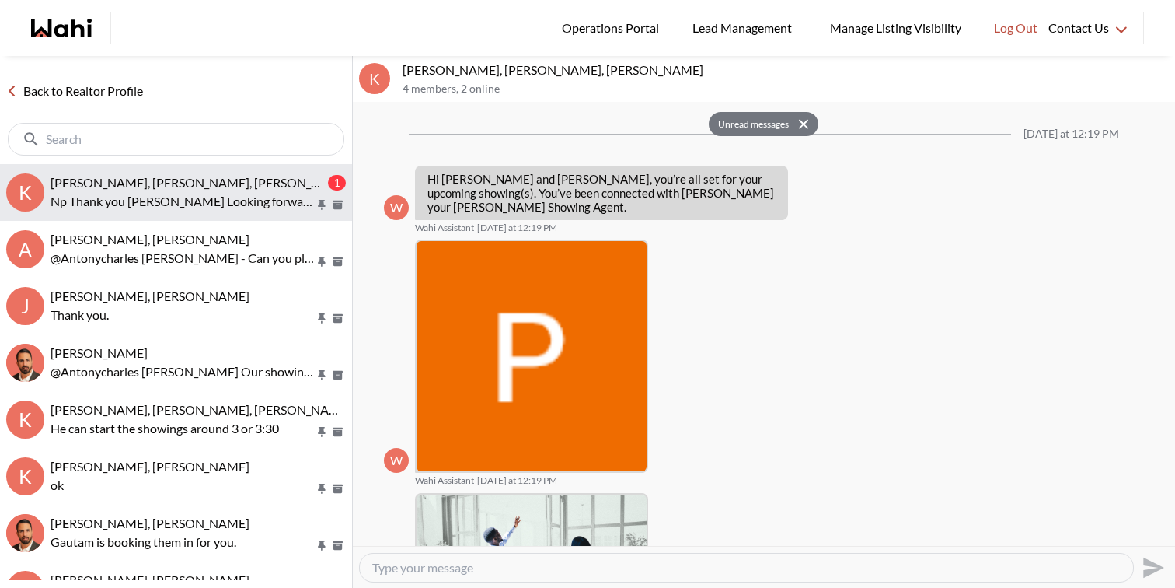
scroll to position [1046, 0]
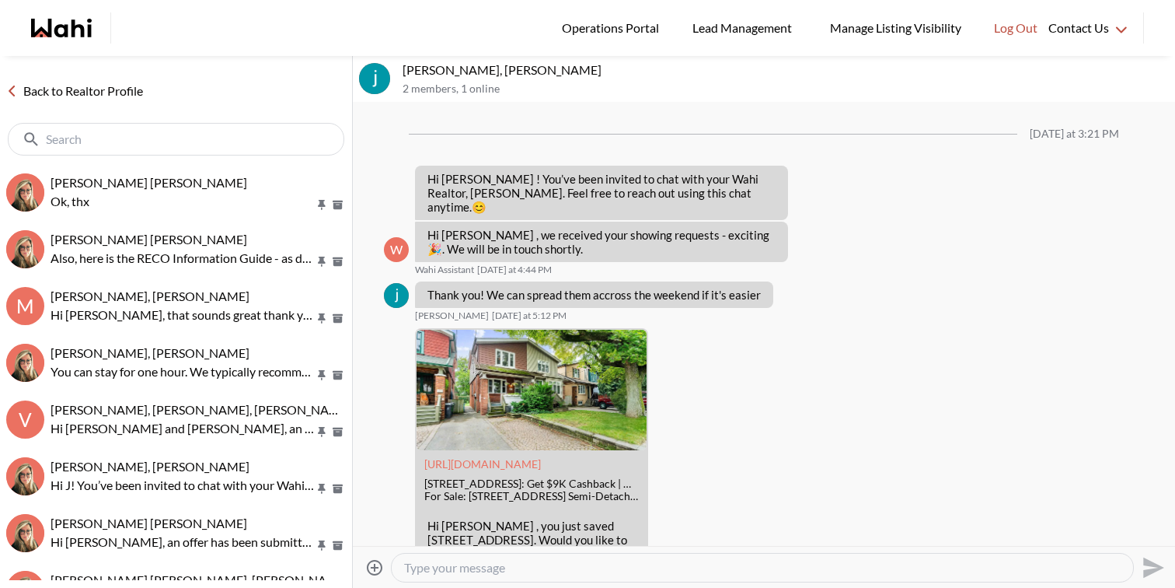
scroll to position [558, 0]
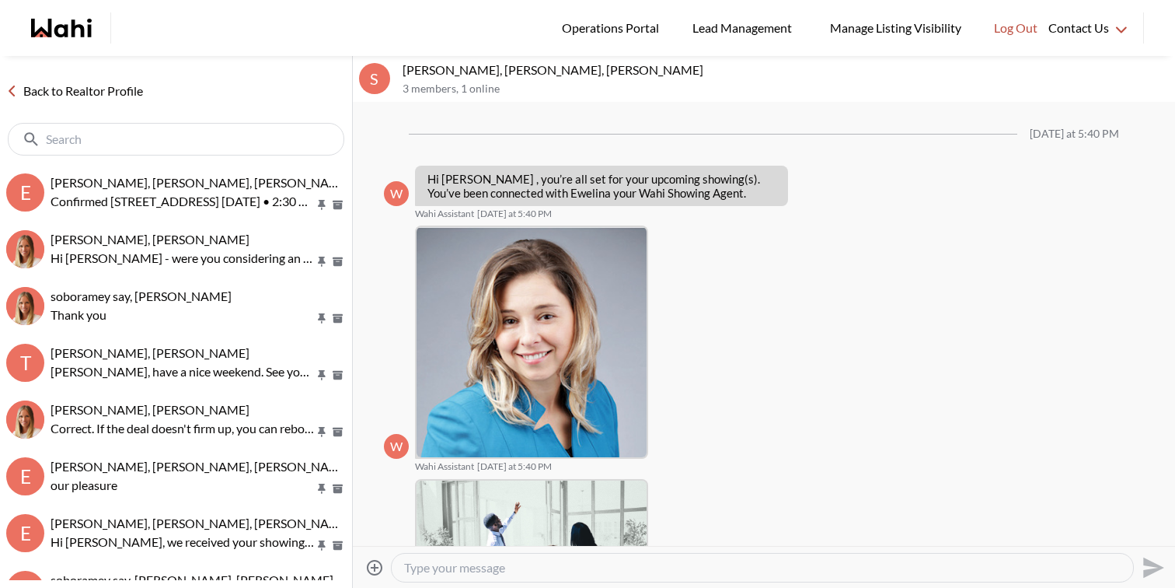
scroll to position [1339, 0]
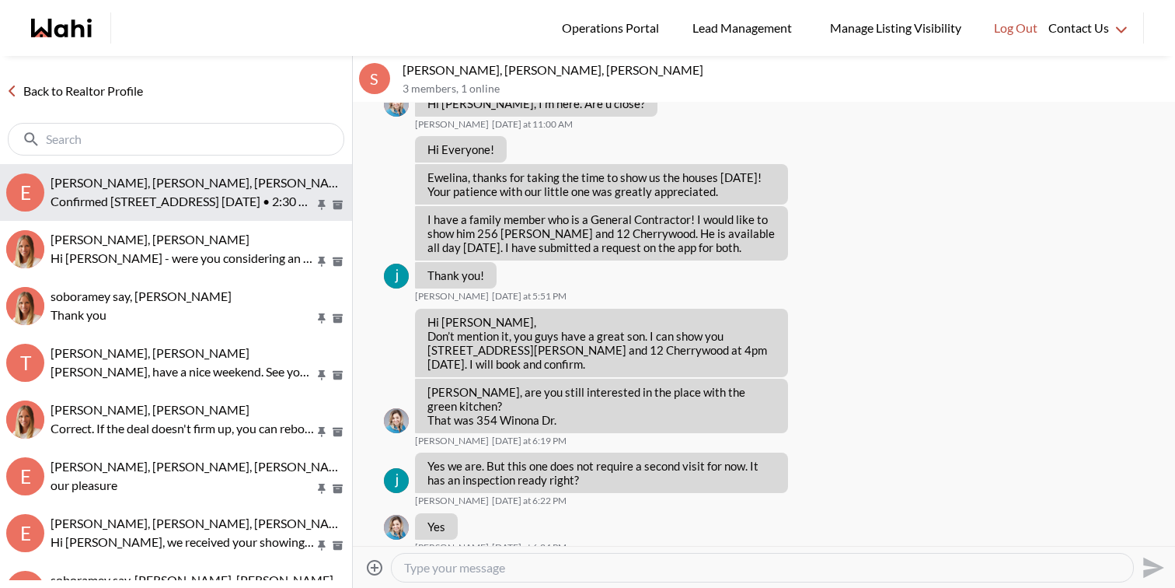
click at [197, 201] on p "Confirmed 106 Brighton Road N, Barrie, ON, L4M 6S2 Sun, September 28th • 2:30 PM" at bounding box center [183, 201] width 264 height 19
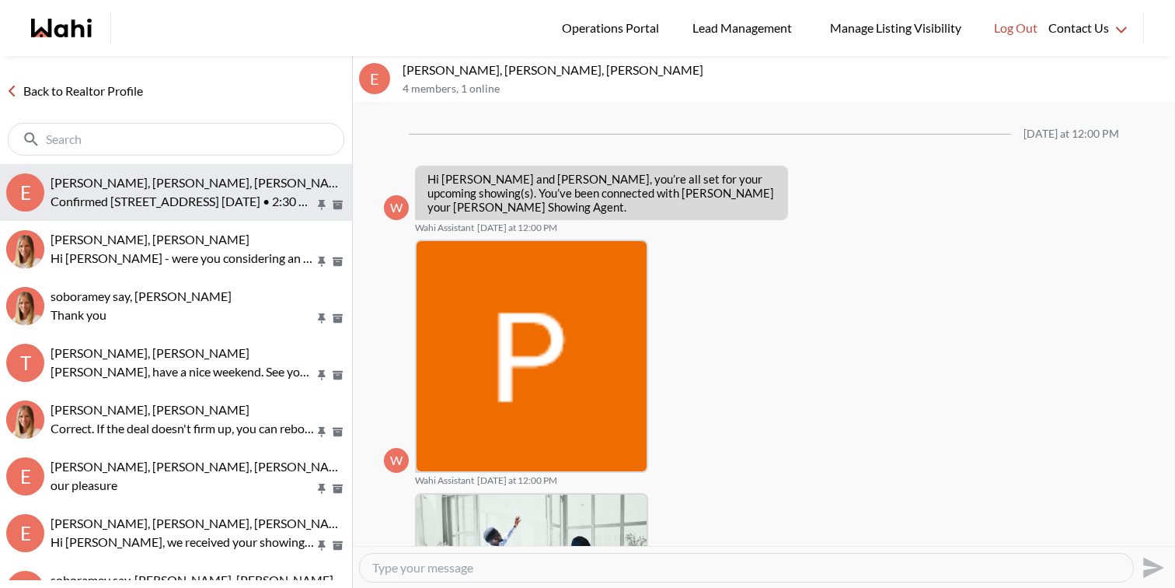
scroll to position [518, 0]
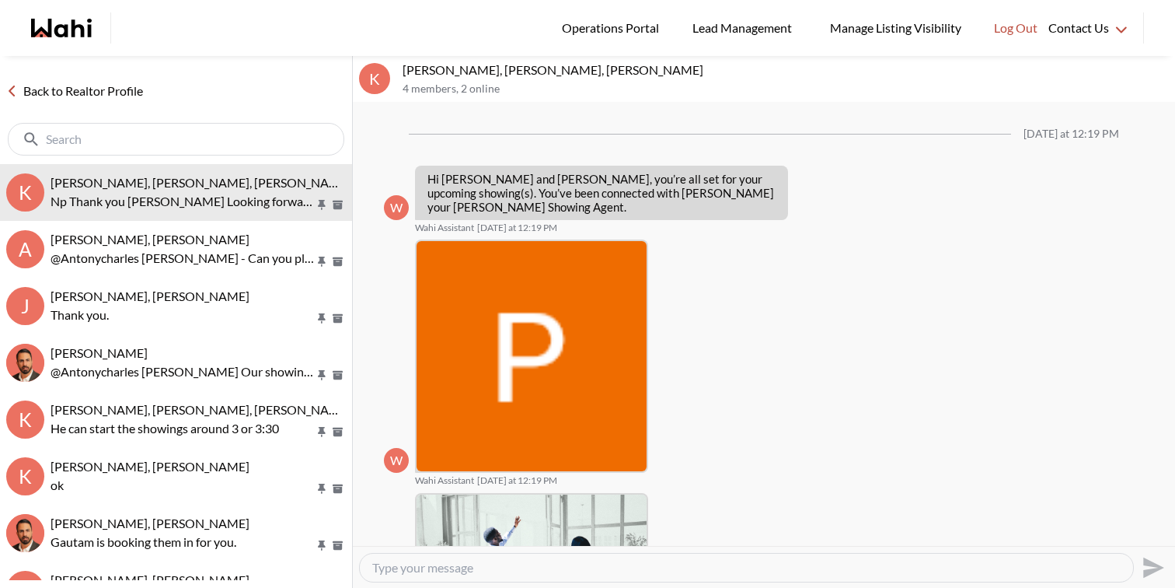
scroll to position [983, 0]
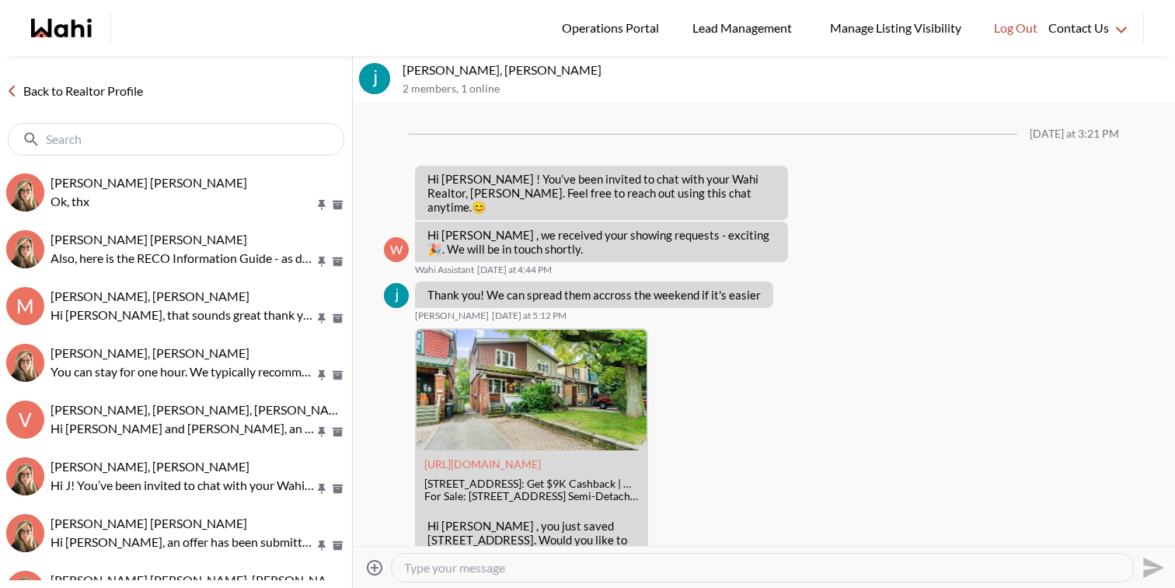
scroll to position [558, 0]
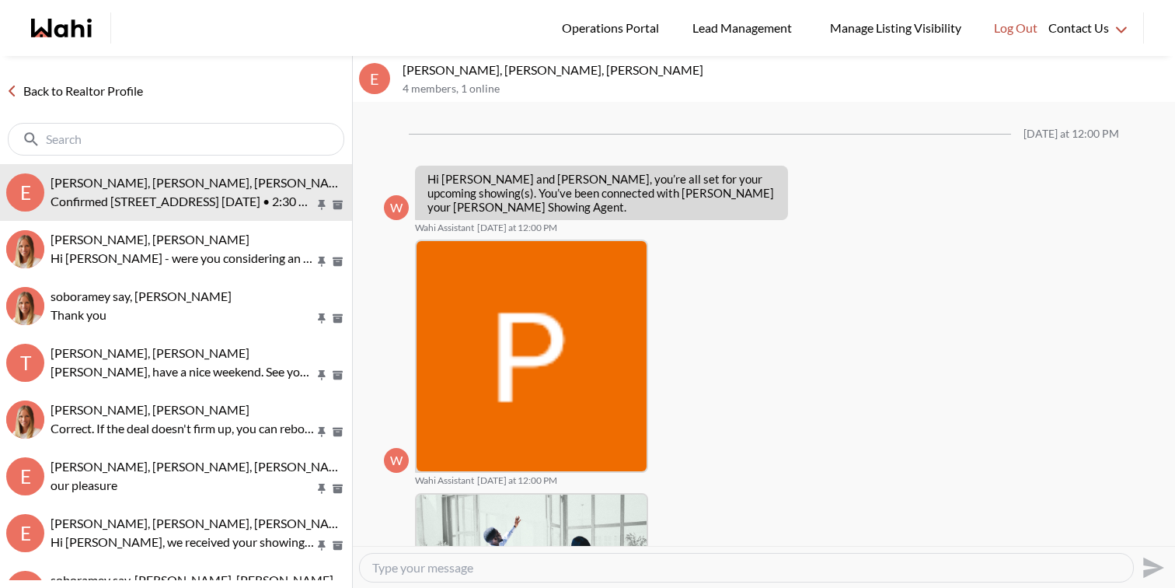
scroll to position [518, 0]
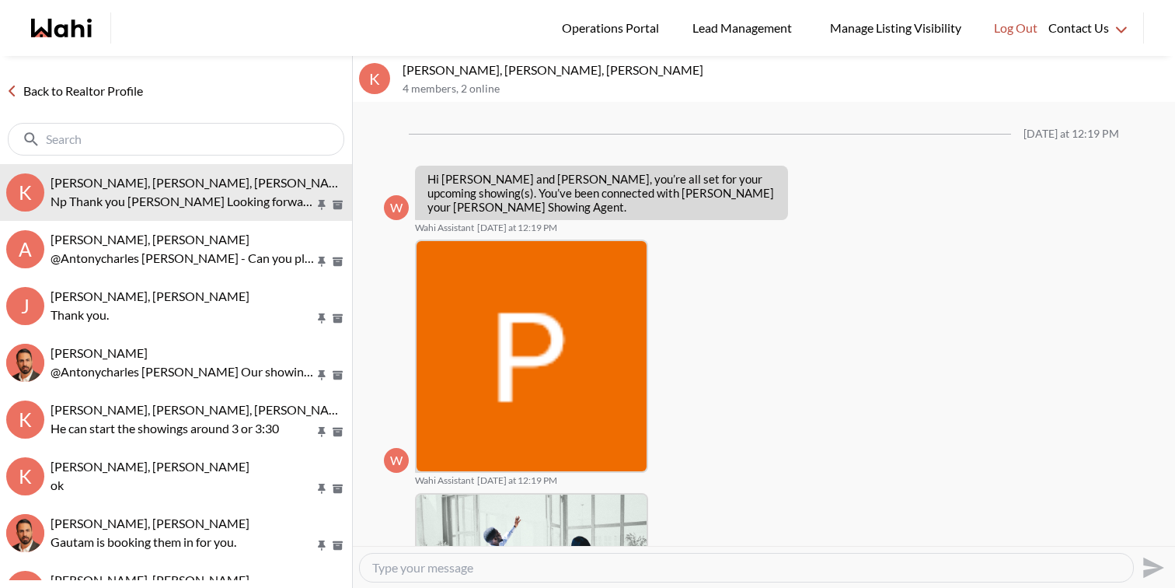
scroll to position [983, 0]
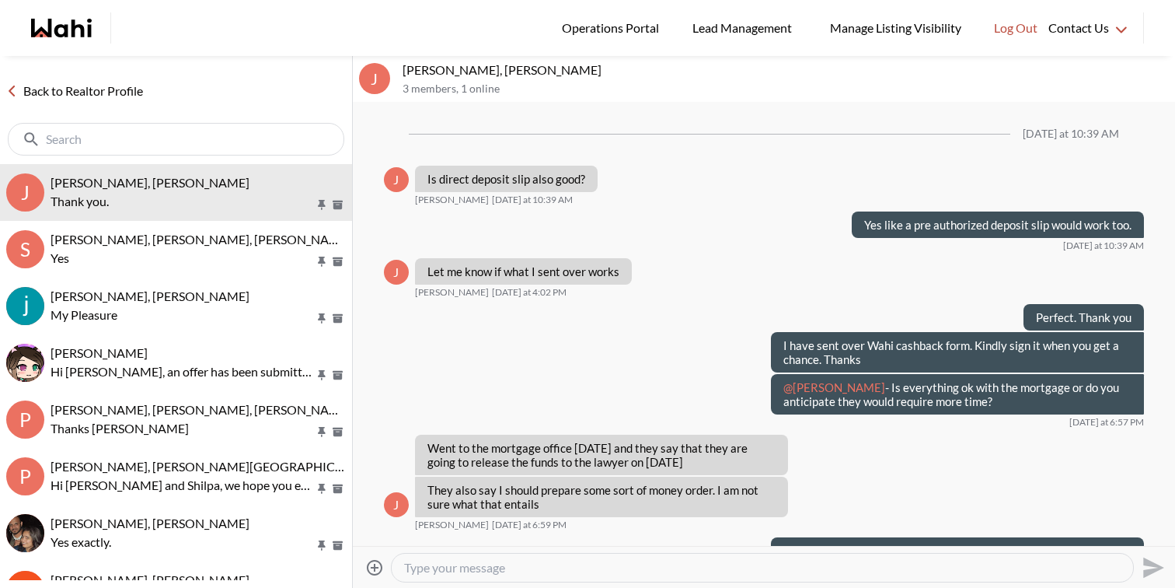
scroll to position [1129, 0]
